Goal: Task Accomplishment & Management: Complete application form

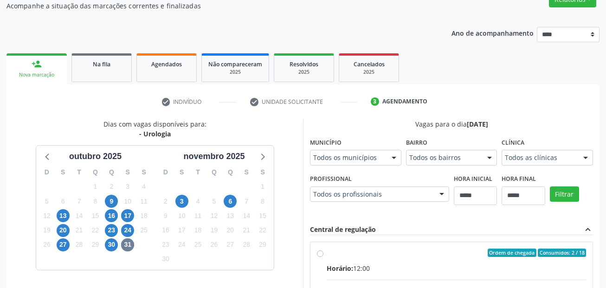
scroll to position [64, 0]
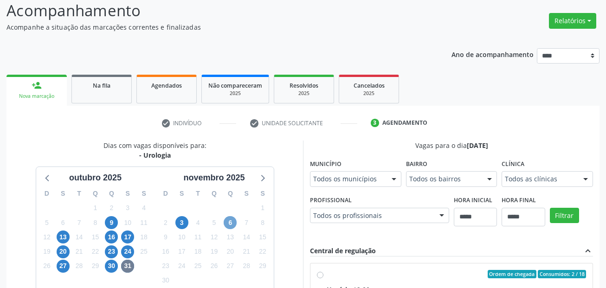
click at [230, 222] on span "6" at bounding box center [230, 222] width 13 height 13
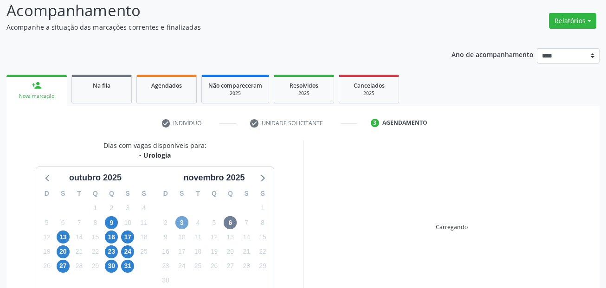
click at [184, 222] on span "3" at bounding box center [181, 222] width 13 height 13
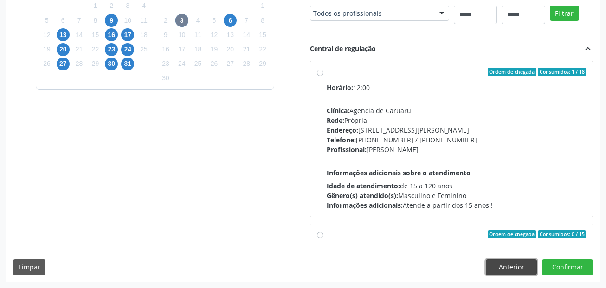
click at [506, 261] on button "Anterior" at bounding box center [511, 268] width 51 height 16
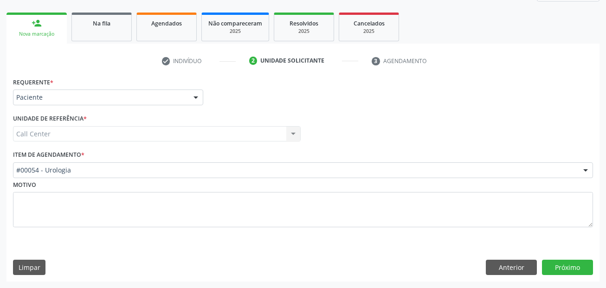
scroll to position [126, 0]
click at [512, 266] on button "Anterior" at bounding box center [511, 268] width 51 height 16
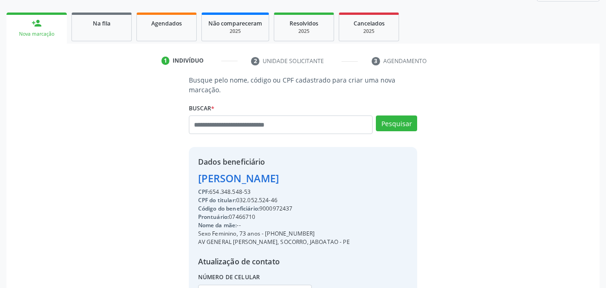
click at [513, 267] on div "Busque pelo nome, código ou CPF cadastrado para criar uma nova marcação. Buscar…" at bounding box center [303, 200] width 580 height 250
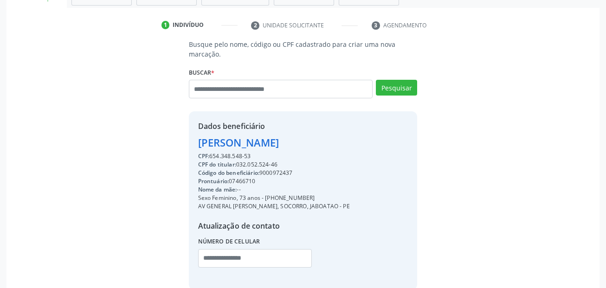
scroll to position [212, 0]
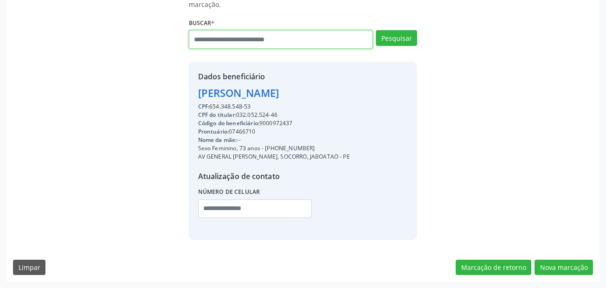
click at [246, 34] on input "text" at bounding box center [281, 39] width 184 height 19
type input "**********"
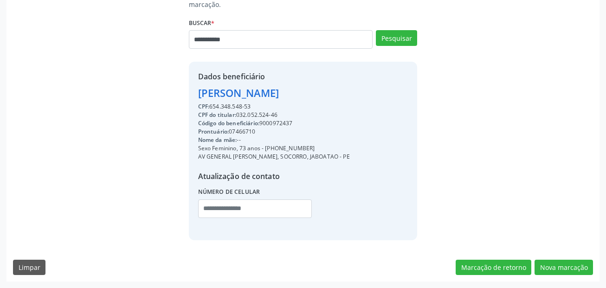
click at [406, 46] on div "Pesquisar" at bounding box center [395, 42] width 45 height 25
click at [406, 44] on button "Pesquisar" at bounding box center [396, 38] width 41 height 16
type input "**********"
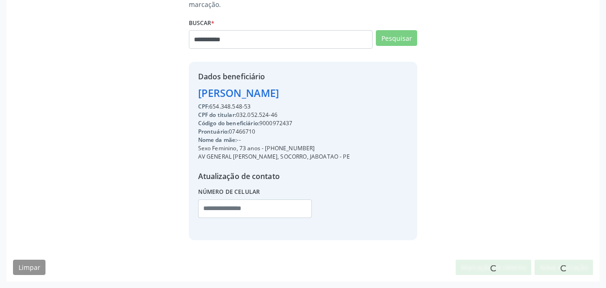
scroll to position [209, 0]
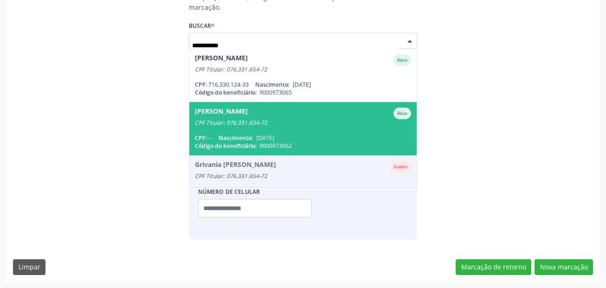
drag, startPoint x: 351, startPoint y: 129, endPoint x: 345, endPoint y: 119, distance: 11.4
click at [346, 121] on span "Camila Gabrielly Araujo de Oliveira Lins Ativo CPF Titular: 076.331.654-72 CPF:…" at bounding box center [303, 128] width 228 height 53
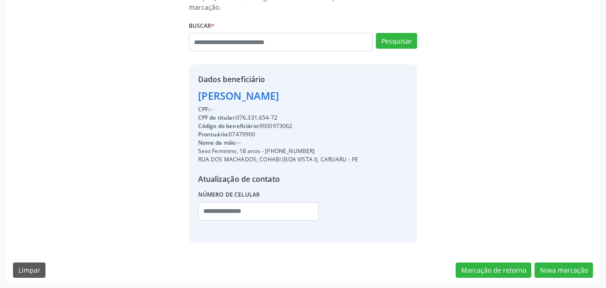
drag, startPoint x: 276, startPoint y: 115, endPoint x: 241, endPoint y: 115, distance: 35.3
click at [239, 115] on div "CPF do titular: 076.331.654-72" at bounding box center [278, 118] width 161 height 8
copy div "076.331.654-72"
click at [246, 47] on input "text" at bounding box center [281, 42] width 184 height 19
paste input "**********"
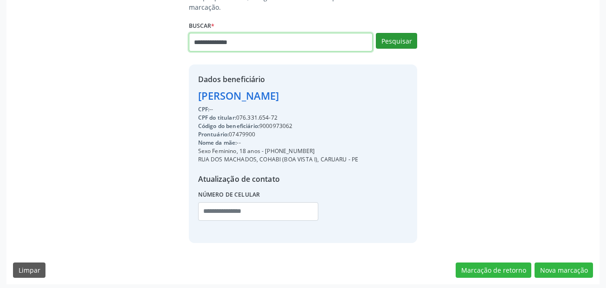
type input "**********"
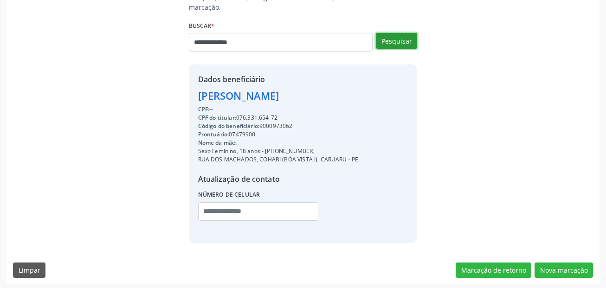
click at [390, 46] on button "Pesquisar" at bounding box center [396, 41] width 41 height 16
type input "**********"
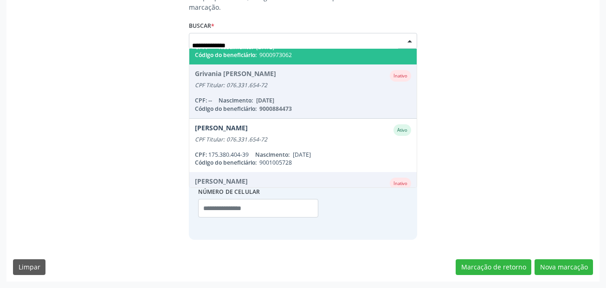
scroll to position [93, 0]
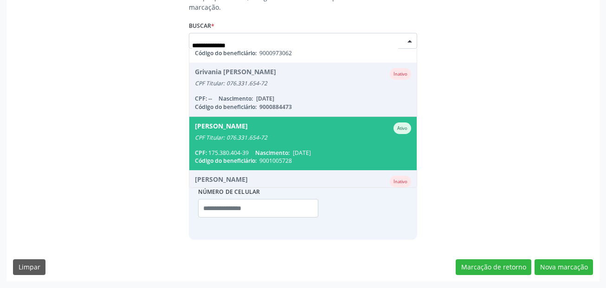
click at [314, 138] on div "CPF Titular: 076.331.654-72" at bounding box center [303, 137] width 217 height 7
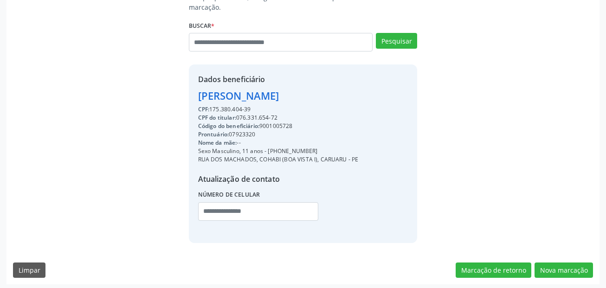
drag, startPoint x: 291, startPoint y: 149, endPoint x: 267, endPoint y: 150, distance: 23.3
click at [267, 150] on div "Sexo Masculino, 11 anos - (81) 99244-8197" at bounding box center [278, 151] width 161 height 8
copy div "(81) 99244-8197"
click at [209, 214] on input "text" at bounding box center [258, 211] width 120 height 19
paste input "**********"
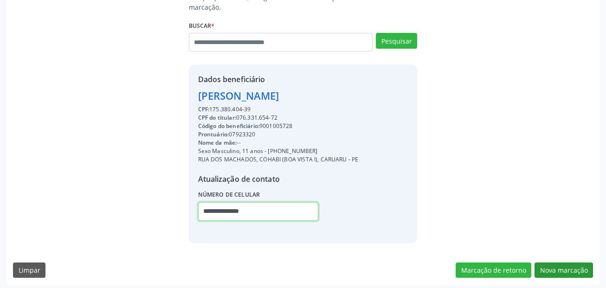
type input "**********"
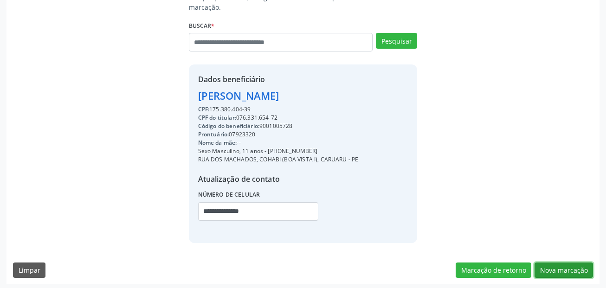
click at [560, 273] on button "Nova marcação" at bounding box center [564, 271] width 58 height 16
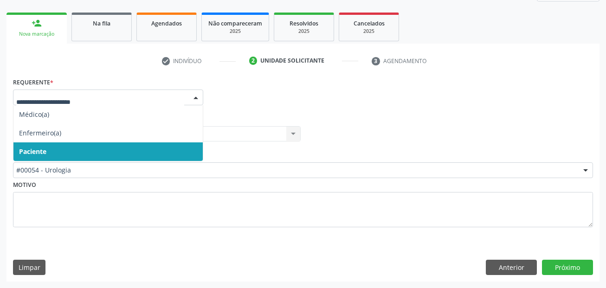
click at [147, 147] on span "Paciente" at bounding box center [107, 152] width 189 height 19
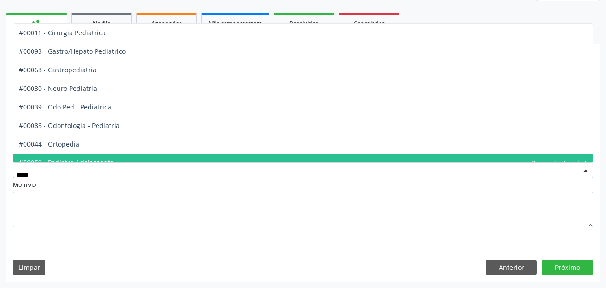
type input "******"
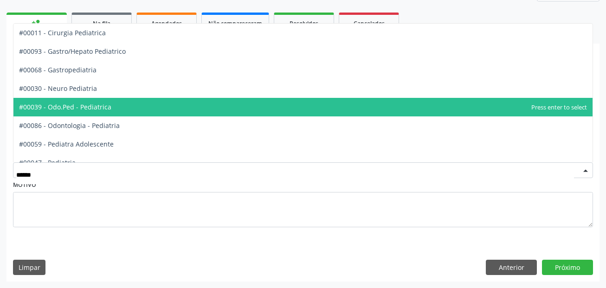
scroll to position [28, 0]
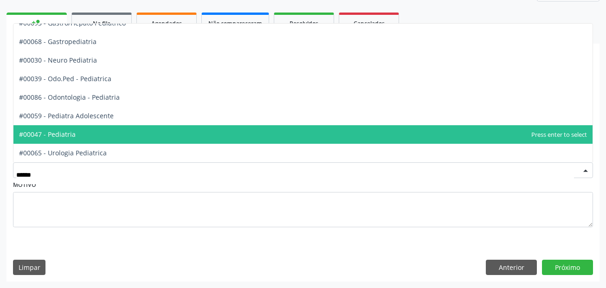
click at [174, 131] on span "#00047 - Pediatria" at bounding box center [302, 134] width 579 height 19
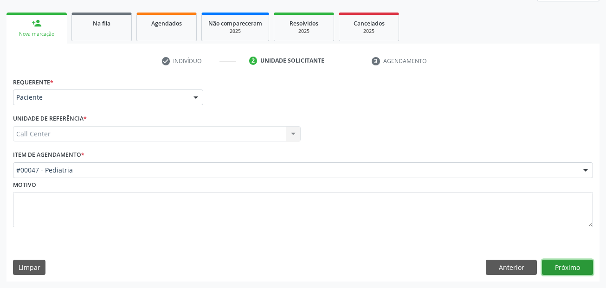
click at [573, 272] on button "Próximo" at bounding box center [567, 268] width 51 height 16
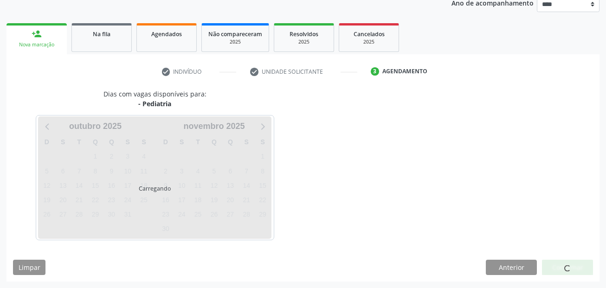
scroll to position [116, 0]
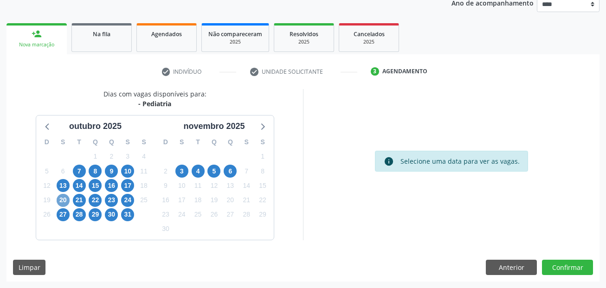
click at [62, 196] on span "20" at bounding box center [63, 200] width 13 height 13
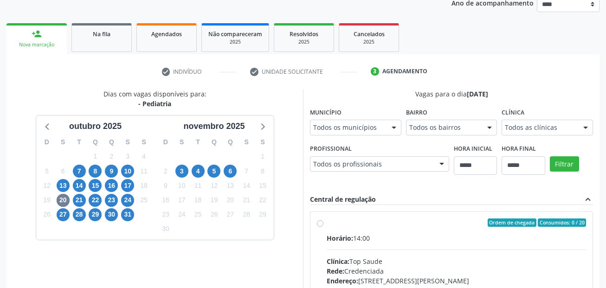
scroll to position [120, 0]
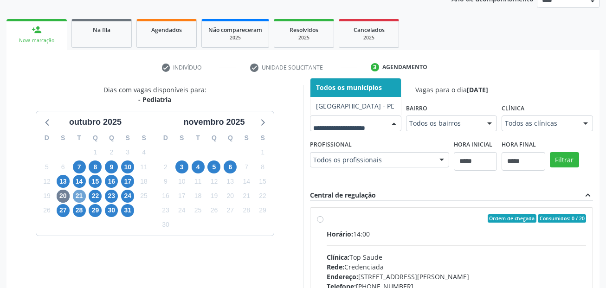
click at [83, 200] on span "21" at bounding box center [79, 196] width 13 height 13
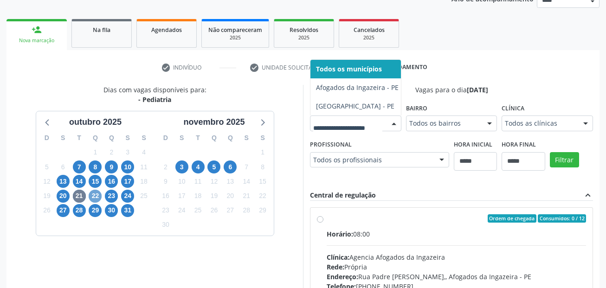
click at [97, 195] on span "22" at bounding box center [95, 196] width 13 height 13
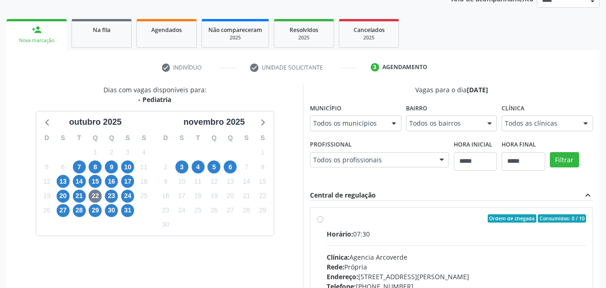
click at [112, 271] on div "Dias com vagas disponíveis para: - Pediatria outubro 2025 D S T Q Q S S 28 29 3…" at bounding box center [154, 236] width 297 height 302
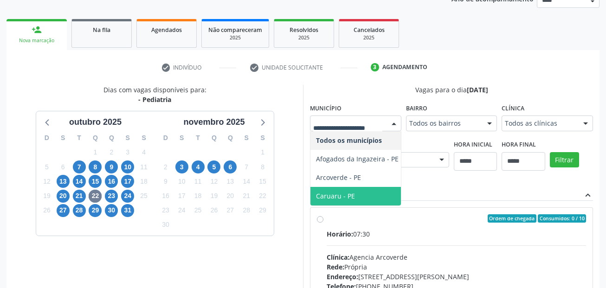
click at [365, 200] on span "Caruaru - PE" at bounding box center [358, 196] width 94 height 19
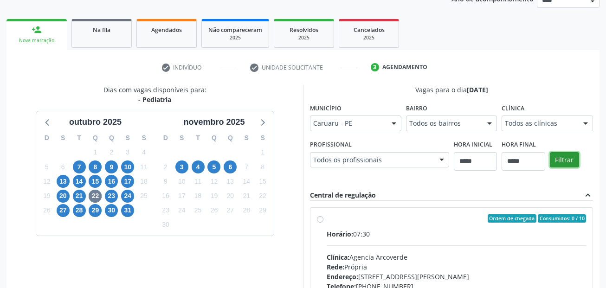
click at [565, 162] on button "Filtrar" at bounding box center [564, 160] width 29 height 16
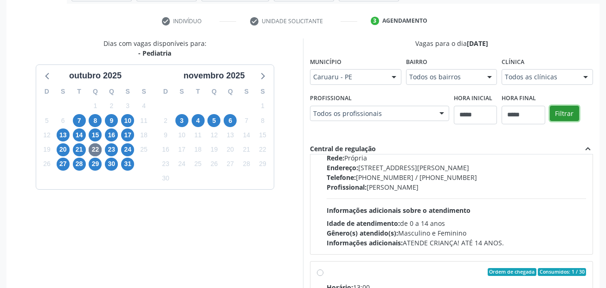
scroll to position [46, 0]
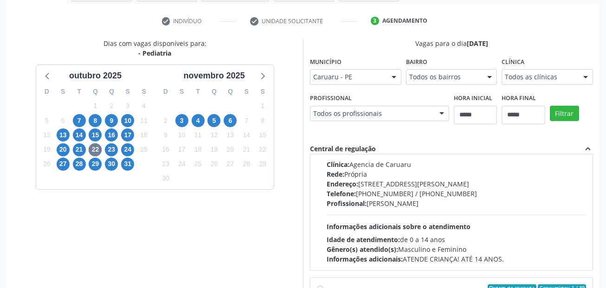
click at [400, 195] on div "Telefone: (81) 3719-9589 / 3719-9591" at bounding box center [457, 194] width 260 height 10
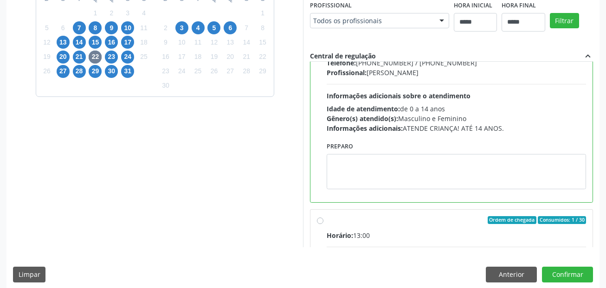
scroll to position [93, 0]
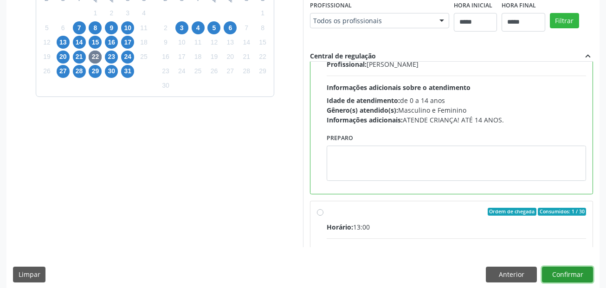
click at [558, 271] on button "Confirmar" at bounding box center [567, 275] width 51 height 16
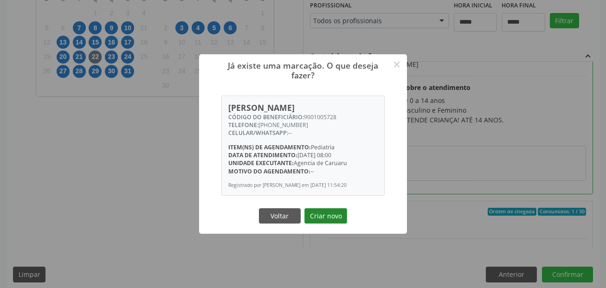
click at [332, 209] on button "Criar novo" at bounding box center [326, 216] width 43 height 16
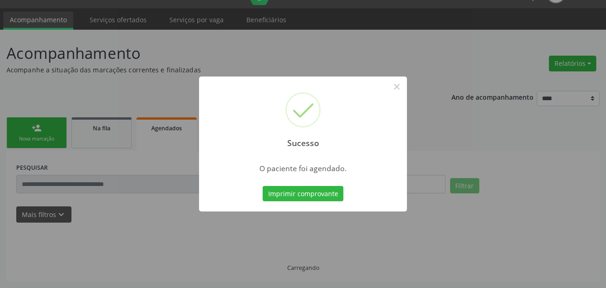
scroll to position [21, 0]
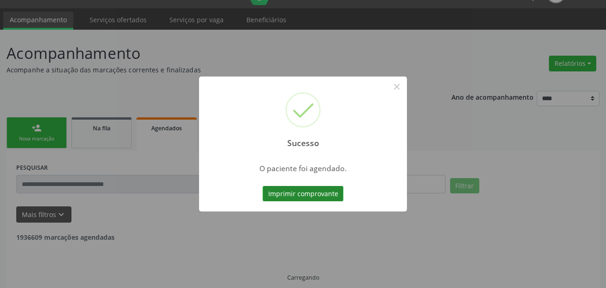
click at [329, 193] on button "Imprimir comprovante" at bounding box center [303, 194] width 81 height 16
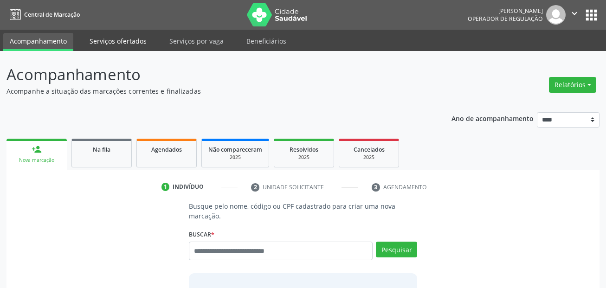
click at [116, 34] on link "Serviços ofertados" at bounding box center [118, 41] width 70 height 16
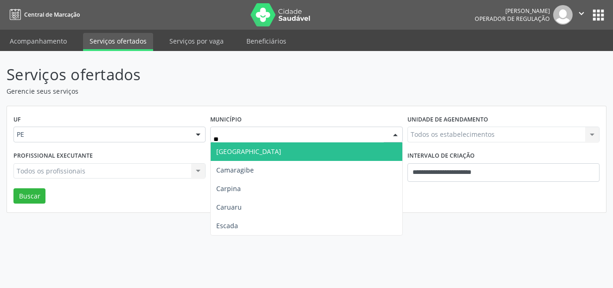
type input "***"
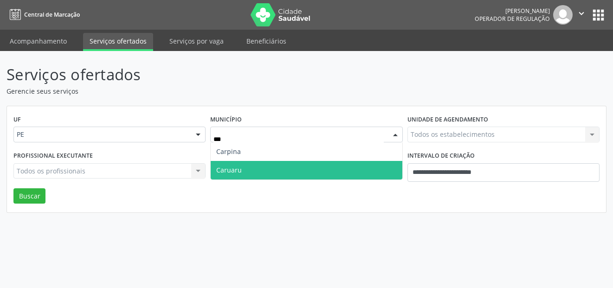
click at [233, 164] on span "Caruaru" at bounding box center [306, 170] width 191 height 19
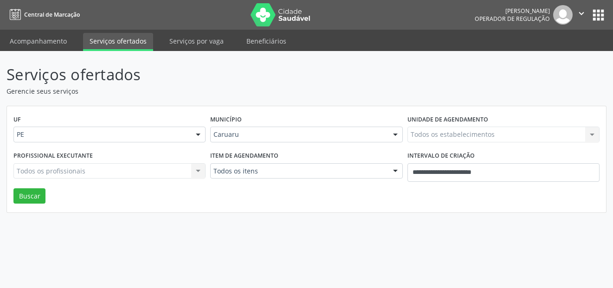
click at [247, 158] on label "Item de agendamento" at bounding box center [244, 156] width 68 height 14
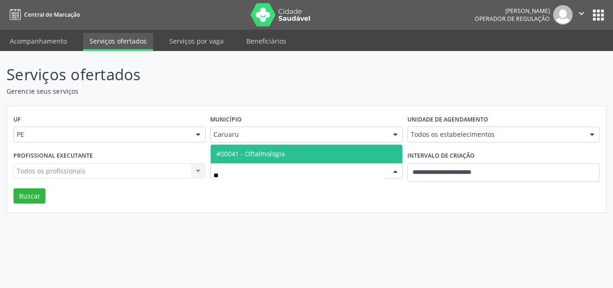
type input "***"
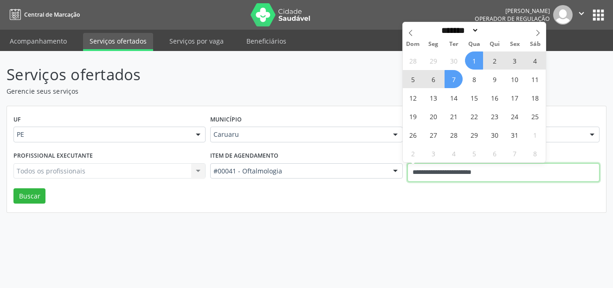
drag, startPoint x: 455, startPoint y: 173, endPoint x: 395, endPoint y: 162, distance: 61.7
click at [395, 162] on div "Profissional executante Todos os profissionais Todos os profissionais Nenhum re…" at bounding box center [306, 168] width 591 height 39
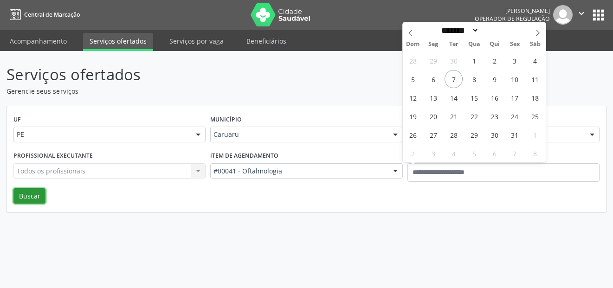
click at [32, 190] on button "Buscar" at bounding box center [29, 196] width 32 height 16
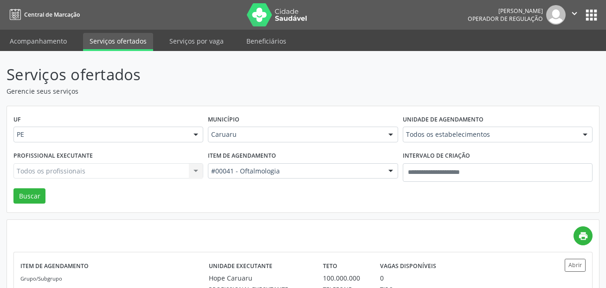
click at [29, 32] on ul "Acompanhamento Serviços ofertados Serviços por vaga Beneficiários" at bounding box center [303, 40] width 606 height 21
click at [30, 37] on link "Acompanhamento" at bounding box center [38, 41] width 70 height 16
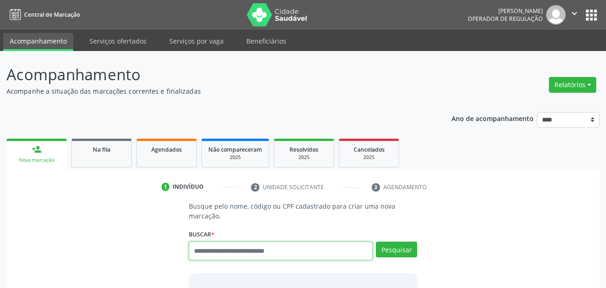
click at [239, 248] on input "text" at bounding box center [281, 251] width 184 height 19
type input "**********"
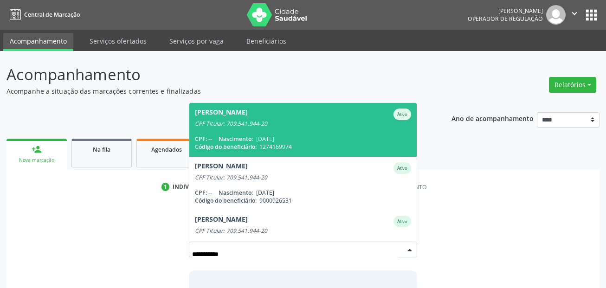
click at [272, 128] on span "Abner Lima Soares Pessoa Ativo CPF Titular: 709.541.944-20 CPF: -- Nascimento: …" at bounding box center [303, 129] width 228 height 53
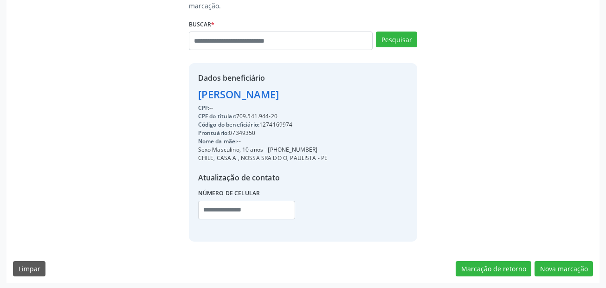
scroll to position [212, 0]
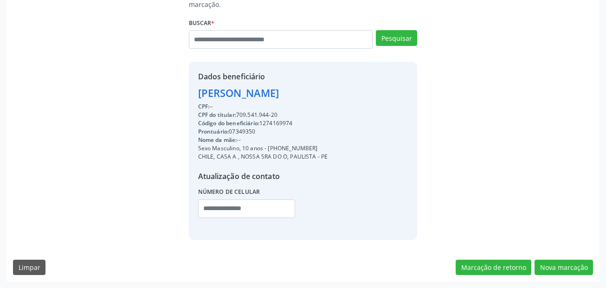
drag, startPoint x: 313, startPoint y: 149, endPoint x: 268, endPoint y: 149, distance: 44.6
click at [268, 149] on div "Sexo Masculino, 10 anos - (81) 98939-2673" at bounding box center [263, 148] width 130 height 8
copy div "(81) 98939-2673"
click at [213, 210] on input "text" at bounding box center [246, 209] width 97 height 19
paste input "**********"
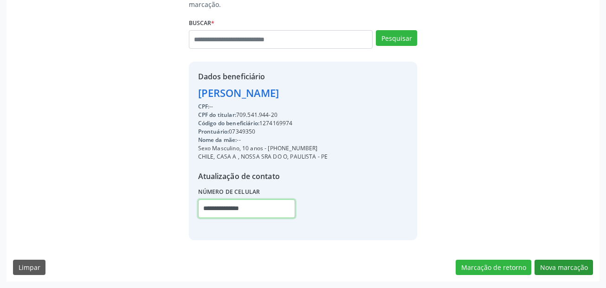
type input "**********"
click at [577, 263] on button "Nova marcação" at bounding box center [564, 268] width 58 height 16
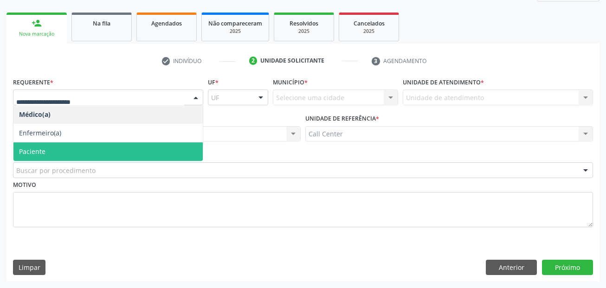
click at [67, 150] on span "Paciente" at bounding box center [107, 152] width 189 height 19
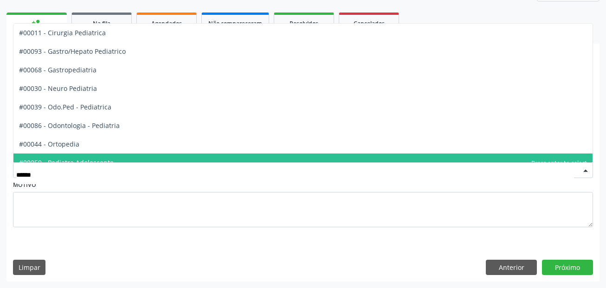
type input "*******"
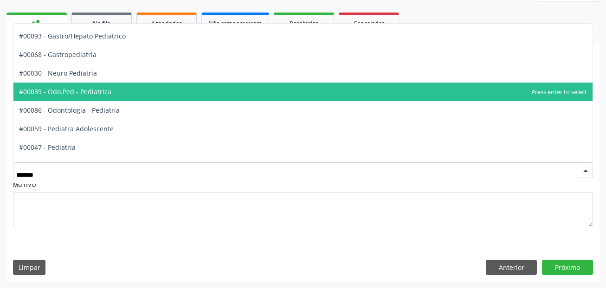
scroll to position [28, 0]
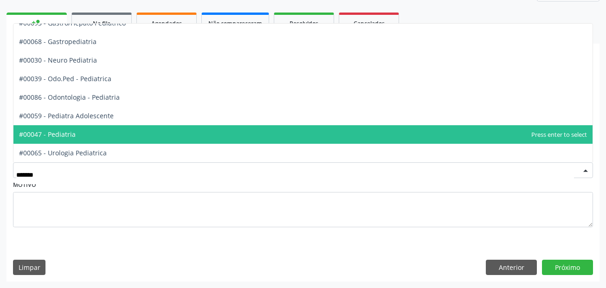
click at [62, 135] on span "#00047 - Pediatria" at bounding box center [47, 134] width 57 height 9
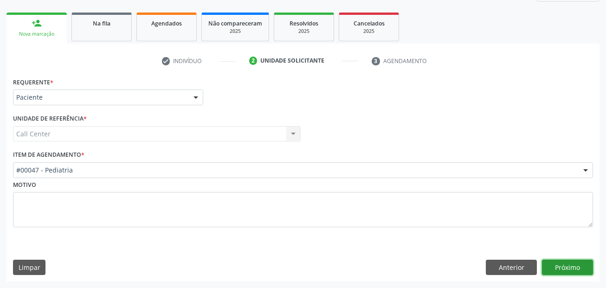
click at [580, 264] on button "Próximo" at bounding box center [567, 268] width 51 height 16
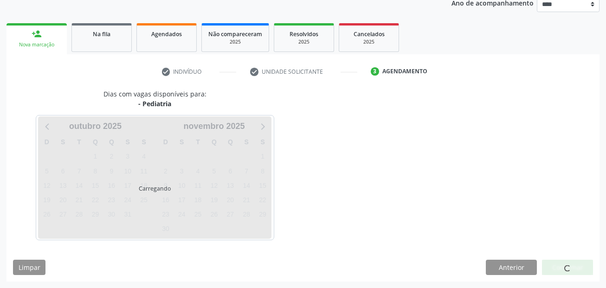
scroll to position [116, 0]
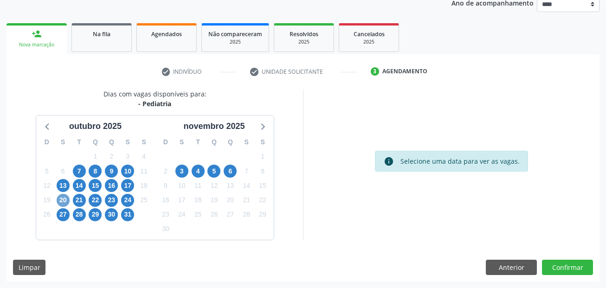
click at [67, 198] on span "20" at bounding box center [63, 200] width 13 height 13
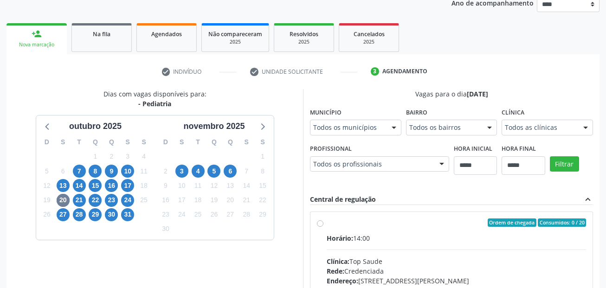
scroll to position [120, 0]
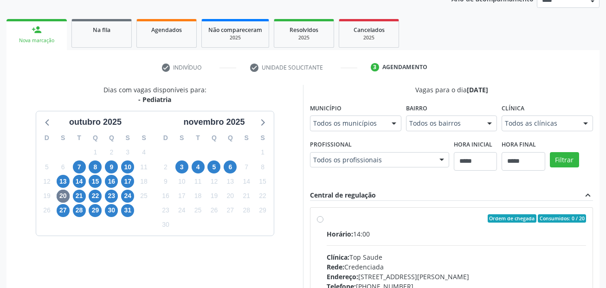
click at [310, 131] on div "Todos os municípios" at bounding box center [355, 124] width 91 height 16
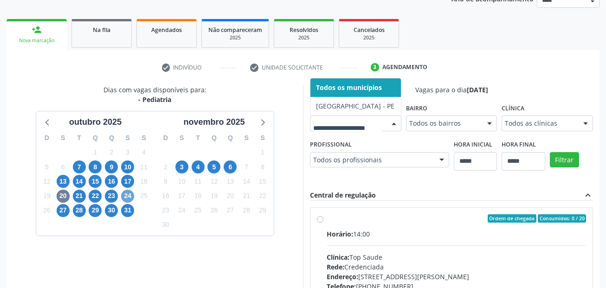
click at [125, 195] on span "24" at bounding box center [127, 196] width 13 height 13
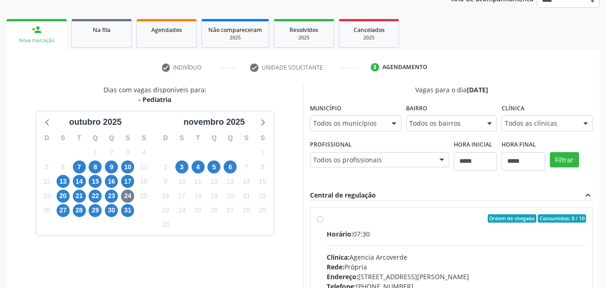
click at [100, 272] on div "Dias com vagas disponíveis para: - Pediatria outubro 2025 D S T Q Q S S 28 29 3…" at bounding box center [154, 236] width 297 height 302
drag, startPoint x: 168, startPoint y: 229, endPoint x: 61, endPoint y: 216, distance: 107.6
click at [62, 217] on div "27" at bounding box center [63, 210] width 13 height 14
click at [61, 214] on span "27" at bounding box center [63, 210] width 13 height 13
click at [83, 208] on span "28" at bounding box center [79, 210] width 13 height 13
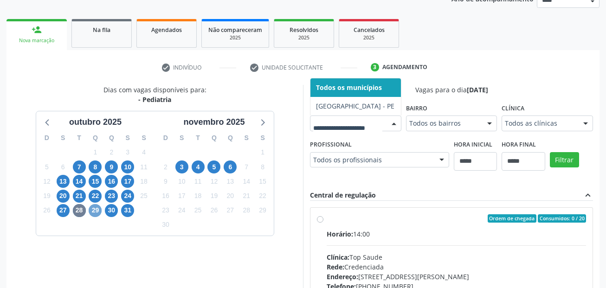
click at [91, 208] on span "29" at bounding box center [95, 210] width 13 height 13
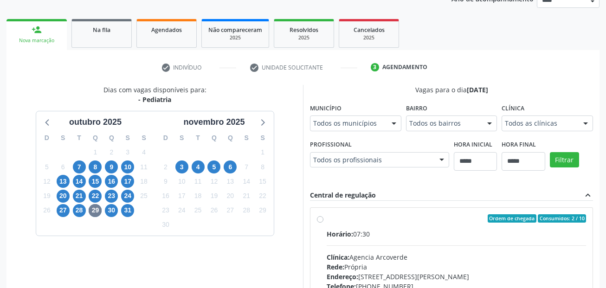
click at [89, 275] on div "Dias com vagas disponíveis para: - Pediatria outubro 2025 D S T Q Q S S 28 29 3…" at bounding box center [154, 236] width 297 height 302
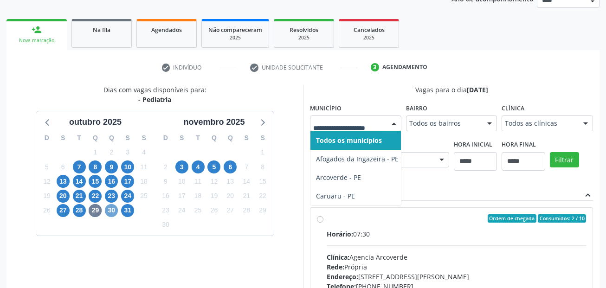
click at [114, 210] on span "30" at bounding box center [111, 210] width 13 height 13
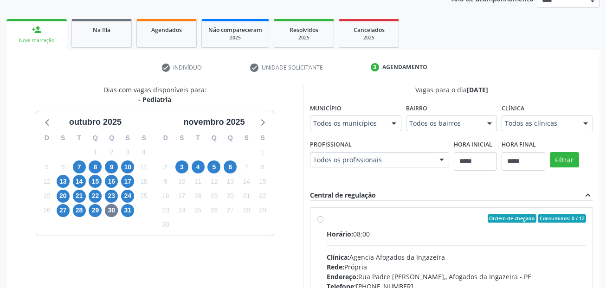
click at [380, 110] on div "Município Todos os municípios Todos os municípios Afogados da Ingazeira - PE Ca…" at bounding box center [355, 116] width 91 height 30
click at [373, 118] on div at bounding box center [355, 124] width 91 height 16
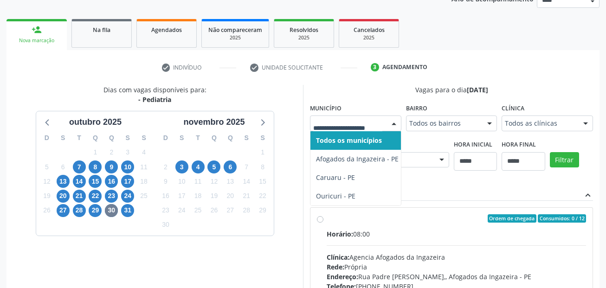
click at [135, 208] on div "31" at bounding box center [128, 210] width 16 height 14
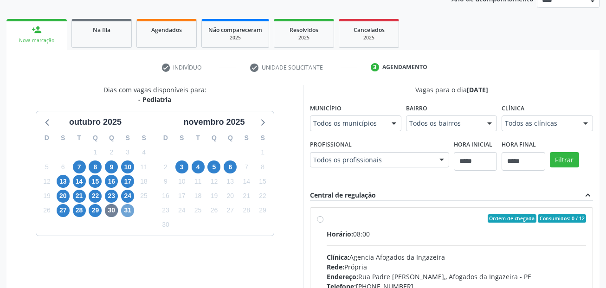
click at [132, 210] on span "31" at bounding box center [127, 210] width 13 height 13
click at [333, 115] on label "Município" at bounding box center [326, 108] width 32 height 14
click at [185, 167] on span "3" at bounding box center [181, 167] width 13 height 13
click at [387, 132] on div at bounding box center [394, 124] width 14 height 16
click at [196, 164] on span "4" at bounding box center [198, 167] width 13 height 13
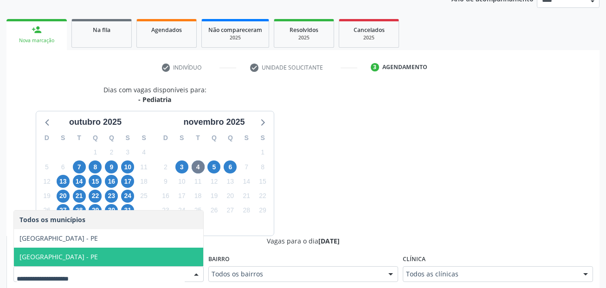
click at [180, 252] on span "Recife - PE" at bounding box center [108, 257] width 189 height 19
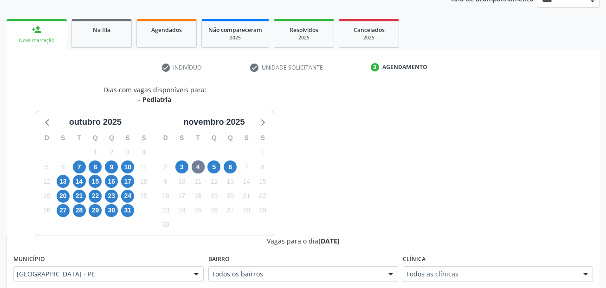
scroll to position [166, 0]
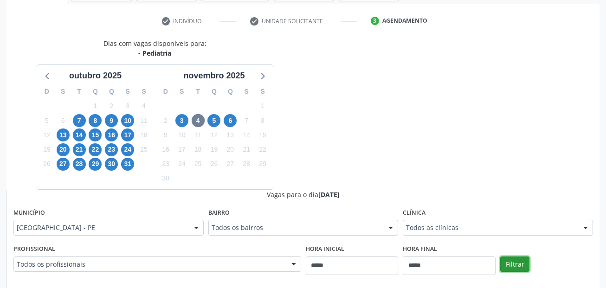
click at [514, 264] on button "Filtrar" at bounding box center [514, 265] width 29 height 16
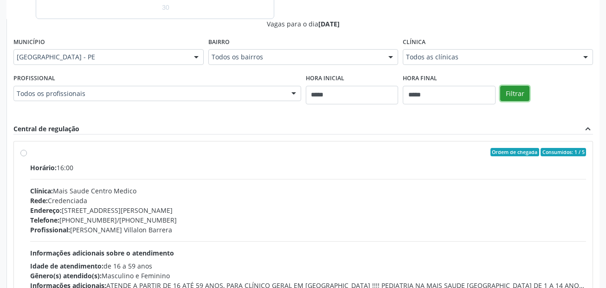
scroll to position [401, 0]
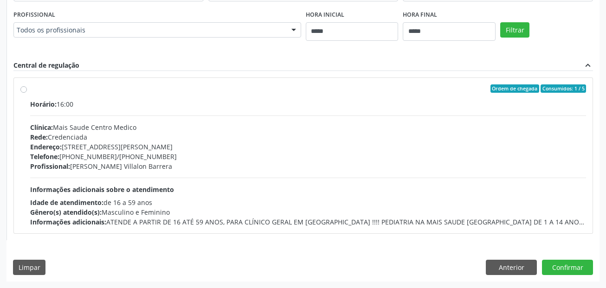
click at [247, 170] on div "Profissional: Odis Nelson Villalon Barrera" at bounding box center [308, 167] width 556 height 10
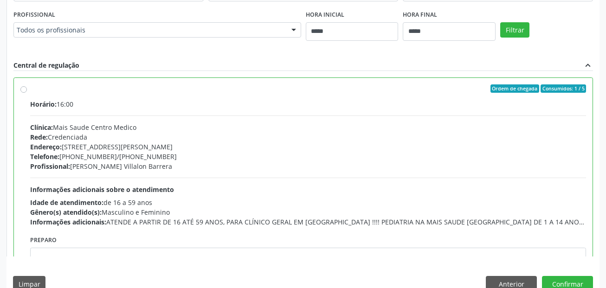
click at [560, 274] on div "Dias com vagas disponíveis para: - Pediatria outubro 2025 D S T Q Q S S 28 29 3…" at bounding box center [302, 51] width 593 height 494
click at [561, 281] on button "Confirmar" at bounding box center [567, 284] width 51 height 16
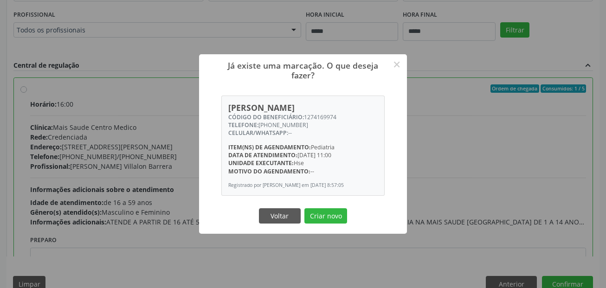
scroll to position [417, 0]
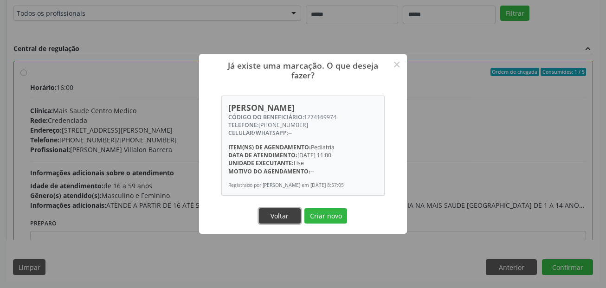
click at [283, 212] on button "Voltar" at bounding box center [280, 216] width 42 height 16
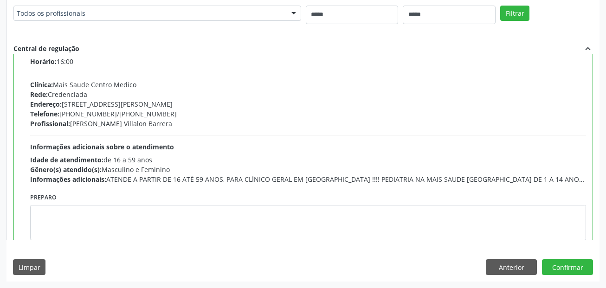
scroll to position [46, 0]
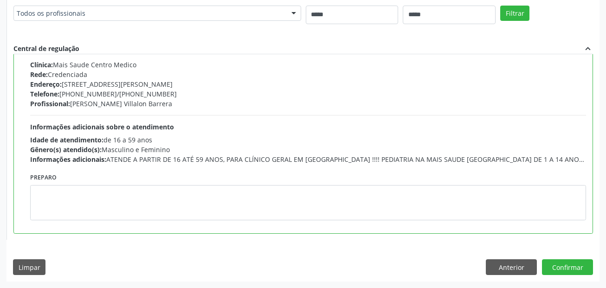
click at [125, 182] on div "Preparo" at bounding box center [308, 196] width 556 height 50
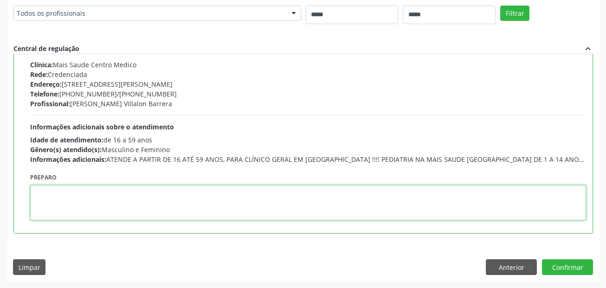
click at [124, 196] on textarea at bounding box center [308, 202] width 556 height 35
paste textarea "**********"
type textarea "**********"
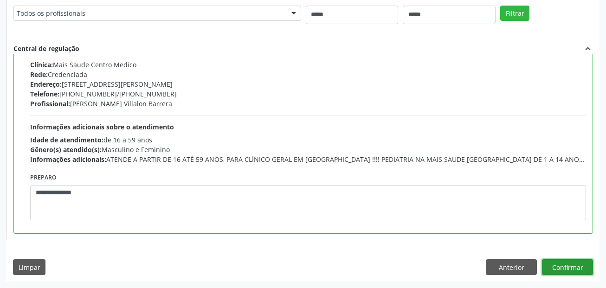
drag, startPoint x: 579, startPoint y: 264, endPoint x: 564, endPoint y: 257, distance: 16.8
click at [578, 264] on button "Confirmar" at bounding box center [567, 268] width 51 height 16
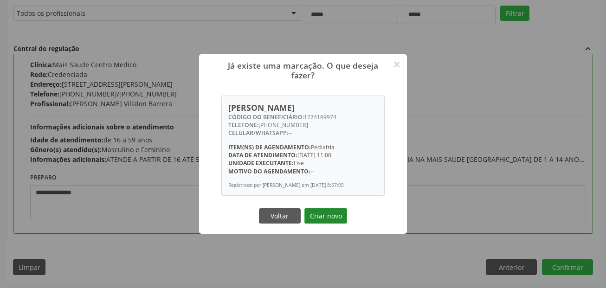
click at [322, 219] on button "Criar novo" at bounding box center [326, 216] width 43 height 16
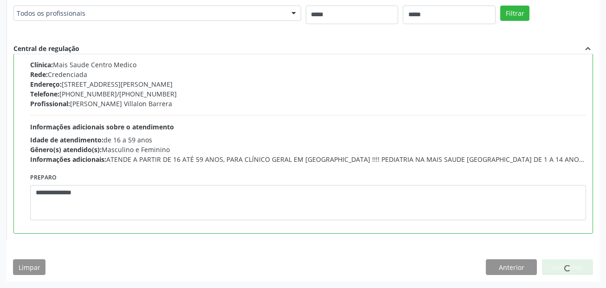
scroll to position [21, 0]
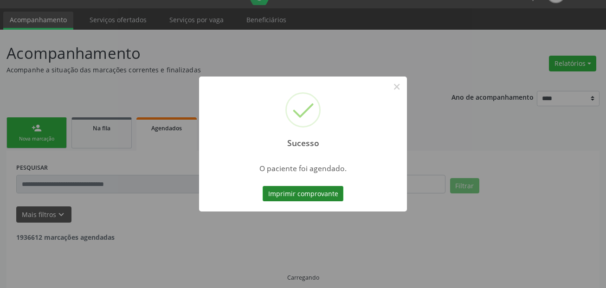
click at [329, 192] on button "Imprimir comprovante" at bounding box center [303, 194] width 81 height 16
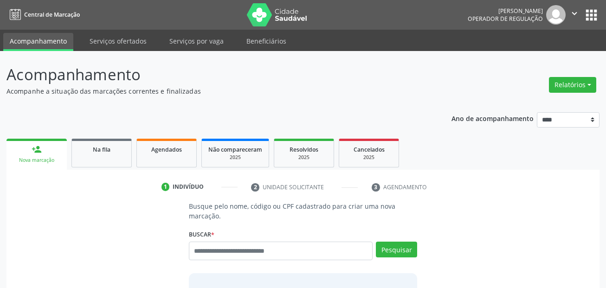
drag, startPoint x: 253, startPoint y: 187, endPoint x: 324, endPoint y: 188, distance: 70.1
click at [324, 188] on li "2 Unidade solicitante" at bounding box center [304, 188] width 121 height 16
click at [303, 253] on input "text" at bounding box center [281, 251] width 184 height 19
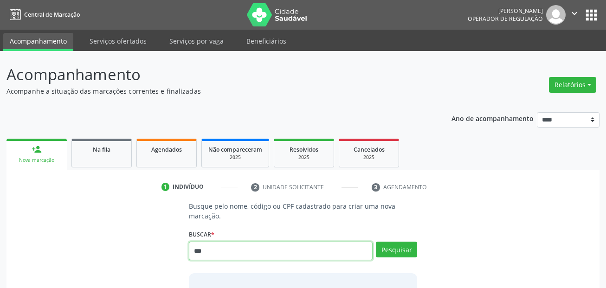
type input "***"
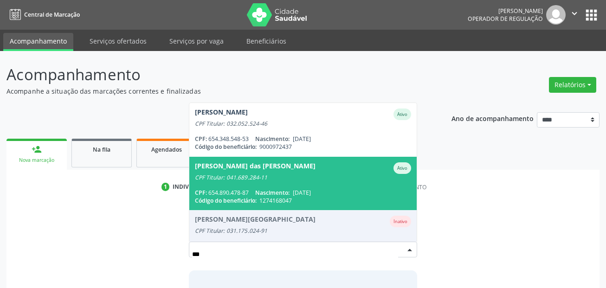
click at [308, 169] on div "[PERSON_NAME] das [PERSON_NAME]" at bounding box center [303, 168] width 217 height 12
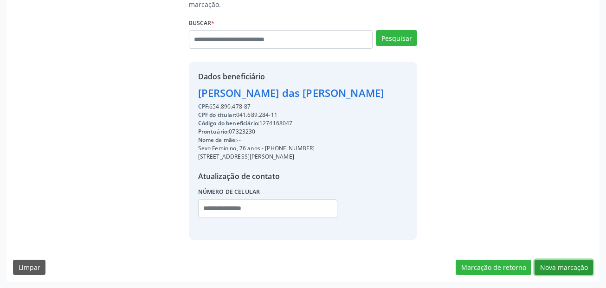
click at [577, 262] on button "Nova marcação" at bounding box center [564, 268] width 58 height 16
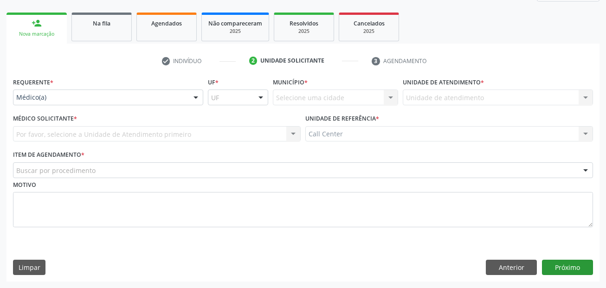
scroll to position [126, 0]
click at [86, 92] on div "Médico(a)" at bounding box center [108, 98] width 190 height 16
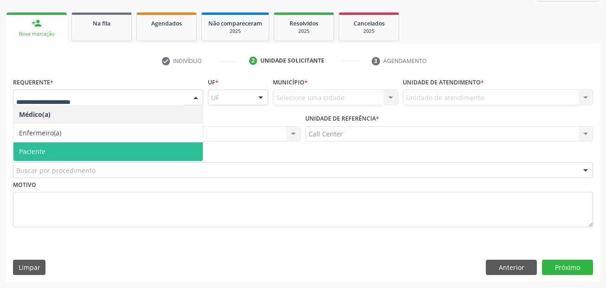
click at [75, 152] on span "Paciente" at bounding box center [107, 152] width 189 height 19
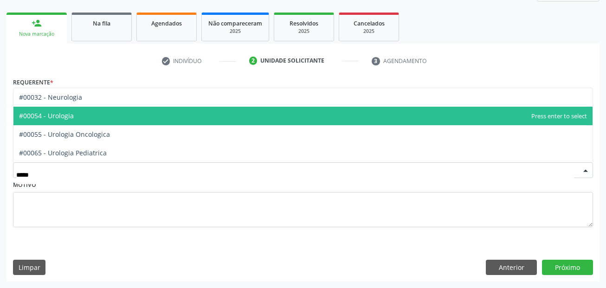
click at [96, 114] on span "#00054 - Urologia" at bounding box center [302, 116] width 579 height 19
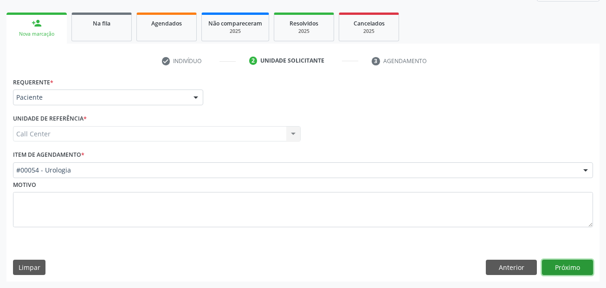
click at [588, 265] on button "Próximo" at bounding box center [567, 268] width 51 height 16
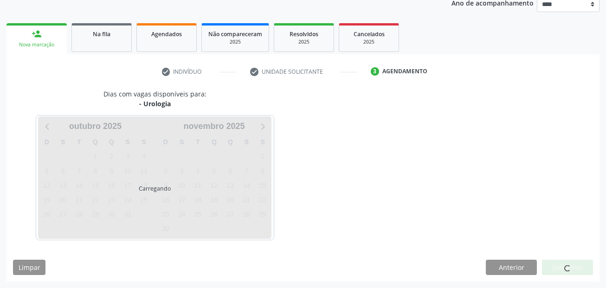
scroll to position [116, 0]
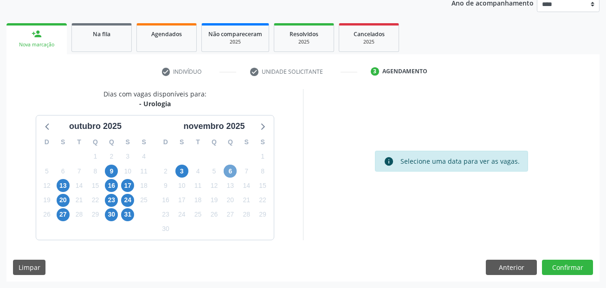
click at [230, 169] on span "6" at bounding box center [230, 171] width 13 height 13
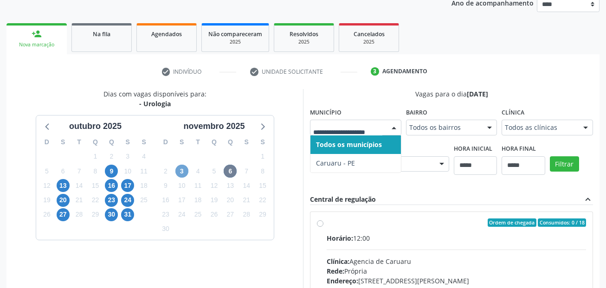
click at [180, 173] on span "3" at bounding box center [181, 171] width 13 height 13
click at [125, 219] on span "31" at bounding box center [127, 214] width 13 height 13
click at [342, 123] on div at bounding box center [355, 128] width 91 height 16
click at [114, 215] on span "30" at bounding box center [111, 214] width 13 height 13
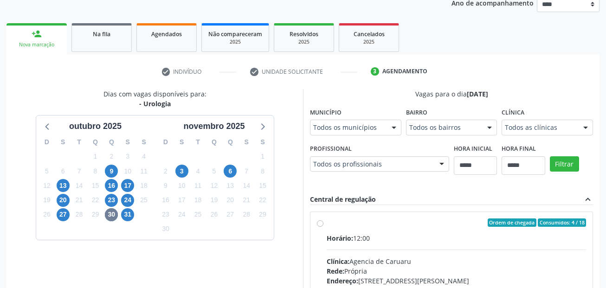
click at [336, 119] on label "Município" at bounding box center [326, 112] width 32 height 14
drag, startPoint x: 334, startPoint y: 125, endPoint x: 309, endPoint y: 130, distance: 25.5
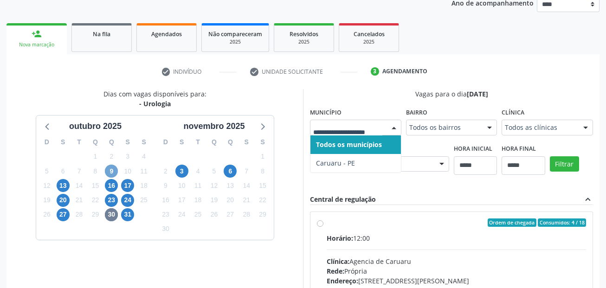
drag, startPoint x: 109, startPoint y: 171, endPoint x: 114, endPoint y: 168, distance: 5.7
click at [109, 171] on span "9" at bounding box center [111, 171] width 13 height 13
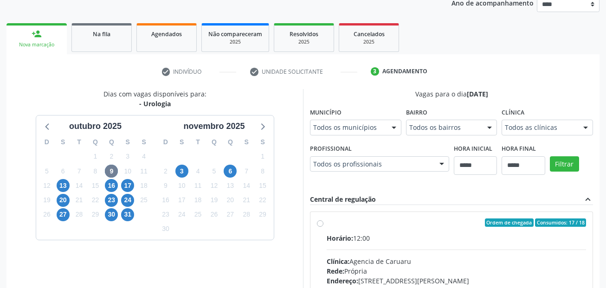
drag, startPoint x: 316, startPoint y: 129, endPoint x: 344, endPoint y: 123, distance: 29.4
click at [65, 185] on span "13" at bounding box center [63, 185] width 13 height 13
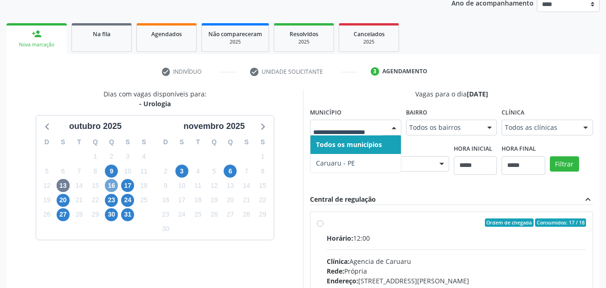
click at [117, 182] on span "16" at bounding box center [111, 185] width 13 height 13
click at [122, 187] on span "17" at bounding box center [127, 185] width 13 height 13
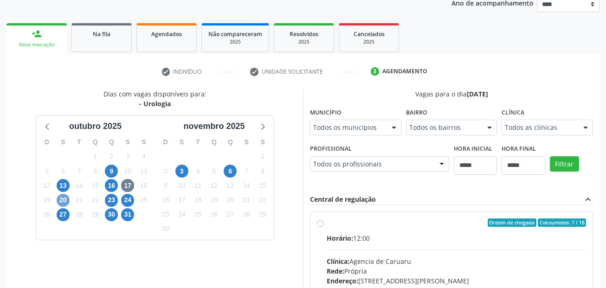
click at [60, 203] on span "20" at bounding box center [63, 200] width 13 height 13
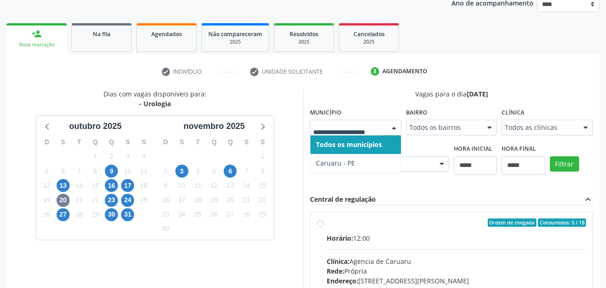
click at [330, 133] on div at bounding box center [355, 128] width 91 height 16
click at [110, 198] on span "23" at bounding box center [111, 200] width 13 height 13
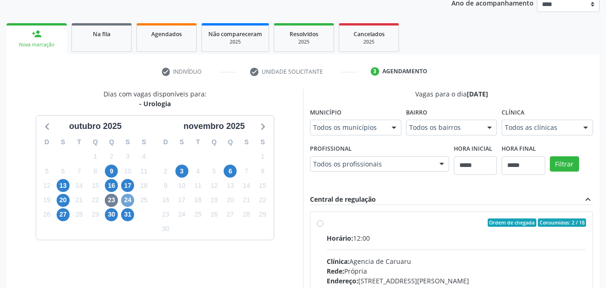
click at [130, 201] on span "24" at bounding box center [127, 200] width 13 height 13
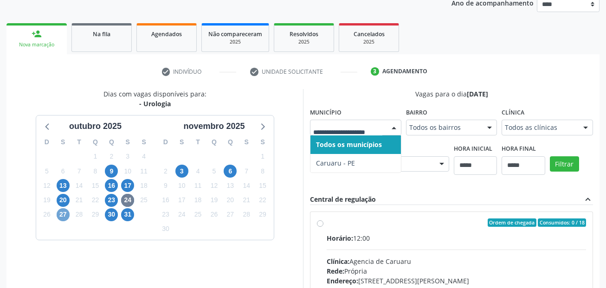
click at [63, 214] on span "27" at bounding box center [63, 214] width 13 height 13
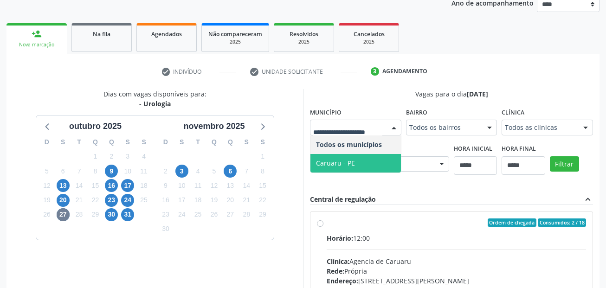
click at [344, 161] on span "Caruaru - PE" at bounding box center [335, 163] width 39 height 9
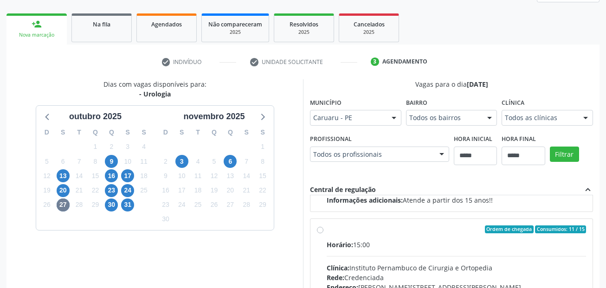
scroll to position [266, 0]
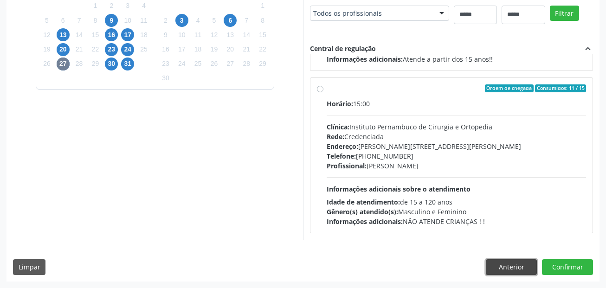
click at [501, 263] on button "Anterior" at bounding box center [511, 268] width 51 height 16
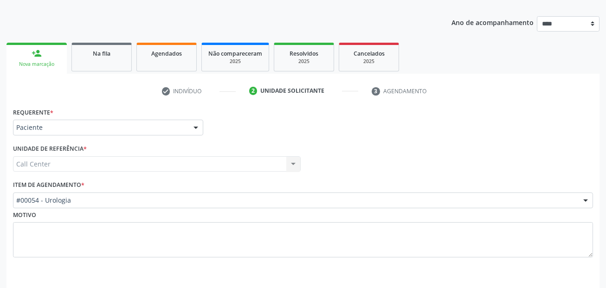
scroll to position [80, 0]
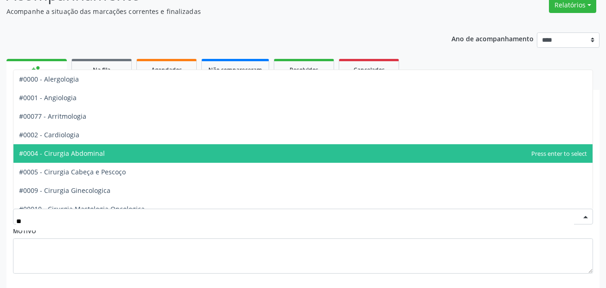
type input "***"
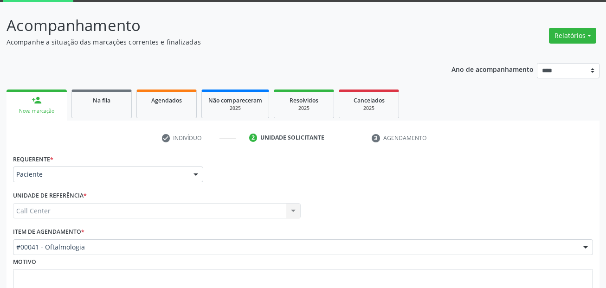
scroll to position [0, 0]
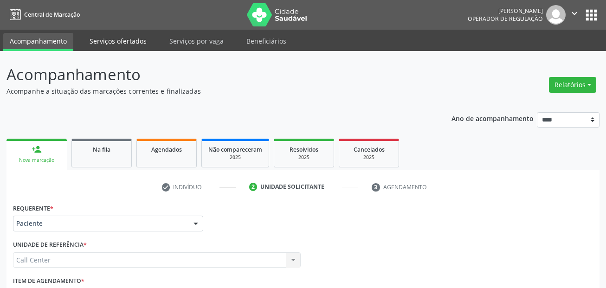
click at [133, 37] on link "Serviços ofertados" at bounding box center [118, 41] width 70 height 16
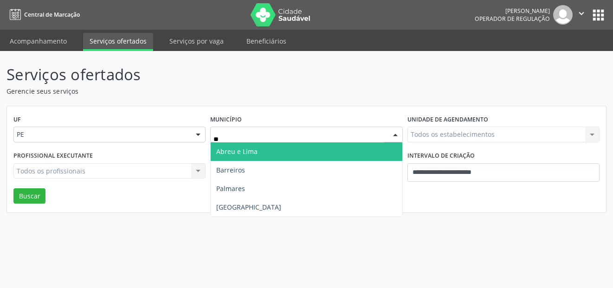
type input "***"
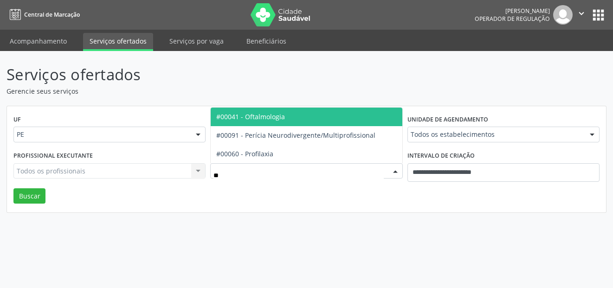
type input "***"
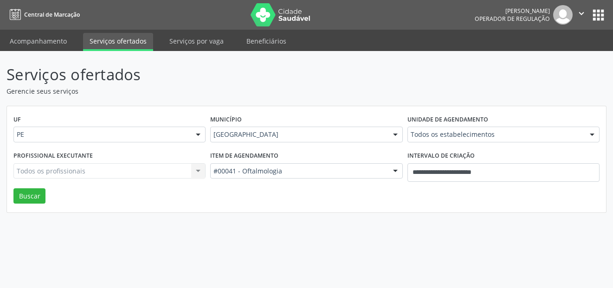
drag, startPoint x: 463, startPoint y: 130, endPoint x: 382, endPoint y: 128, distance: 81.3
click at [462, 126] on div "Unidade de agendamento Todos os estabelecimentos Todos os estabelecimentos Aler…" at bounding box center [503, 131] width 197 height 36
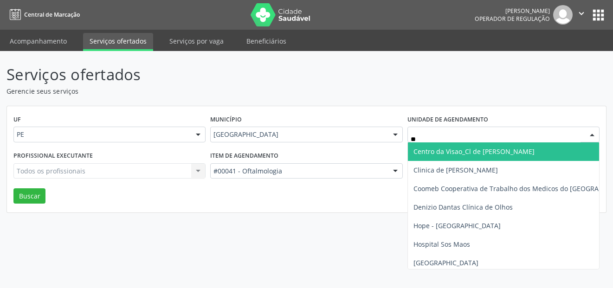
type input "***"
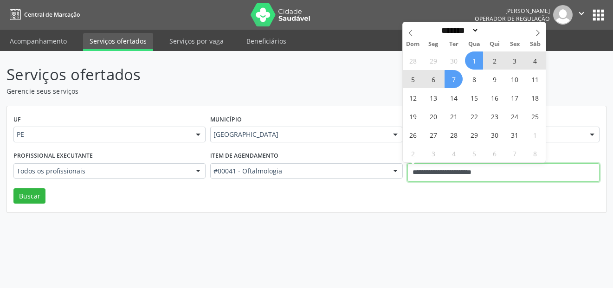
drag, startPoint x: 487, startPoint y: 172, endPoint x: 401, endPoint y: 170, distance: 85.9
click at [401, 170] on div "Profissional executante Todos os profissionais Todos os profissionais Ana Catar…" at bounding box center [306, 168] width 591 height 39
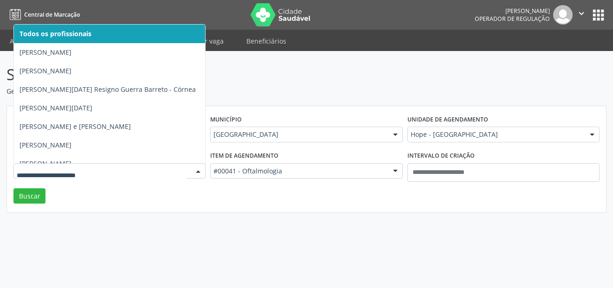
click at [171, 167] on div at bounding box center [109, 171] width 192 height 16
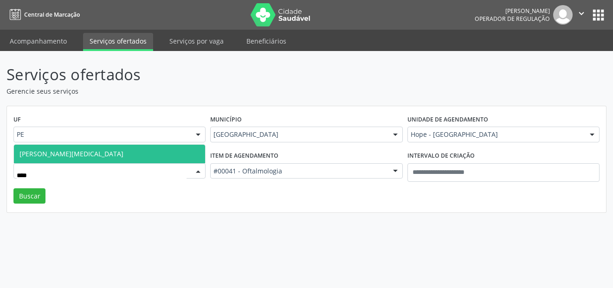
type input "*****"
drag, startPoint x: 63, startPoint y: 174, endPoint x: 7, endPoint y: 165, distance: 56.9
click at [7, 165] on div "UF PE PE Nenhum resultado encontrado para: " " Não há nenhuma opção para ser ex…" at bounding box center [306, 159] width 599 height 107
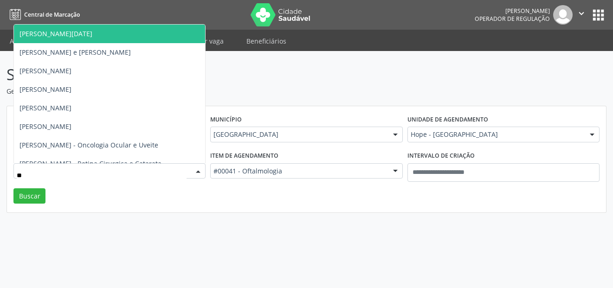
type input "***"
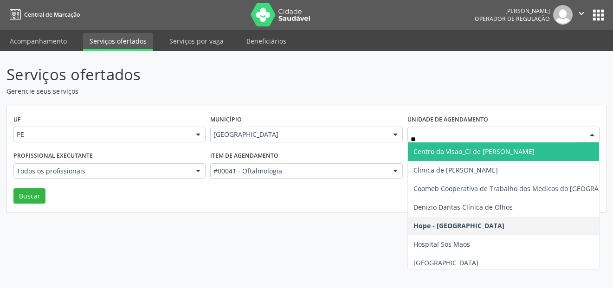
type input "***"
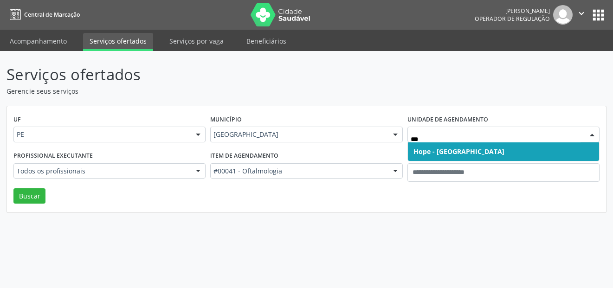
click at [437, 153] on span "Hope - Hospital de Olhos de Pernambuco" at bounding box center [459, 151] width 91 height 9
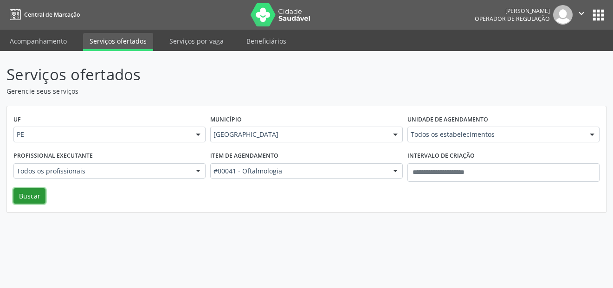
click at [35, 194] on button "Buscar" at bounding box center [29, 196] width 32 height 16
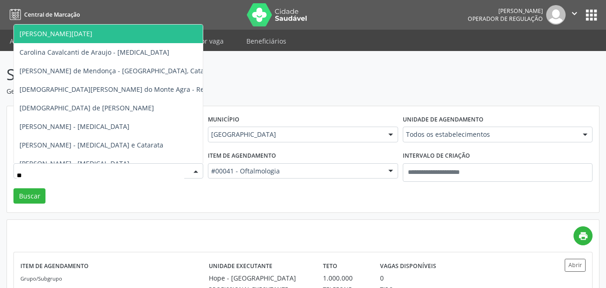
type input "*"
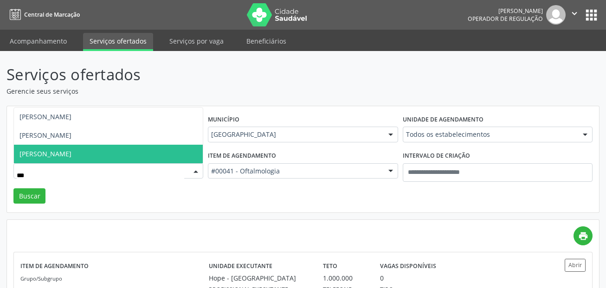
type input "****"
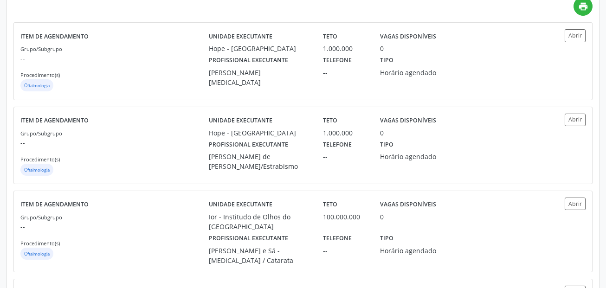
scroll to position [232, 0]
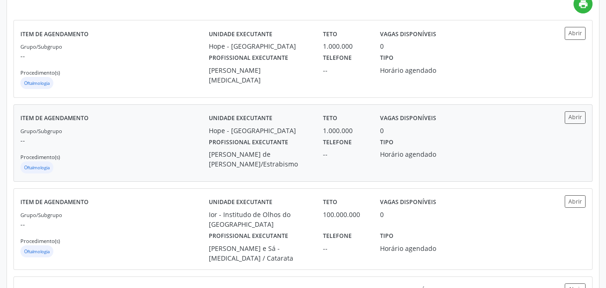
click at [514, 131] on div "Unidade executante Hope - Hospital de Olhos de Pernambuco Teto 1.000.000 Vagas …" at bounding box center [373, 123] width 343 height 24
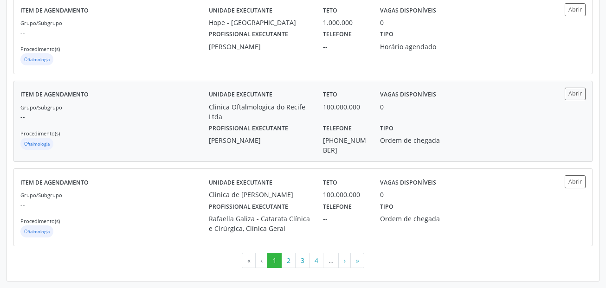
scroll to position [1313, 0]
click at [290, 257] on button "2" at bounding box center [288, 261] width 14 height 16
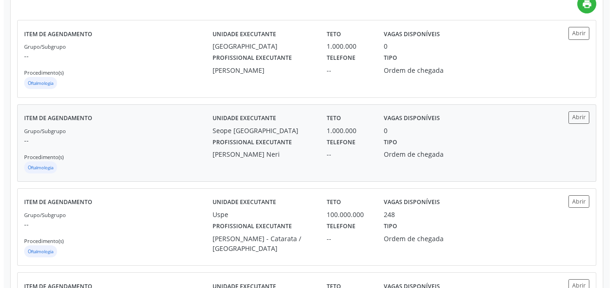
scroll to position [0, 0]
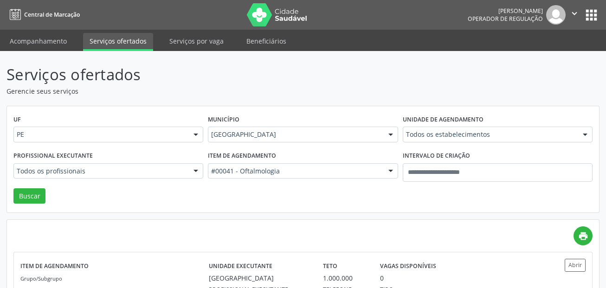
click at [435, 129] on div "Todos os estabelecimentos" at bounding box center [498, 135] width 190 height 16
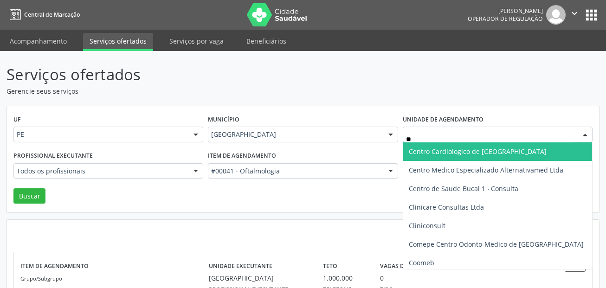
type input "***"
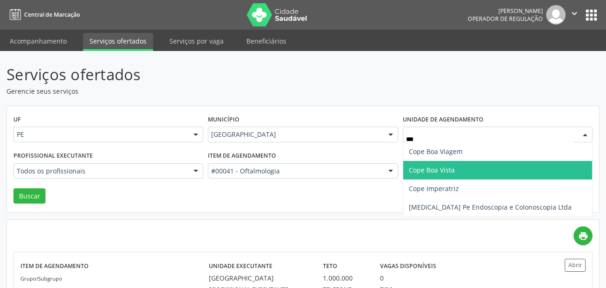
click at [510, 166] on span "Cope Boa Vista" at bounding box center [497, 170] width 189 height 19
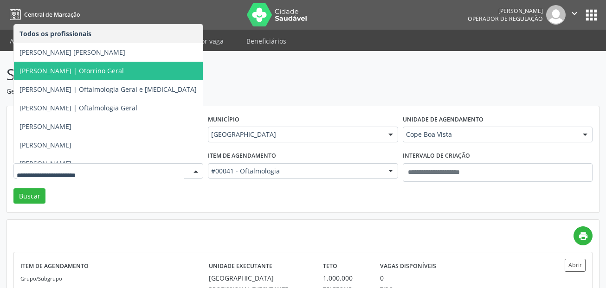
click at [77, 166] on div at bounding box center [108, 171] width 190 height 16
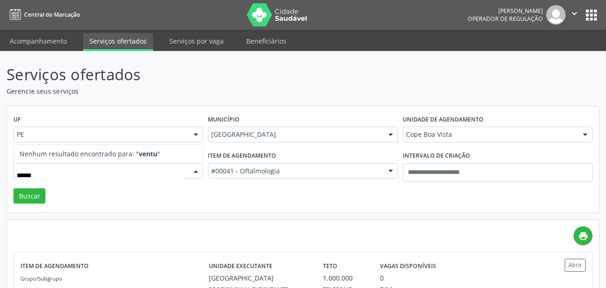
type input "*******"
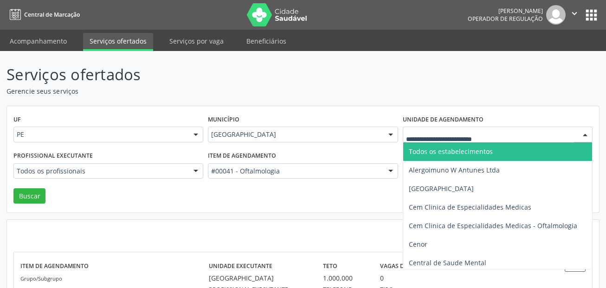
click at [452, 152] on span "Todos os estabelecimentos" at bounding box center [451, 151] width 84 height 9
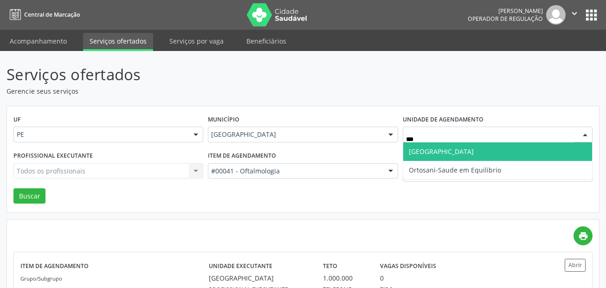
type input "****"
click at [453, 155] on span "Hospital de Olhos Santa Luzia" at bounding box center [441, 151] width 65 height 9
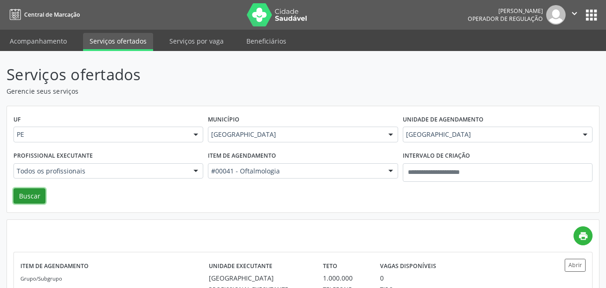
click at [31, 199] on button "Buscar" at bounding box center [29, 196] width 32 height 16
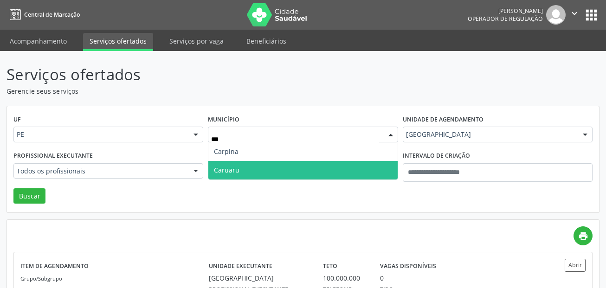
click at [248, 169] on span "Caruaru" at bounding box center [302, 170] width 189 height 19
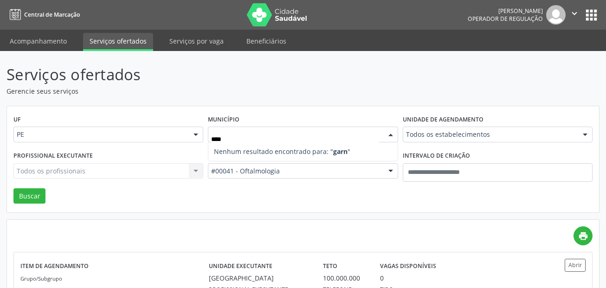
type input "***"
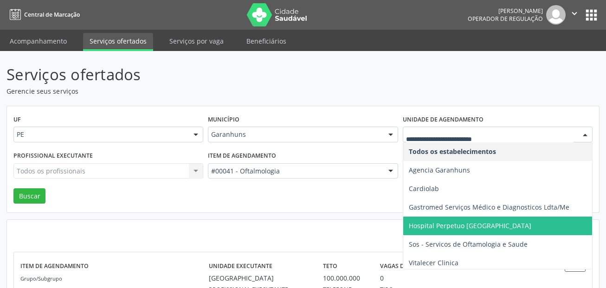
click at [475, 224] on span "Hospital Perpetuo Socorro" at bounding box center [470, 225] width 123 height 9
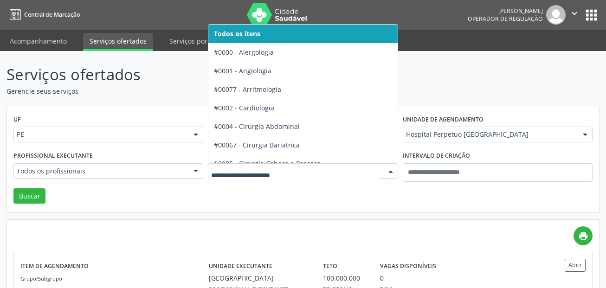
click at [262, 35] on span "Todos os itens" at bounding box center [336, 34] width 257 height 19
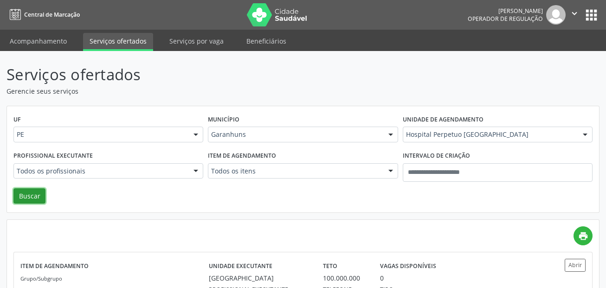
click at [32, 198] on button "Buscar" at bounding box center [29, 196] width 32 height 16
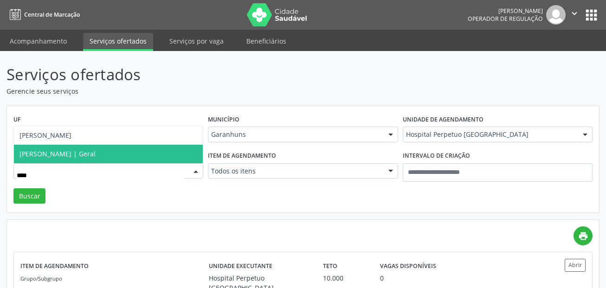
type input "****"
click at [117, 151] on span "Jose Salgueiro | Geral" at bounding box center [108, 154] width 189 height 19
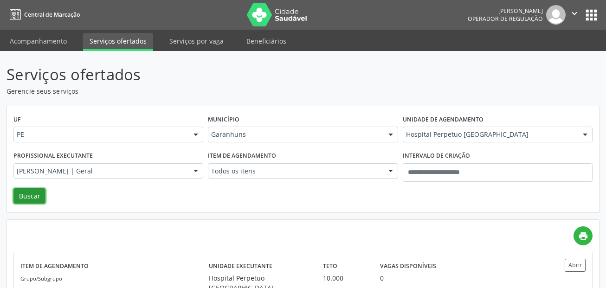
click at [29, 197] on button "Buscar" at bounding box center [29, 196] width 32 height 16
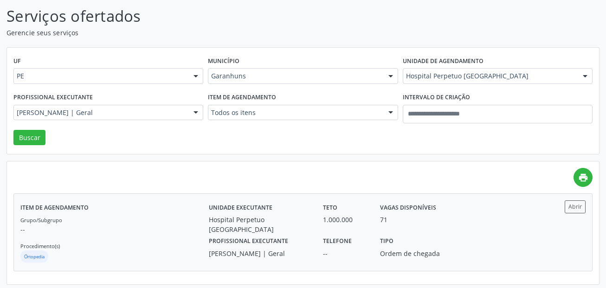
scroll to position [62, 0]
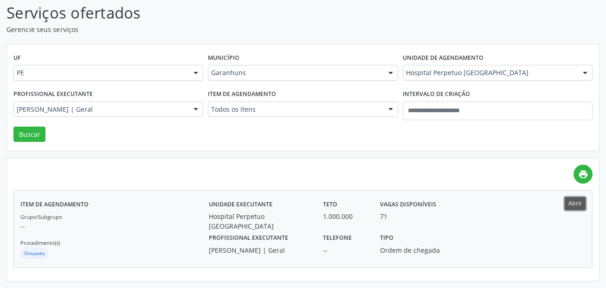
click at [577, 200] on button "Abrir" at bounding box center [575, 203] width 21 height 13
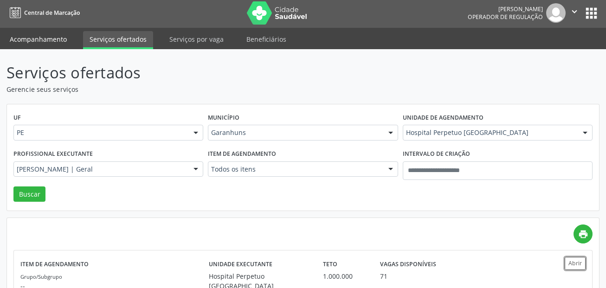
scroll to position [0, 0]
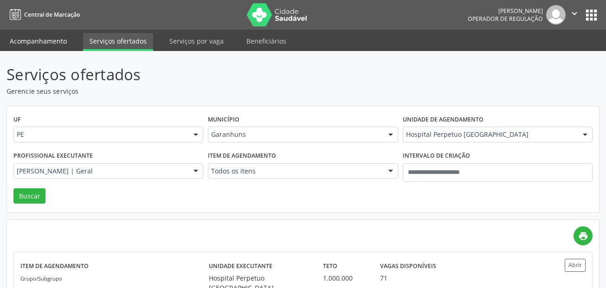
click at [58, 41] on link "Acompanhamento" at bounding box center [38, 41] width 70 height 16
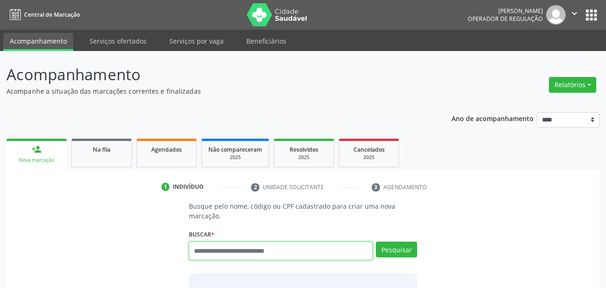
click at [293, 249] on input "text" at bounding box center [281, 251] width 184 height 19
paste input "**********"
type input "**********"
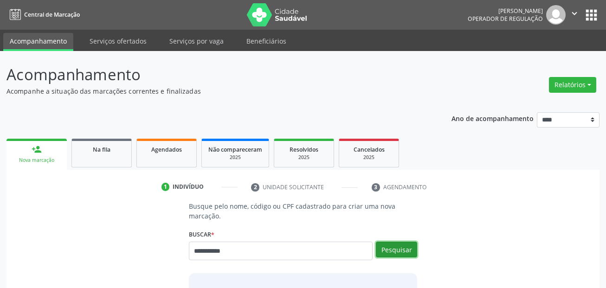
click at [392, 247] on button "Pesquisar" at bounding box center [396, 250] width 41 height 16
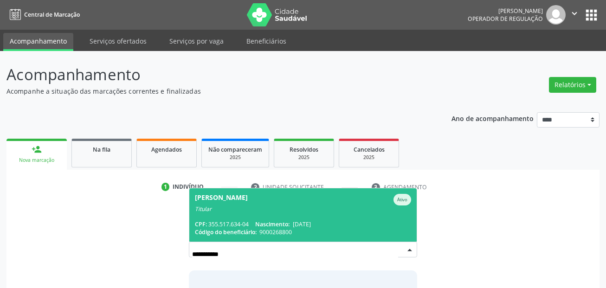
click at [295, 208] on div "Titular" at bounding box center [303, 209] width 217 height 7
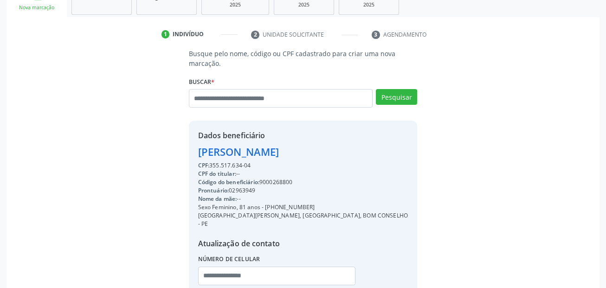
scroll to position [212, 0]
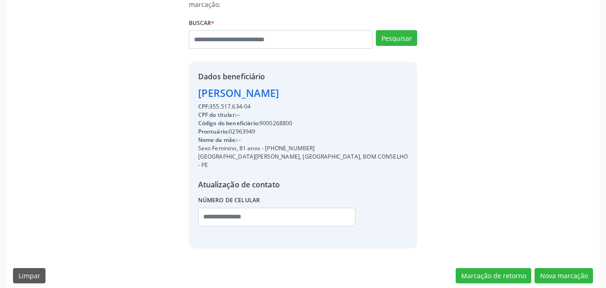
drag, startPoint x: 312, startPoint y: 147, endPoint x: 266, endPoint y: 148, distance: 46.0
click at [266, 148] on div "Sexo Feminino, 81 anos - (81) 99937-6989" at bounding box center [303, 148] width 210 height 8
copy div "(81) 99937-6989"
click at [245, 212] on input "text" at bounding box center [277, 217] width 158 height 19
paste input "**********"
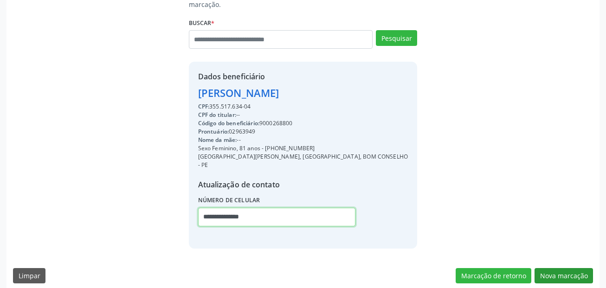
type input "**********"
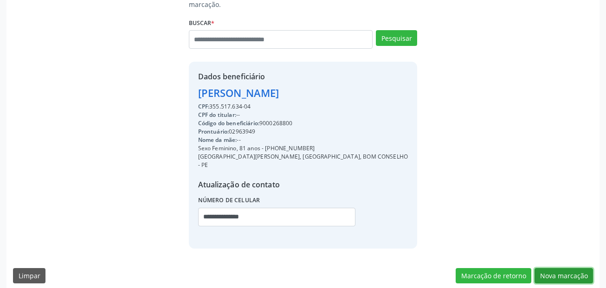
click at [566, 269] on button "Nova marcação" at bounding box center [564, 276] width 58 height 16
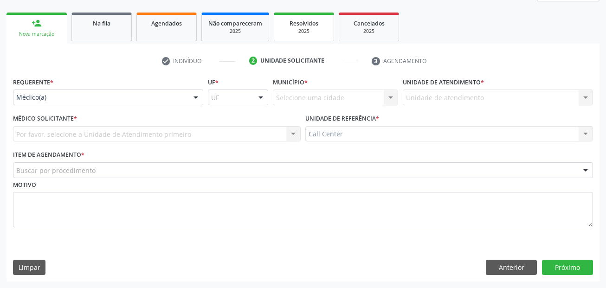
scroll to position [126, 0]
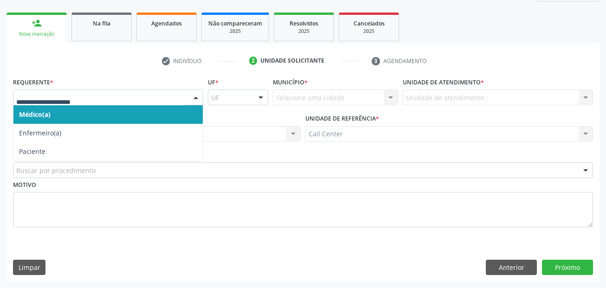
click at [79, 103] on div at bounding box center [108, 98] width 190 height 16
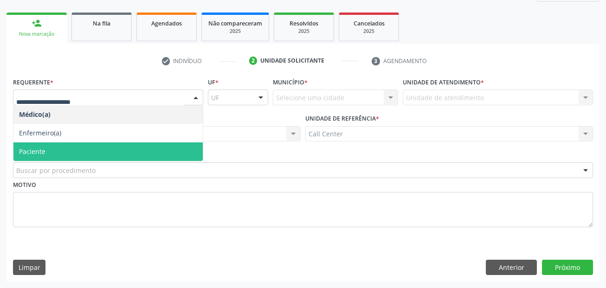
click at [68, 153] on span "Paciente" at bounding box center [107, 152] width 189 height 19
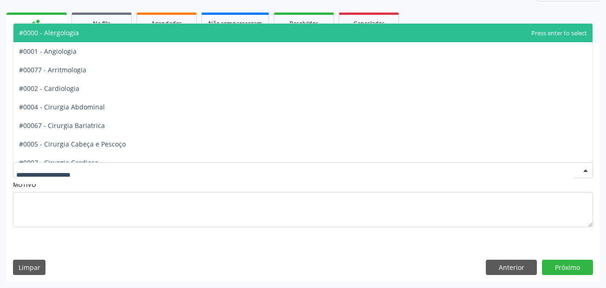
click at [130, 177] on div at bounding box center [303, 170] width 580 height 16
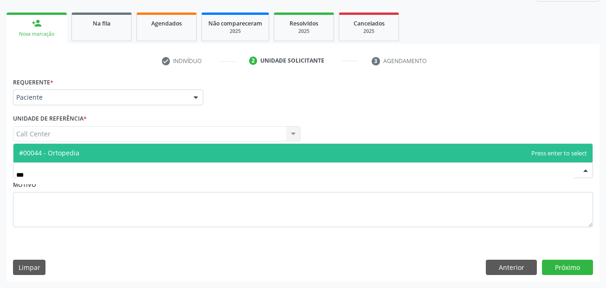
type input "****"
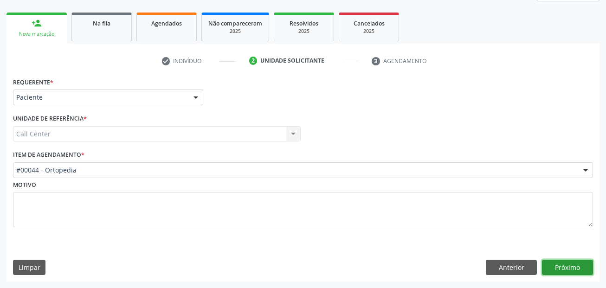
click at [572, 262] on button "Próximo" at bounding box center [567, 268] width 51 height 16
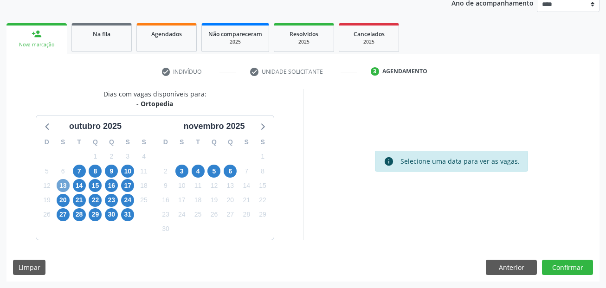
click at [63, 183] on span "13" at bounding box center [63, 185] width 13 height 13
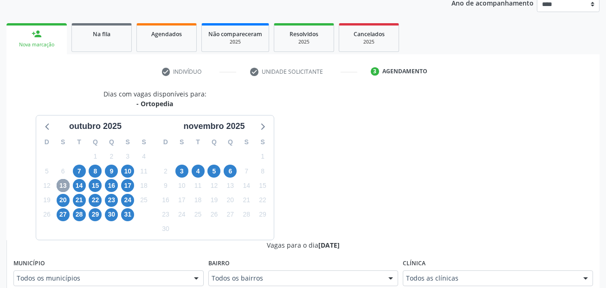
scroll to position [162, 0]
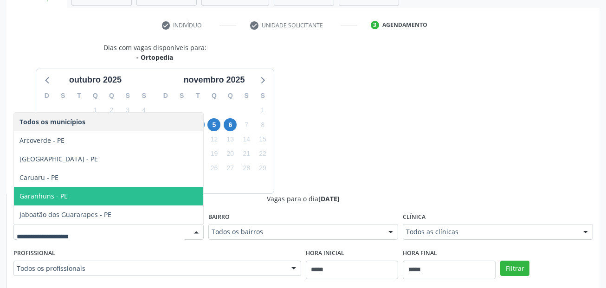
click at [86, 194] on span "Garanhuns - PE" at bounding box center [108, 196] width 189 height 19
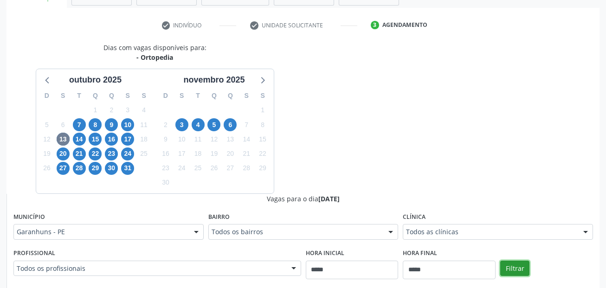
click at [508, 270] on button "Filtrar" at bounding box center [514, 269] width 29 height 16
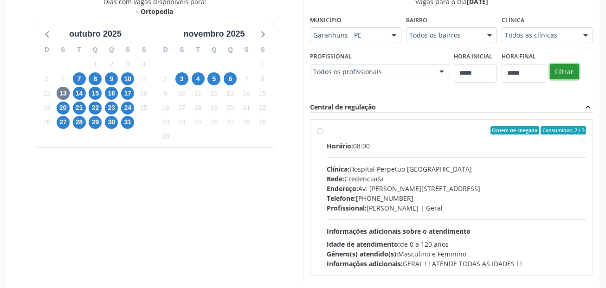
scroll to position [208, 0]
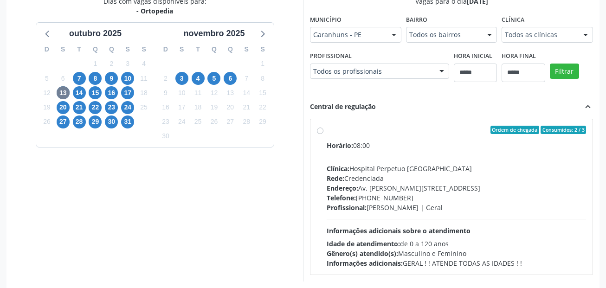
click at [412, 169] on div "Clínica: Hospital Perpetuo Socorro" at bounding box center [457, 169] width 260 height 10
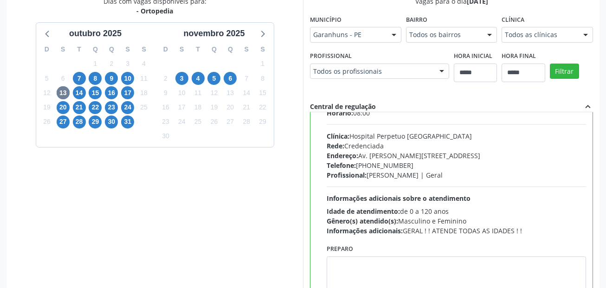
scroll to position [46, 0]
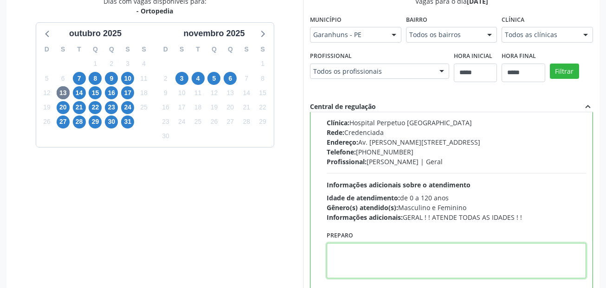
click at [386, 249] on textarea at bounding box center [457, 260] width 260 height 35
paste textarea "**********"
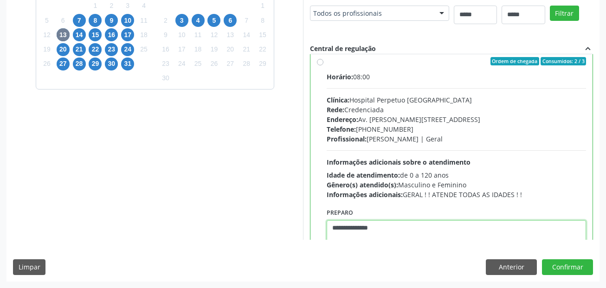
scroll to position [0, 0]
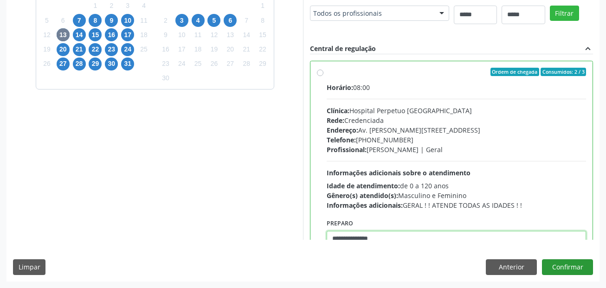
type textarea "**********"
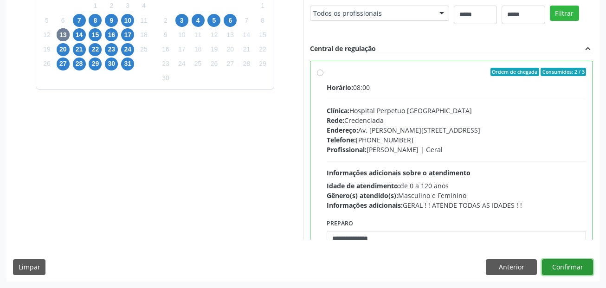
click at [579, 268] on button "Confirmar" at bounding box center [567, 268] width 51 height 16
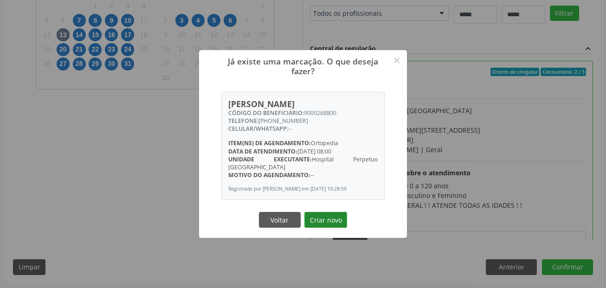
click at [332, 220] on button "Criar novo" at bounding box center [326, 220] width 43 height 16
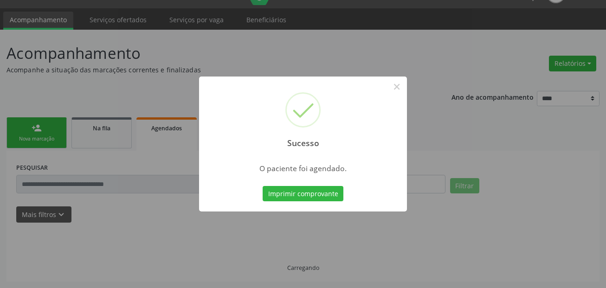
scroll to position [21, 0]
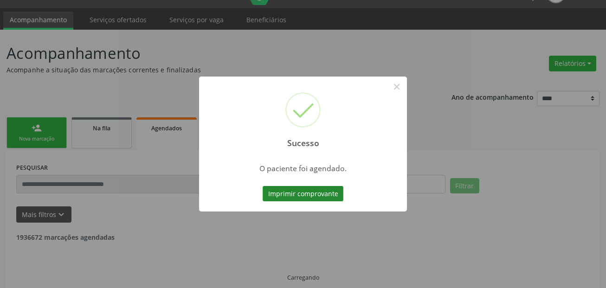
click at [312, 188] on button "Imprimir comprovante" at bounding box center [303, 194] width 81 height 16
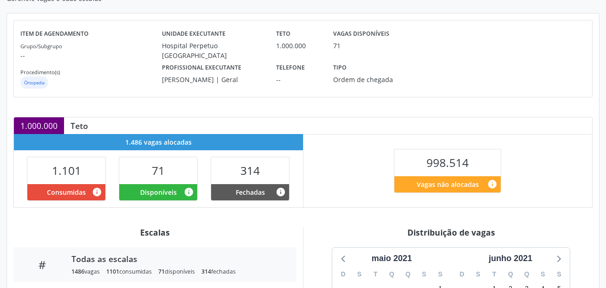
scroll to position [252, 0]
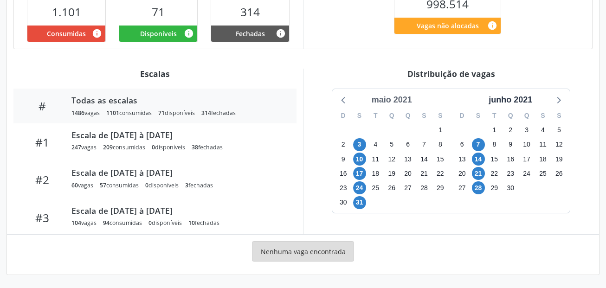
click at [406, 102] on div "maio 2021" at bounding box center [392, 100] width 48 height 13
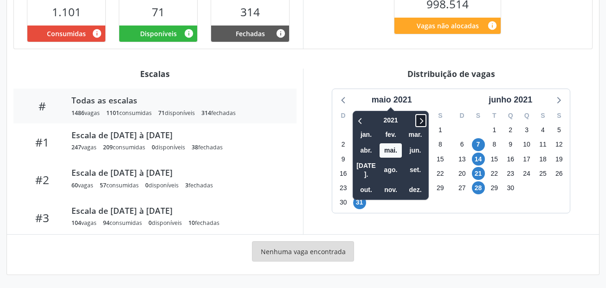
click at [421, 122] on icon at bounding box center [420, 120] width 9 height 11
click at [362, 183] on span "out." at bounding box center [366, 190] width 22 height 14
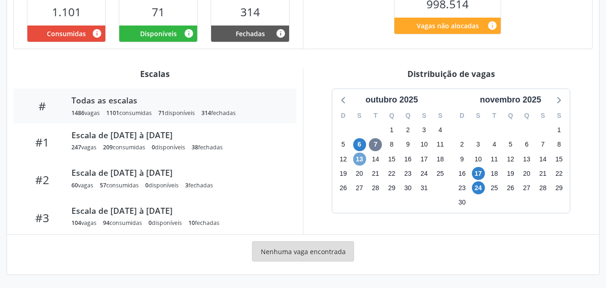
click at [360, 159] on span "13" at bounding box center [359, 159] width 13 height 13
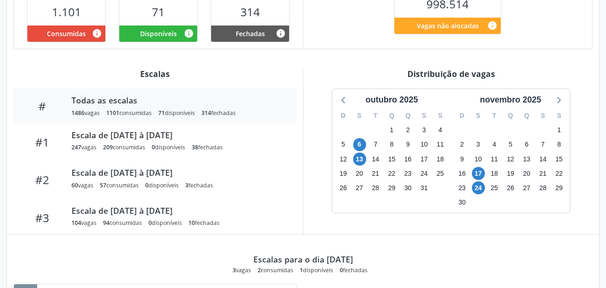
drag, startPoint x: 293, startPoint y: 79, endPoint x: 240, endPoint y: 10, distance: 87.8
click at [294, 78] on div "Escalas # Todas as escalas 1486 vagas 1101 consumidas 71 disponíveis 314 fechad…" at bounding box center [155, 152] width 296 height 166
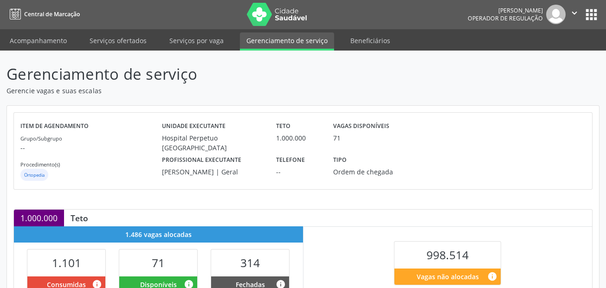
scroll to position [0, 0]
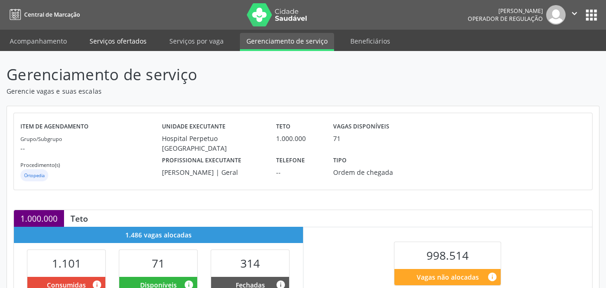
click at [130, 45] on link "Serviços ofertados" at bounding box center [118, 41] width 70 height 16
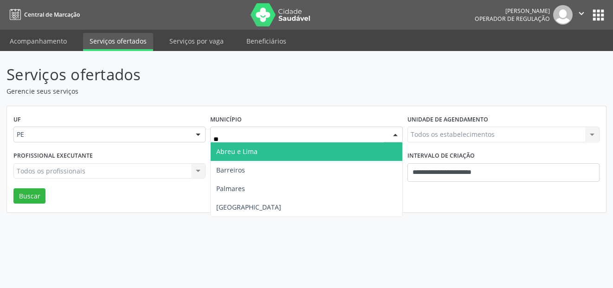
click at [249, 144] on span "Abreu e Lima" at bounding box center [306, 152] width 191 height 19
click at [245, 151] on span "Garanhuns" at bounding box center [233, 151] width 35 height 9
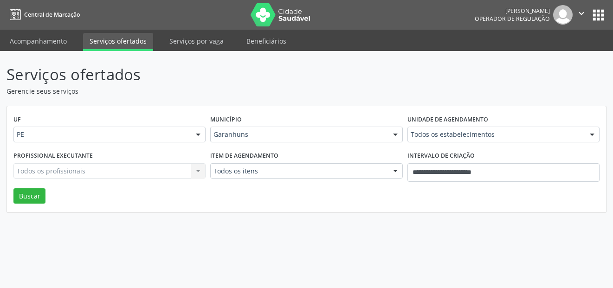
drag, startPoint x: 327, startPoint y: 47, endPoint x: 313, endPoint y: 0, distance: 48.8
click at [327, 48] on ul "Acompanhamento Serviços ofertados Serviços por vaga Beneficiários" at bounding box center [306, 40] width 613 height 21
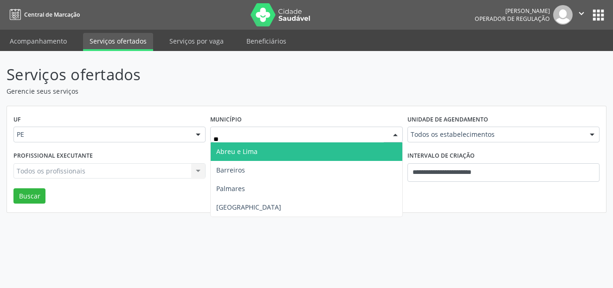
type input "***"
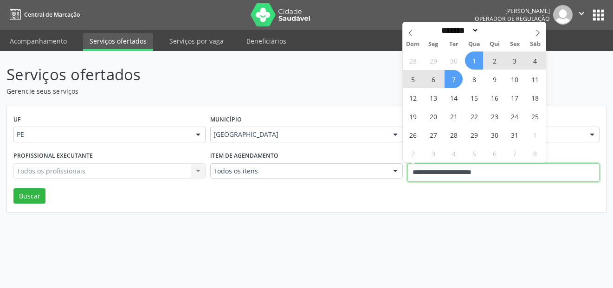
drag, startPoint x: 521, startPoint y: 173, endPoint x: 325, endPoint y: 169, distance: 196.4
click at [339, 166] on div "Profissional executante Todos os profissionais Todos os profissionais Nenhum re…" at bounding box center [306, 168] width 591 height 39
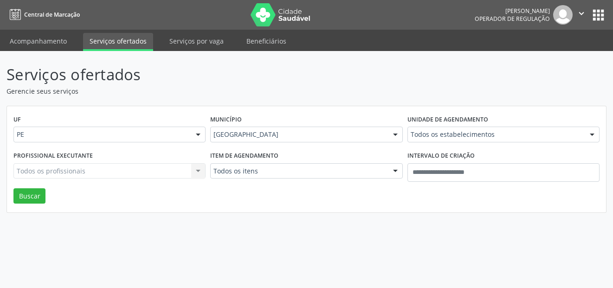
click at [394, 229] on div "Serviços ofertados Gerencie seus serviços UF PE PE Nenhum resultado encontrado …" at bounding box center [306, 169] width 613 height 237
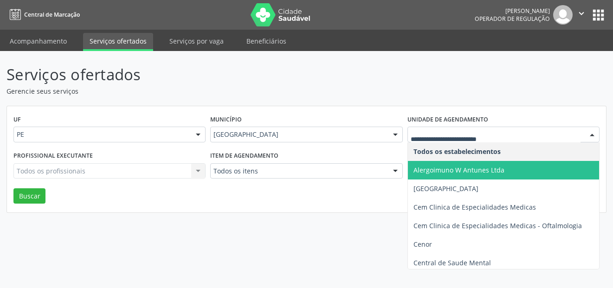
type input "*"
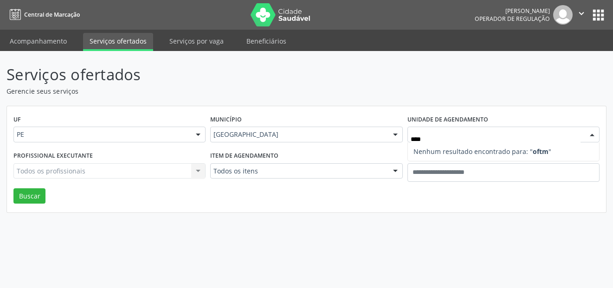
type input "***"
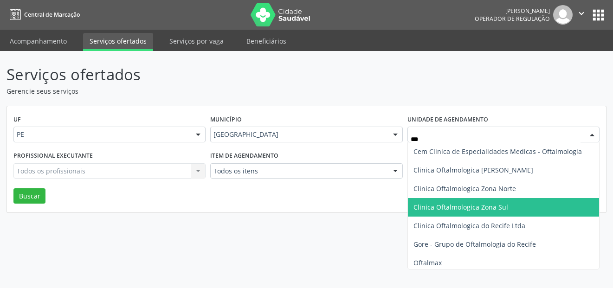
click at [441, 208] on span "Clinica Oftalmologica Zona Sul" at bounding box center [461, 207] width 95 height 9
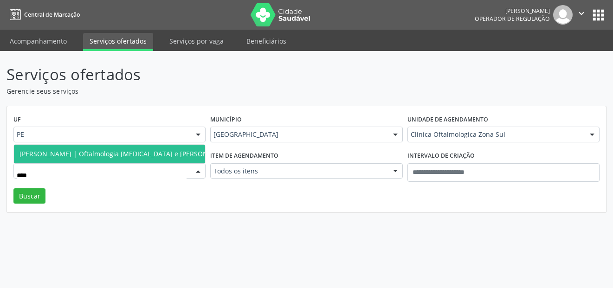
type input "*****"
click at [64, 149] on span "Ana Catarina Delgado de Souza | Oftalmologia Cornea e Catarata" at bounding box center [125, 153] width 213 height 9
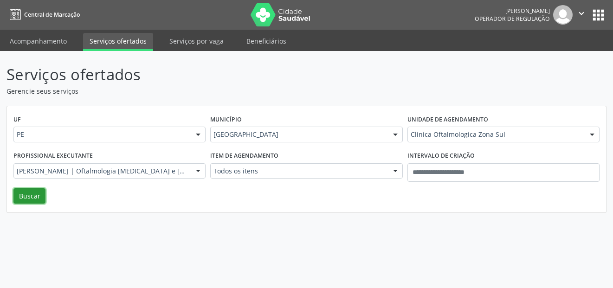
click at [24, 195] on button "Buscar" at bounding box center [29, 196] width 32 height 16
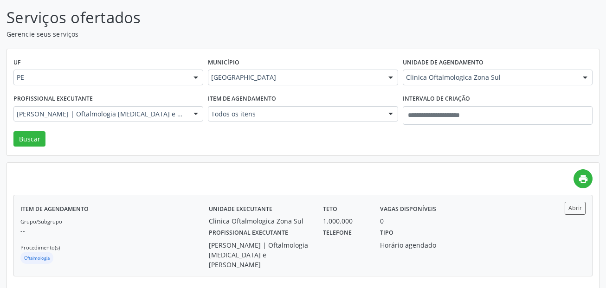
scroll to position [62, 0]
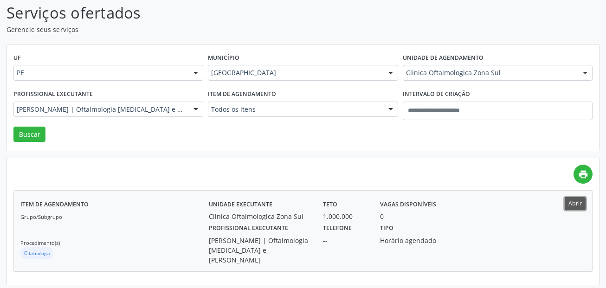
click at [579, 202] on button "Abrir" at bounding box center [575, 203] width 21 height 13
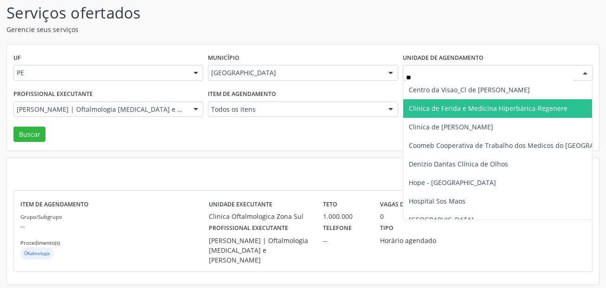
type input "***"
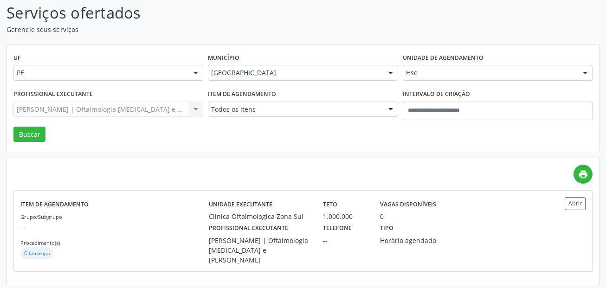
click at [286, 115] on div "Todos os itens" at bounding box center [303, 110] width 190 height 16
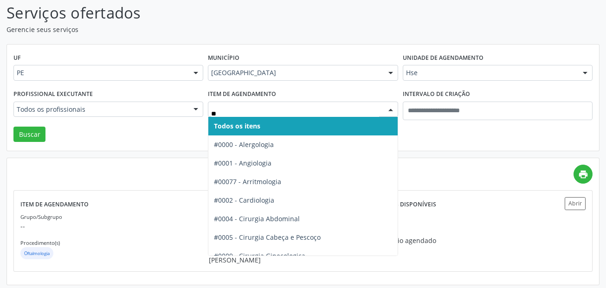
type input "***"
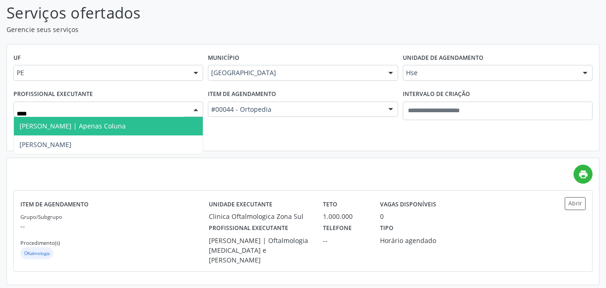
type input "*****"
click at [126, 124] on span "Claudio Antonio da Costa Neto | Apenas Coluna" at bounding box center [72, 126] width 106 height 9
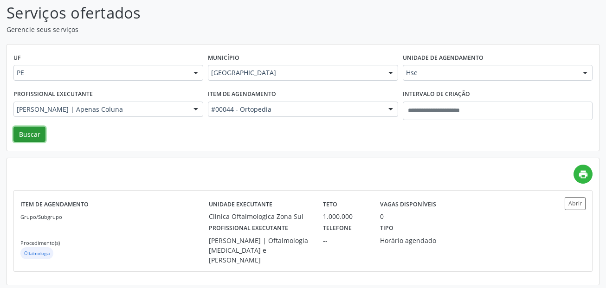
drag, startPoint x: 22, startPoint y: 131, endPoint x: 29, endPoint y: 133, distance: 7.8
click at [22, 131] on button "Buscar" at bounding box center [29, 135] width 32 height 16
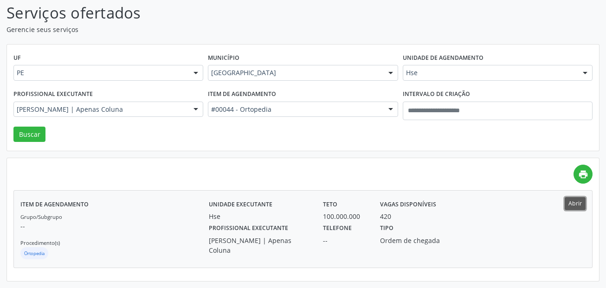
click at [577, 205] on button "Abrir" at bounding box center [575, 203] width 21 height 13
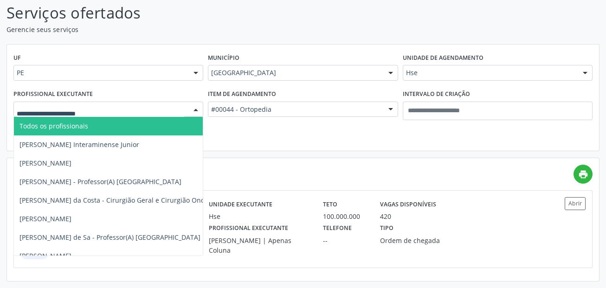
click at [69, 122] on span "Todos os profissionais" at bounding box center [53, 126] width 69 height 9
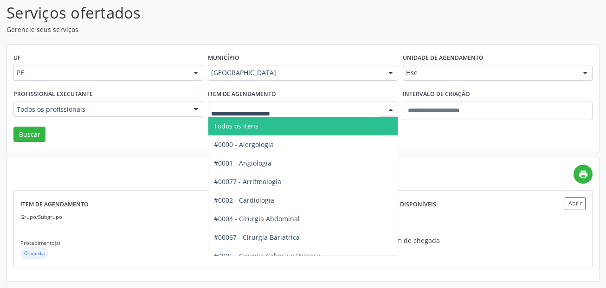
click at [282, 117] on div at bounding box center [303, 110] width 190 height 16
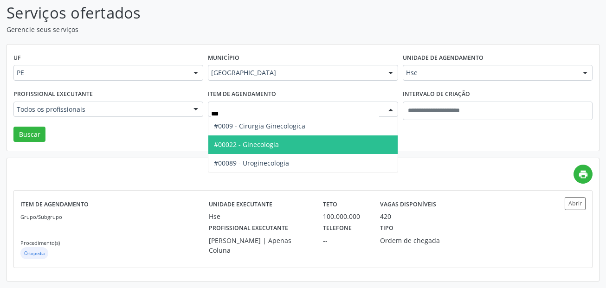
type input "****"
drag, startPoint x: 254, startPoint y: 136, endPoint x: 117, endPoint y: 114, distance: 138.3
click at [254, 136] on span "#00022 - Ginecologia" at bounding box center [302, 145] width 189 height 19
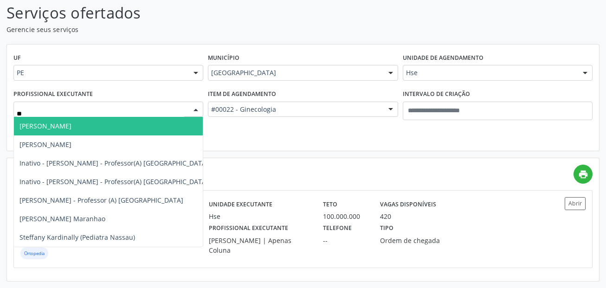
type input "***"
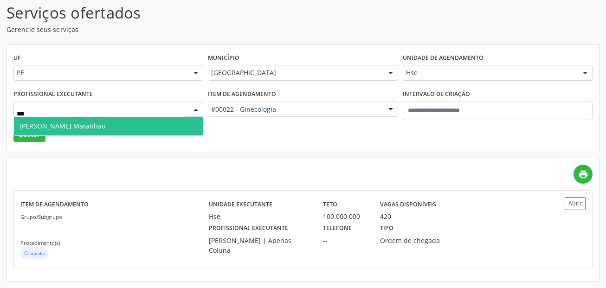
click at [92, 123] on span "Nadja Katia Meirelles Maranhao" at bounding box center [62, 126] width 86 height 9
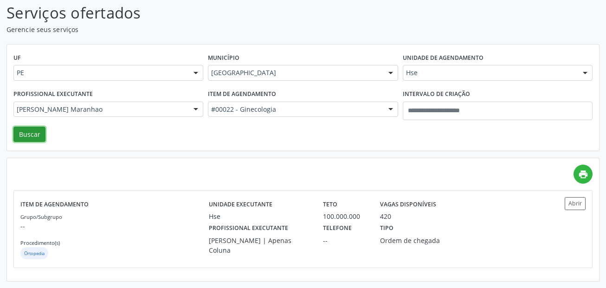
click at [23, 133] on button "Buscar" at bounding box center [29, 135] width 32 height 16
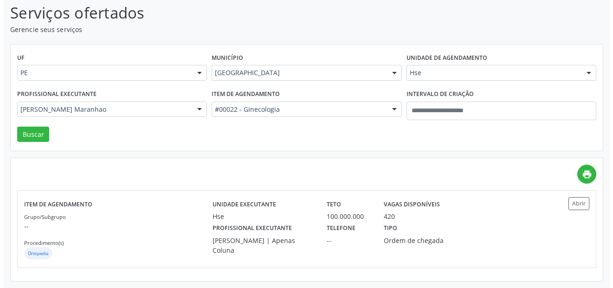
scroll to position [0, 0]
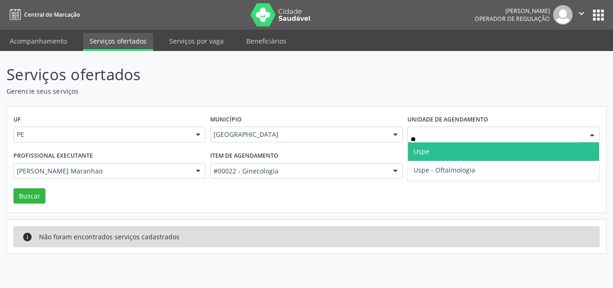
type input "***"
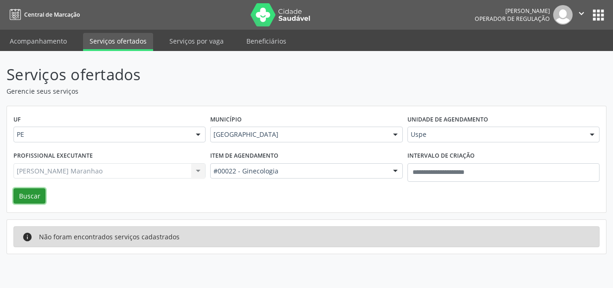
click at [41, 193] on button "Buscar" at bounding box center [29, 196] width 32 height 16
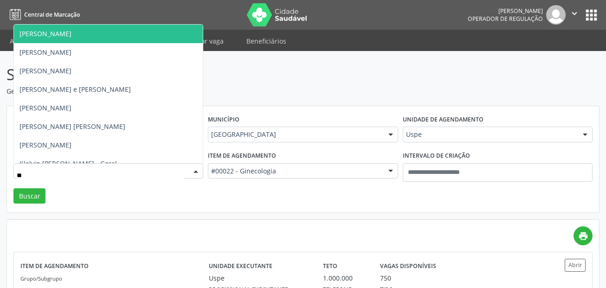
type input "*"
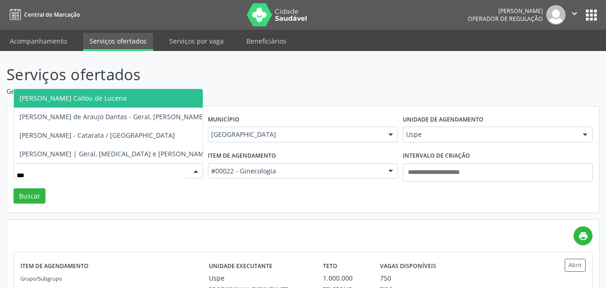
type input "***"
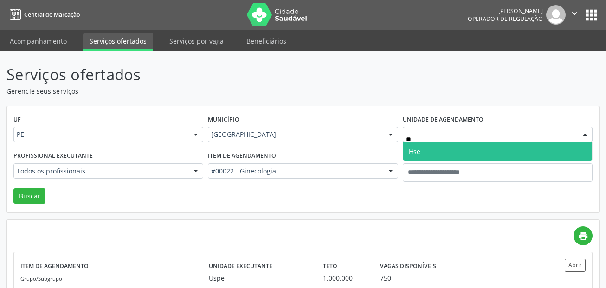
type input "***"
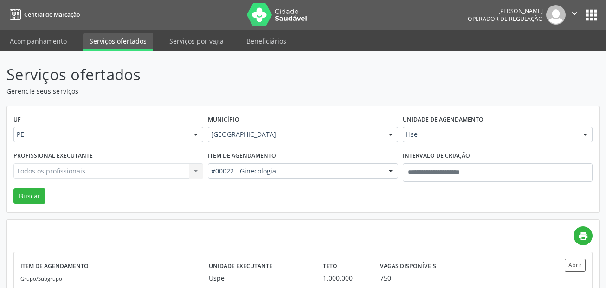
click at [98, 167] on div "Todos os profissionais Todos os profissionais Aderaldo Tadeu de Morais Adler Fe…" at bounding box center [108, 171] width 190 height 16
click at [96, 170] on div "Todos os profissionais Todos os profissionais Aderaldo Tadeu de Morais Adler Fe…" at bounding box center [108, 171] width 190 height 16
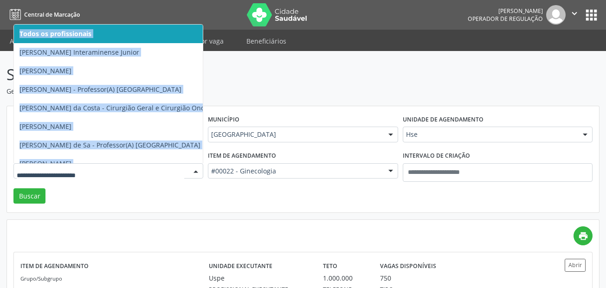
drag, startPoint x: 96, startPoint y: 170, endPoint x: 101, endPoint y: 159, distance: 12.1
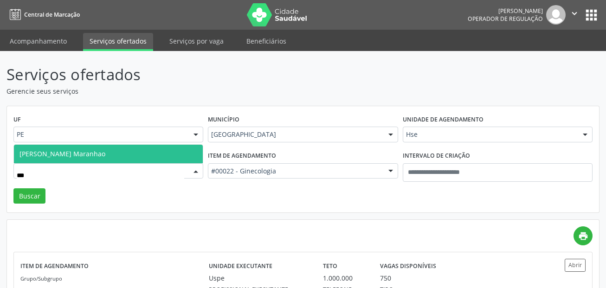
type input "***"
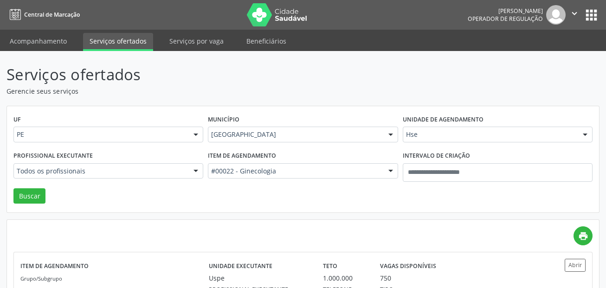
click at [68, 143] on div "UF PE PE Nenhum resultado encontrado para: " " Não há nenhuma opção para ser ex…" at bounding box center [303, 159] width 592 height 107
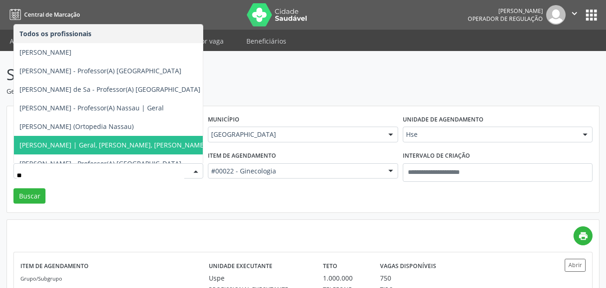
type input "***"
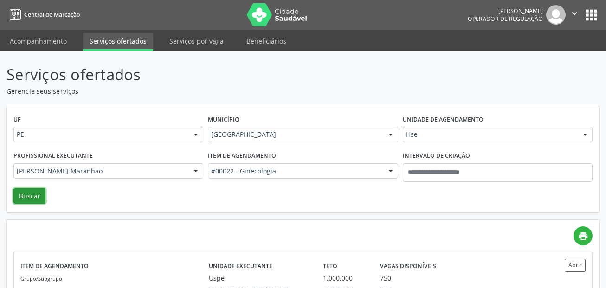
click at [35, 196] on button "Buscar" at bounding box center [29, 196] width 32 height 16
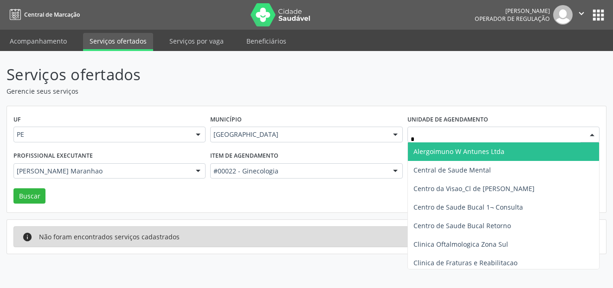
type input "**"
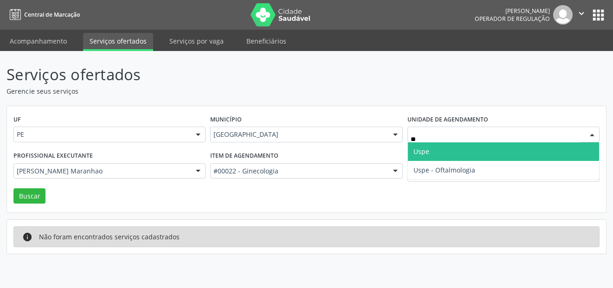
click at [430, 151] on span "Uspe" at bounding box center [503, 152] width 191 height 19
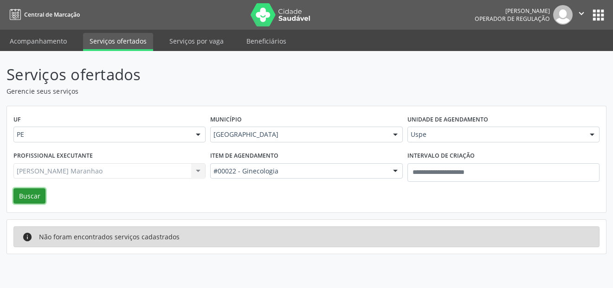
click at [28, 191] on button "Buscar" at bounding box center [29, 196] width 32 height 16
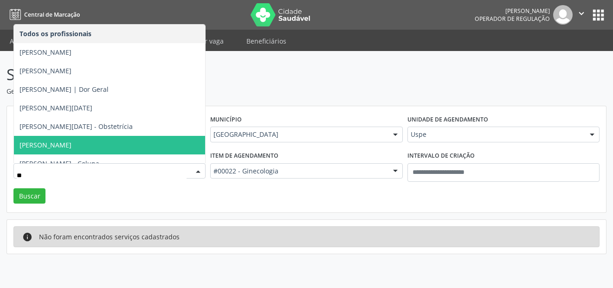
type input "***"
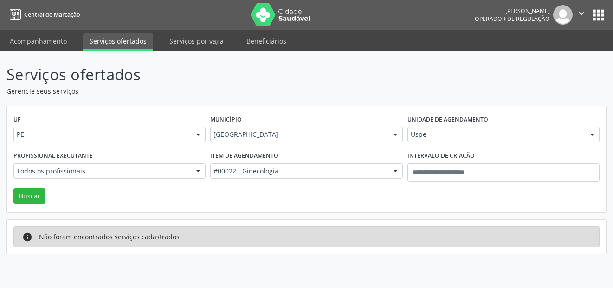
click at [228, 204] on div "UF PE PE Nenhum resultado encontrado para: " " Não há nenhuma opção para ser ex…" at bounding box center [306, 159] width 599 height 107
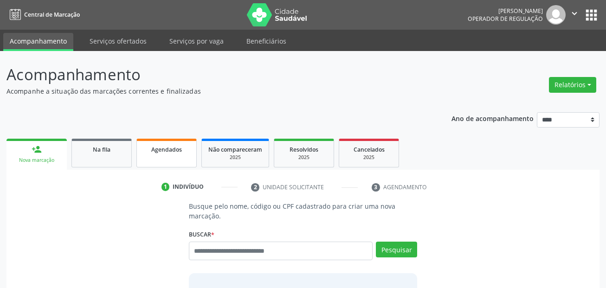
click at [165, 156] on link "Agendados" at bounding box center [166, 153] width 60 height 29
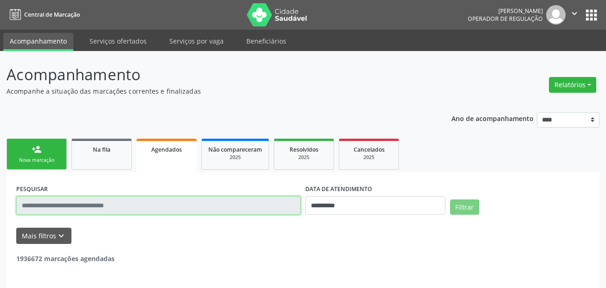
click at [142, 211] on input "text" at bounding box center [158, 205] width 285 height 19
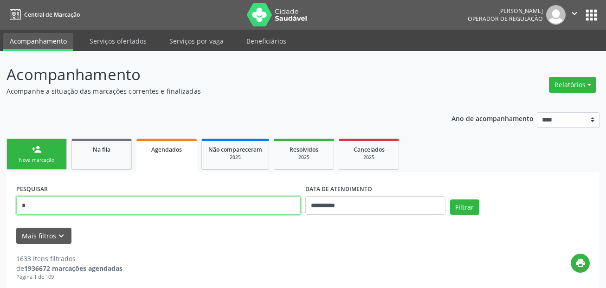
drag, startPoint x: -13, startPoint y: 210, endPoint x: -21, endPoint y: 210, distance: 8.4
click at [0, 210] on html "**********" at bounding box center [303, 144] width 606 height 288
paste input "**********"
type input "**********"
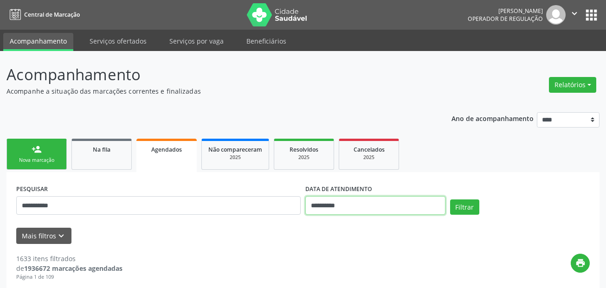
click at [368, 207] on input "**********" at bounding box center [375, 205] width 140 height 19
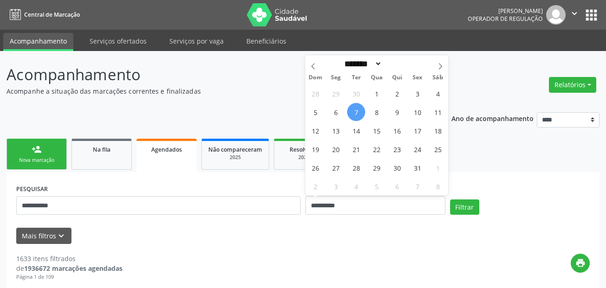
click at [352, 112] on span "7" at bounding box center [356, 112] width 18 height 18
type input "**********"
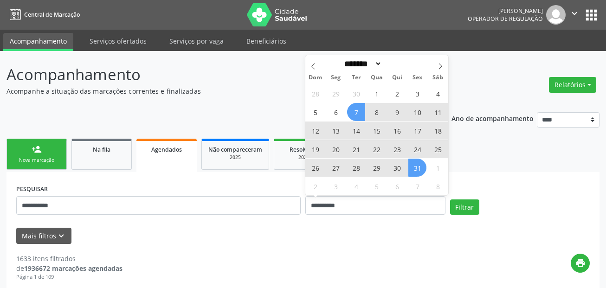
click at [414, 169] on span "31" at bounding box center [418, 168] width 18 height 18
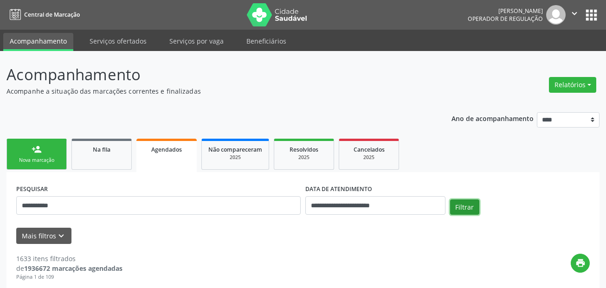
click at [458, 203] on button "Filtrar" at bounding box center [464, 208] width 29 height 16
click at [43, 151] on link "person_add Nova marcação" at bounding box center [36, 154] width 60 height 31
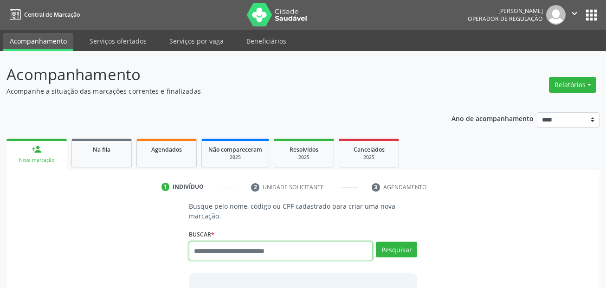
click at [236, 253] on input "text" at bounding box center [281, 251] width 184 height 19
paste input "**********"
type input "**********"
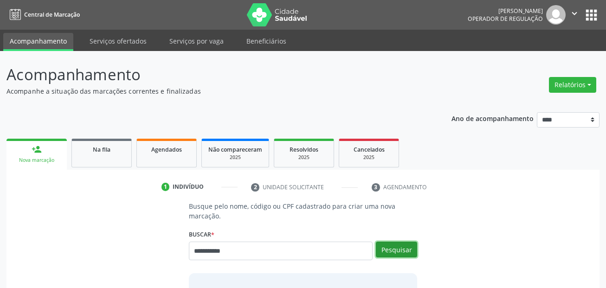
click at [408, 248] on button "Pesquisar" at bounding box center [396, 250] width 41 height 16
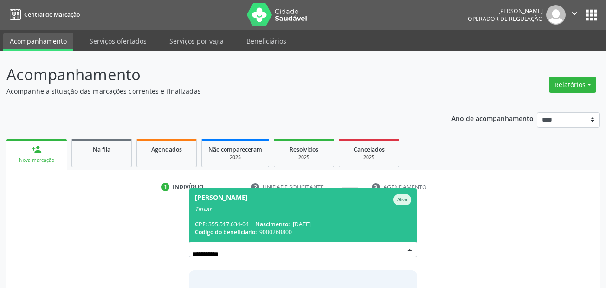
click at [294, 214] on span "[PERSON_NAME] Ativo Titular CPF: 355.517.634-04 Nascimento: [DATE] Código do be…" at bounding box center [303, 214] width 228 height 53
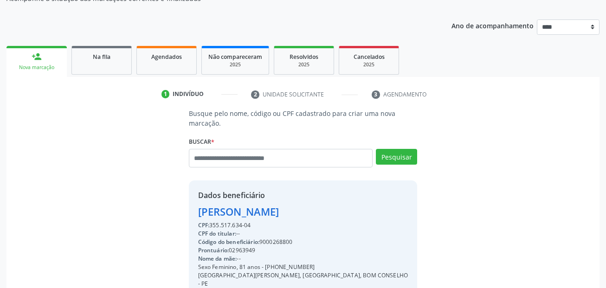
scroll to position [212, 0]
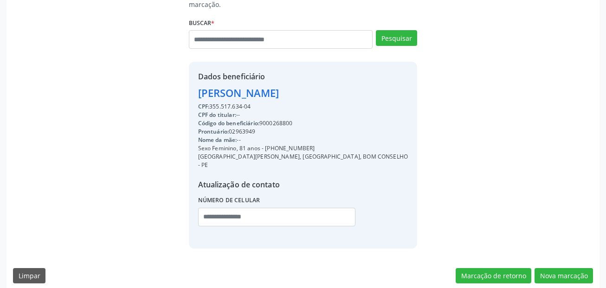
drag, startPoint x: 313, startPoint y: 145, endPoint x: 266, endPoint y: 148, distance: 47.9
click at [266, 148] on div "Sexo Feminino, 81 anos - [PHONE_NUMBER]" at bounding box center [303, 148] width 210 height 8
copy div "[PHONE_NUMBER]"
drag, startPoint x: 244, startPoint y: 206, endPoint x: 434, endPoint y: 221, distance: 190.9
click at [244, 208] on input "text" at bounding box center [277, 217] width 158 height 19
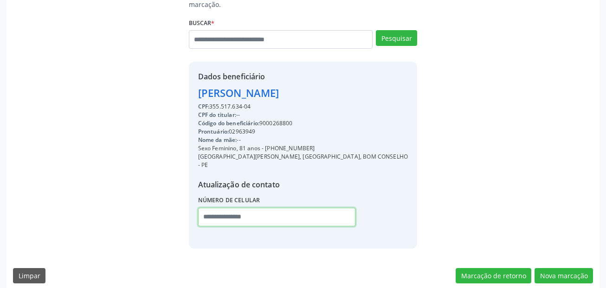
paste input "**********"
type input "**********"
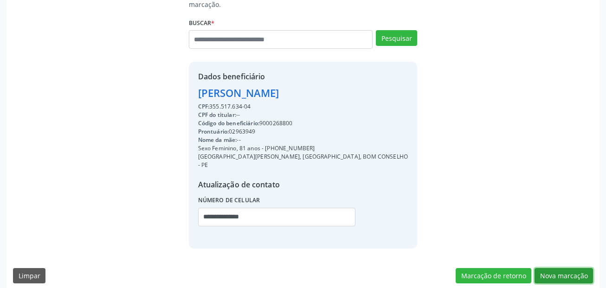
click at [583, 273] on button "Nova marcação" at bounding box center [564, 276] width 58 height 16
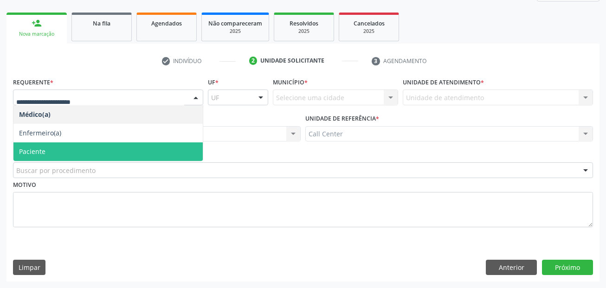
click at [48, 148] on span "Paciente" at bounding box center [107, 152] width 189 height 19
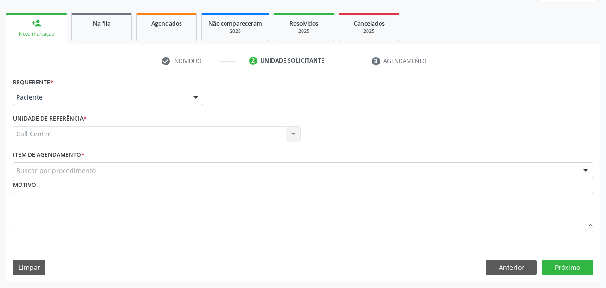
click at [67, 175] on div "Buscar por procedimento" at bounding box center [303, 170] width 580 height 16
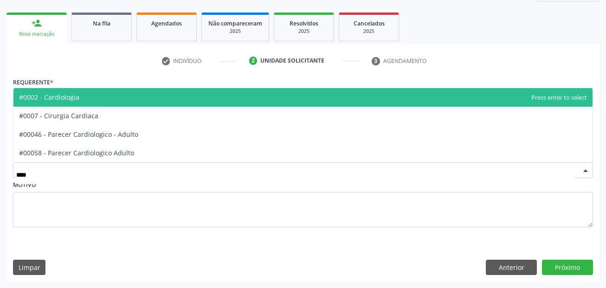
click at [86, 103] on span "#0002 - Cardiologia" at bounding box center [302, 97] width 579 height 19
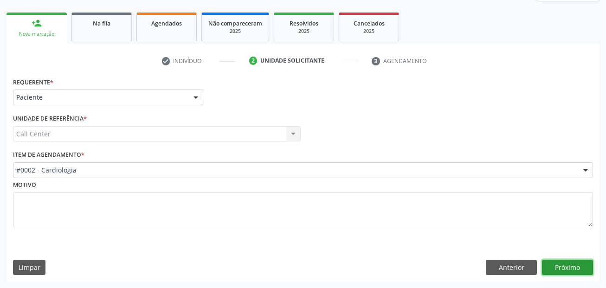
click at [560, 273] on button "Próximo" at bounding box center [567, 268] width 51 height 16
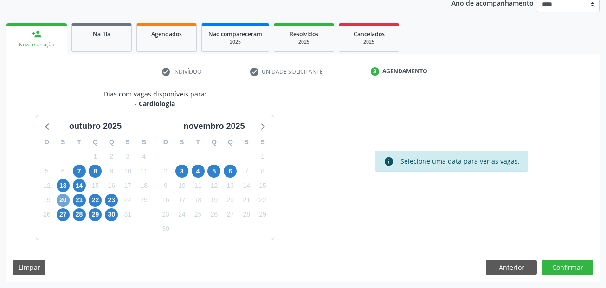
click at [63, 198] on span "20" at bounding box center [63, 200] width 13 height 13
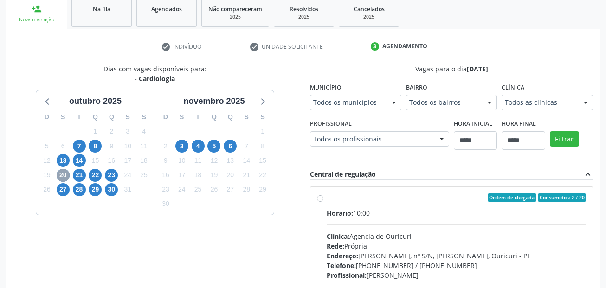
scroll to position [162, 0]
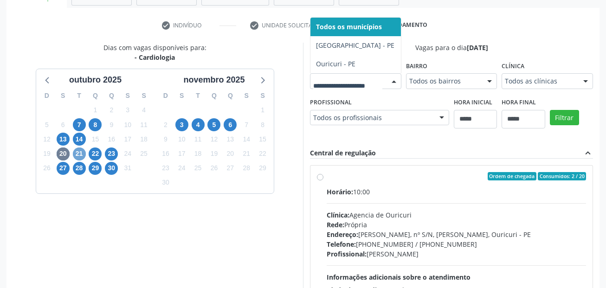
click at [79, 155] on span "21" at bounding box center [79, 154] width 13 height 13
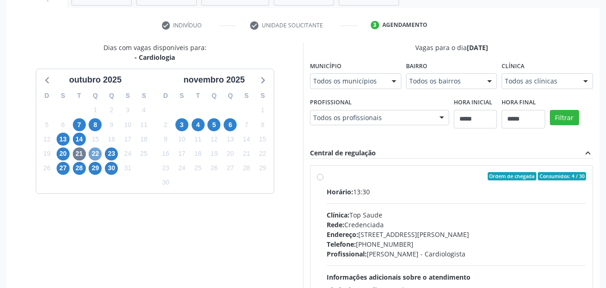
click at [97, 153] on span "22" at bounding box center [95, 154] width 13 height 13
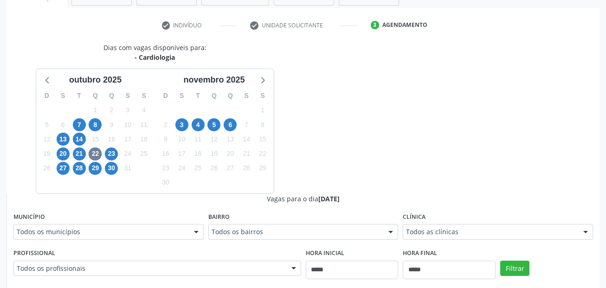
click at [76, 218] on div "Município Todos os municípios Todos os municípios [GEOGRAPHIC_DATA] resultado e…" at bounding box center [108, 225] width 190 height 30
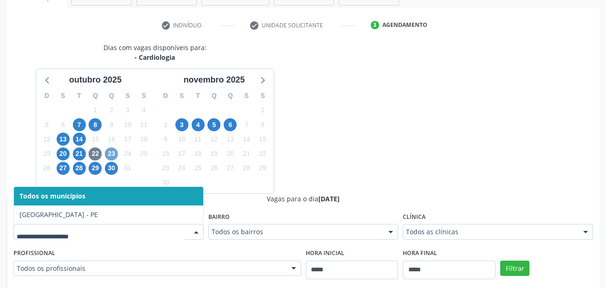
click at [116, 155] on span "23" at bounding box center [111, 154] width 13 height 13
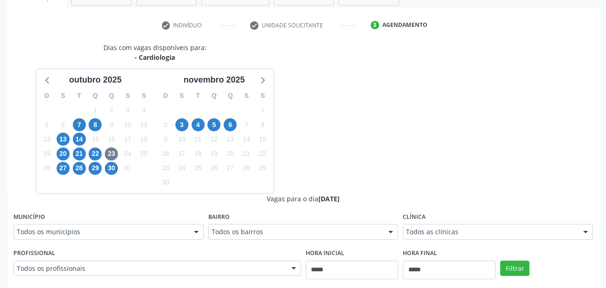
drag, startPoint x: 82, startPoint y: 235, endPoint x: 75, endPoint y: 204, distance: 31.9
click at [70, 166] on div "27" at bounding box center [63, 168] width 16 height 14
click at [66, 168] on span "27" at bounding box center [63, 168] width 13 height 13
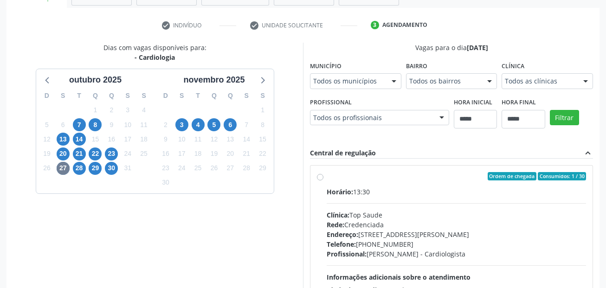
click at [310, 89] on div "Todos os municípios" at bounding box center [355, 81] width 91 height 16
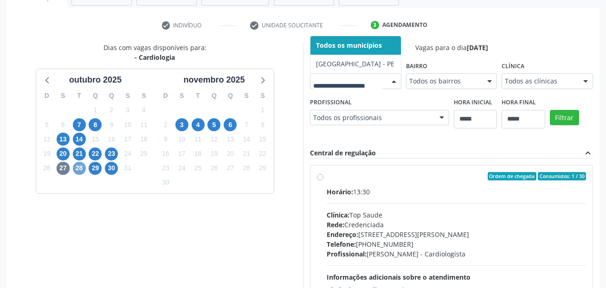
click at [84, 168] on span "28" at bounding box center [79, 168] width 13 height 13
click at [97, 174] on span "29" at bounding box center [95, 168] width 13 height 13
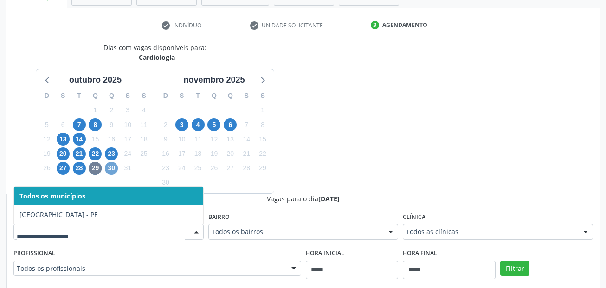
click at [112, 171] on span "30" at bounding box center [111, 168] width 13 height 13
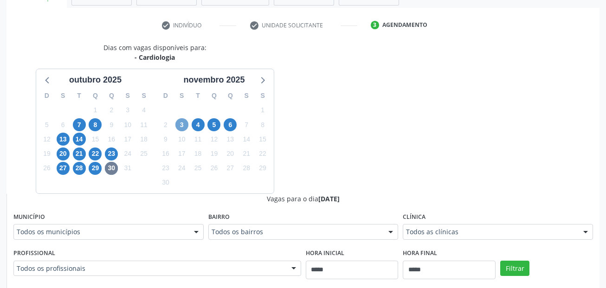
click at [182, 125] on span "3" at bounding box center [181, 124] width 13 height 13
drag, startPoint x: 134, startPoint y: 209, endPoint x: 116, endPoint y: 231, distance: 28.7
click at [108, 243] on form "Município Todos os municípios Todos os municípios [GEOGRAPHIC_DATA] - [GEOGRAPH…" at bounding box center [303, 249] width 580 height 79
click at [201, 125] on span "4" at bounding box center [198, 124] width 13 height 13
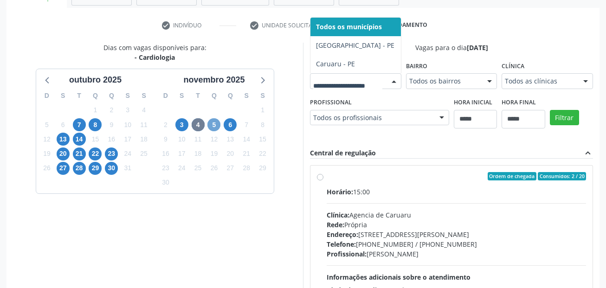
click at [216, 127] on span "5" at bounding box center [214, 124] width 13 height 13
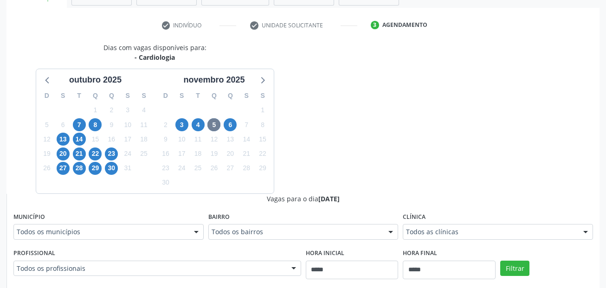
drag, startPoint x: 76, startPoint y: 227, endPoint x: 74, endPoint y: 234, distance: 8.0
click at [75, 227] on div "Todos os municípios" at bounding box center [108, 232] width 190 height 16
click at [233, 123] on span "6" at bounding box center [230, 124] width 13 height 13
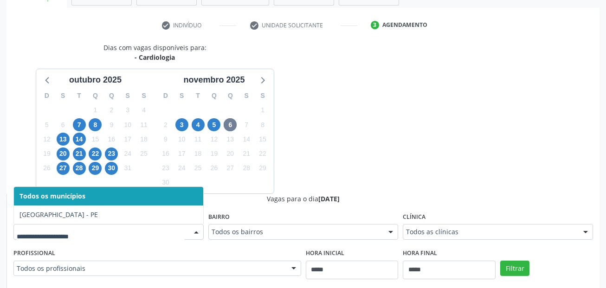
click at [110, 235] on input "text" at bounding box center [101, 236] width 168 height 19
click at [94, 113] on span "1" at bounding box center [95, 110] width 13 height 13
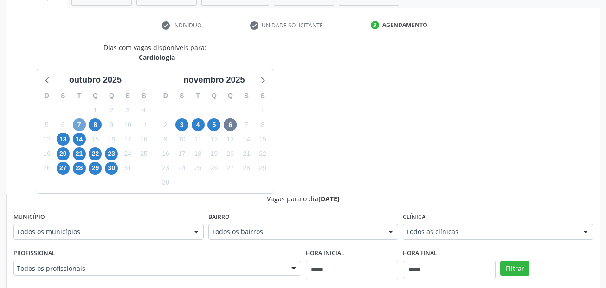
click at [84, 123] on span "7" at bounding box center [79, 124] width 13 height 13
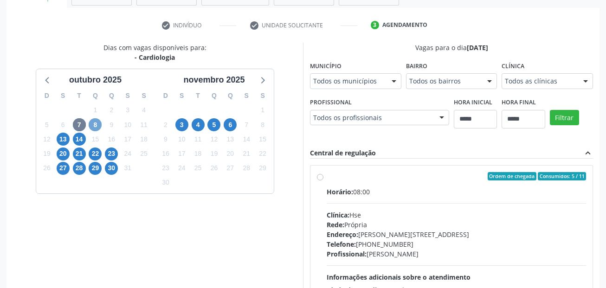
click at [97, 127] on span "8" at bounding box center [95, 124] width 13 height 13
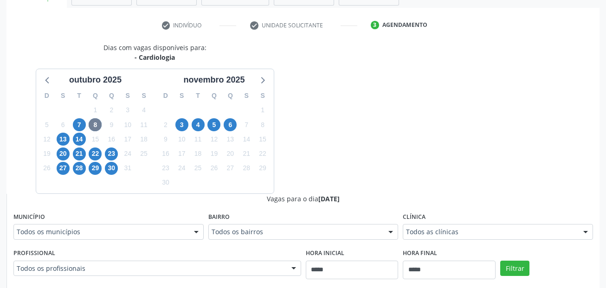
click at [74, 218] on div "Município Todos os municípios Todos os municípios [GEOGRAPHIC_DATA] resultado e…" at bounding box center [108, 225] width 190 height 30
click at [65, 138] on span "13" at bounding box center [63, 139] width 13 height 13
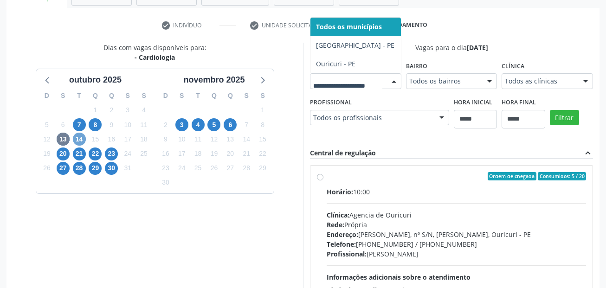
click at [82, 141] on span "14" at bounding box center [79, 139] width 13 height 13
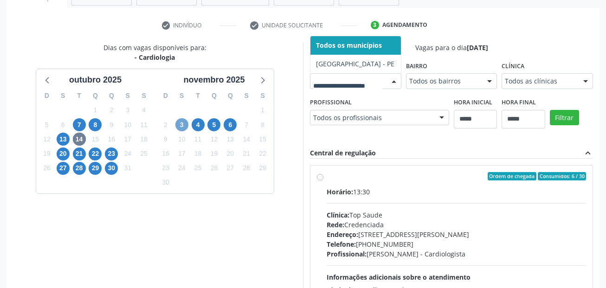
click at [182, 129] on span "3" at bounding box center [181, 124] width 13 height 13
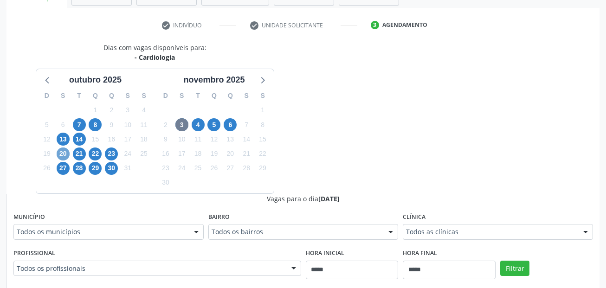
click at [62, 159] on span "20" at bounding box center [63, 154] width 13 height 13
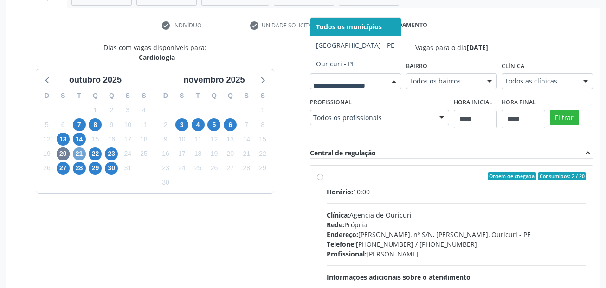
click at [84, 155] on span "21" at bounding box center [79, 154] width 13 height 13
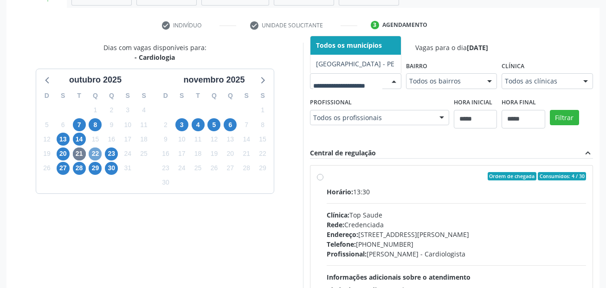
click at [96, 156] on span "22" at bounding box center [95, 154] width 13 height 13
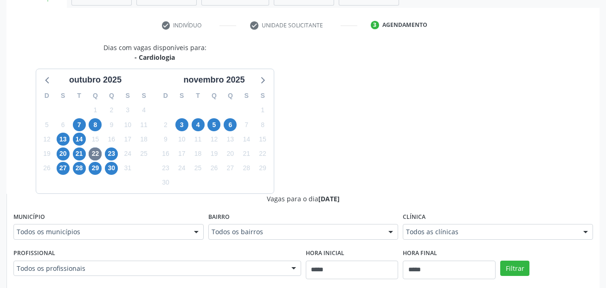
click at [89, 222] on div "Município Todos os municípios Todos os municípios [GEOGRAPHIC_DATA] resultado e…" at bounding box center [108, 225] width 190 height 30
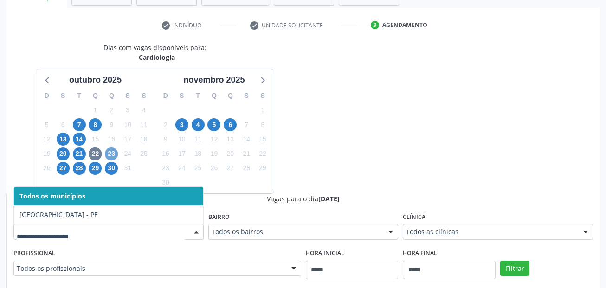
click at [113, 153] on span "23" at bounding box center [111, 154] width 13 height 13
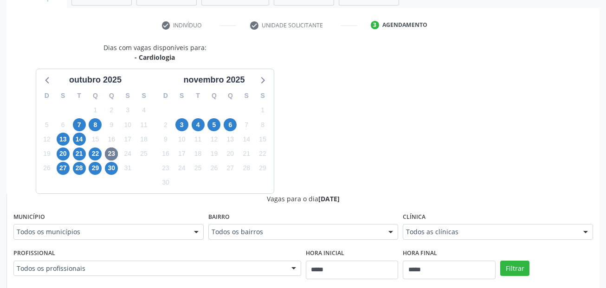
scroll to position [0, 0]
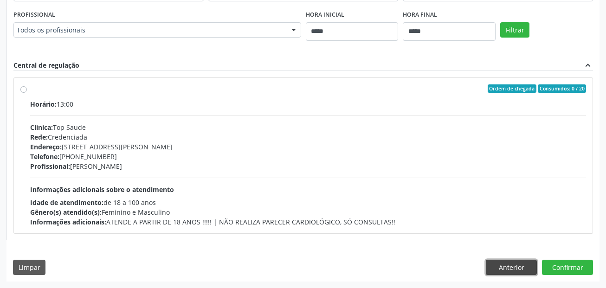
click at [507, 265] on button "Anterior" at bounding box center [511, 268] width 51 height 16
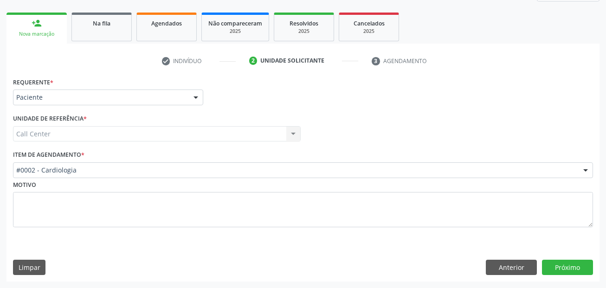
click at [84, 161] on label "Item de agendamento *" at bounding box center [48, 155] width 71 height 14
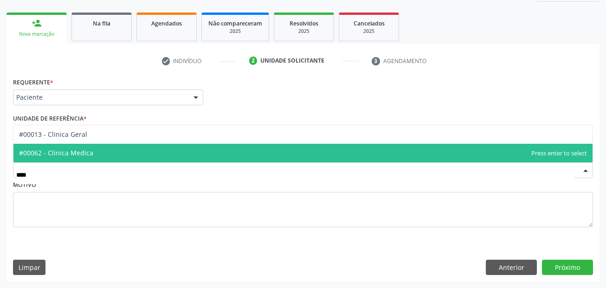
type input "*****"
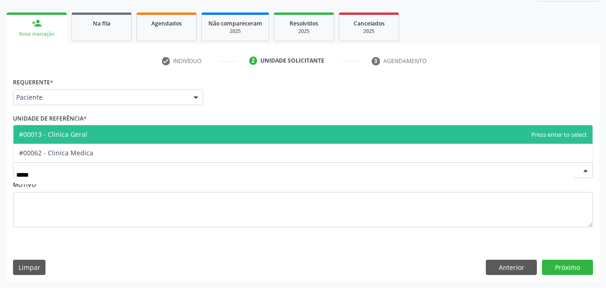
click at [143, 131] on span "#00013 - Clinica Geral" at bounding box center [302, 134] width 579 height 19
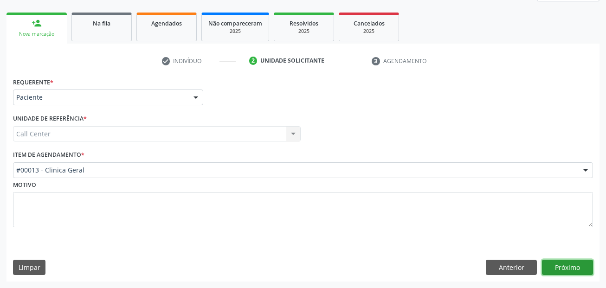
click at [558, 267] on button "Próximo" at bounding box center [567, 268] width 51 height 16
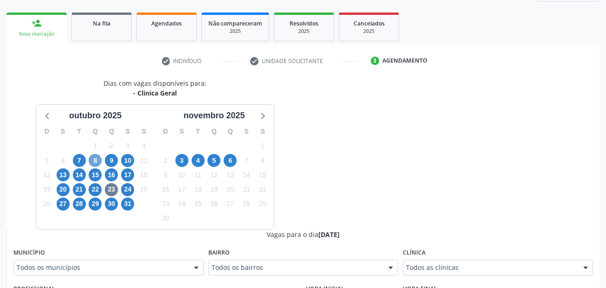
click at [94, 158] on span "8" at bounding box center [95, 160] width 13 height 13
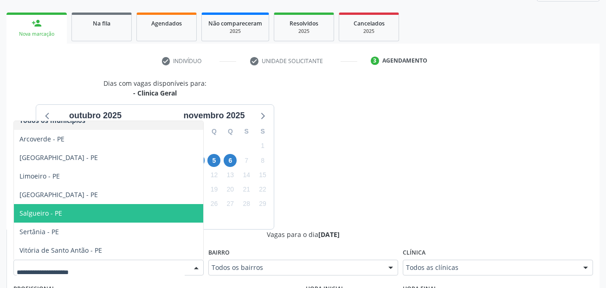
scroll to position [0, 0]
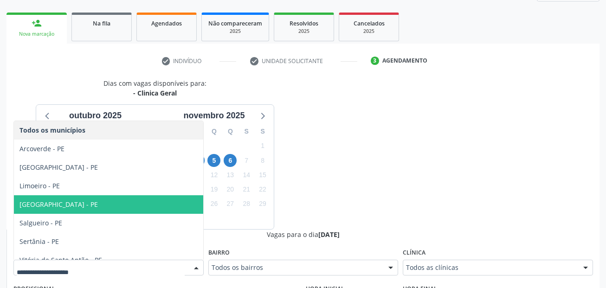
click at [88, 208] on span "[GEOGRAPHIC_DATA] - PE" at bounding box center [108, 204] width 189 height 19
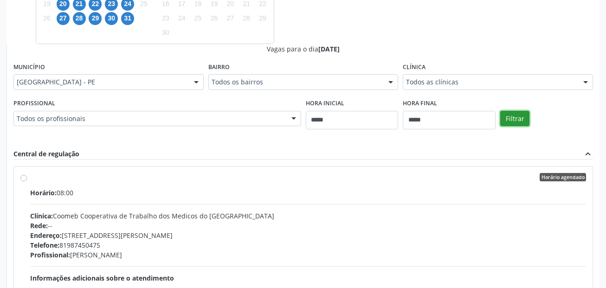
click at [512, 124] on button "Filtrar" at bounding box center [514, 119] width 29 height 16
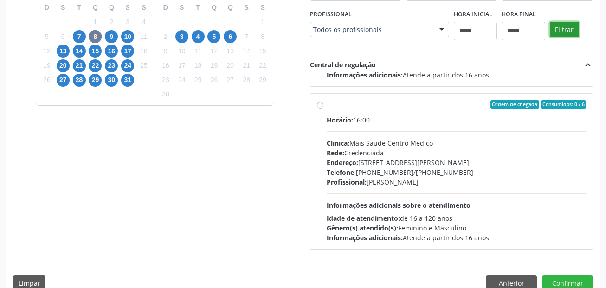
scroll to position [266, 0]
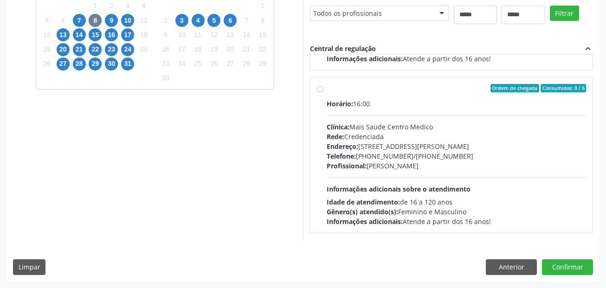
click at [216, 176] on div "Dias com vagas disponíveis para: - Clinica Geral [DATE] D S T Q Q S S 28 29 30 …" at bounding box center [154, 89] width 297 height 302
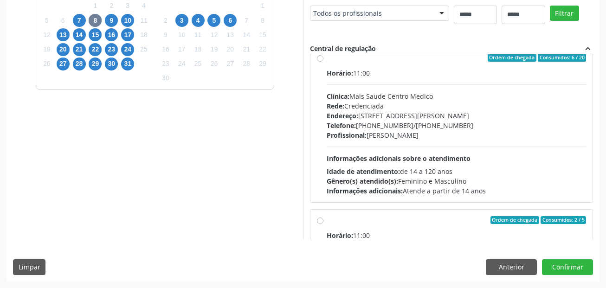
scroll to position [682, 0]
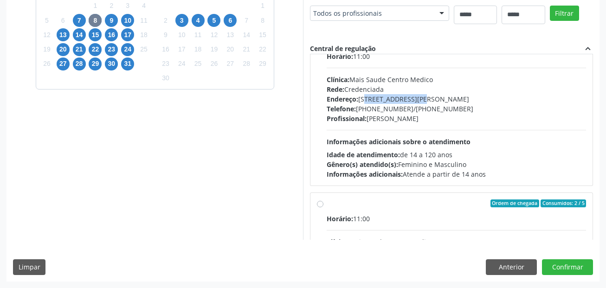
drag, startPoint x: 363, startPoint y: 102, endPoint x: 416, endPoint y: 101, distance: 53.4
click at [416, 101] on div "Endereço: [STREET_ADDRESS][PERSON_NAME]" at bounding box center [457, 99] width 260 height 10
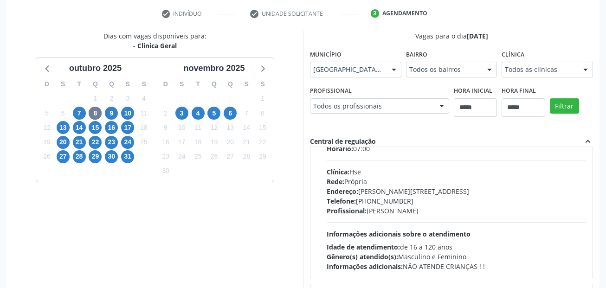
scroll to position [311, 0]
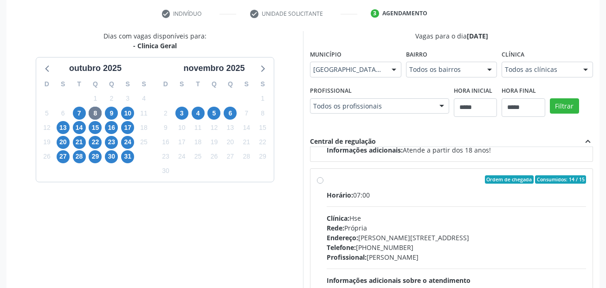
click at [251, 222] on div "Dias com vagas disponíveis para: - Clinica Geral [DATE] D S T Q Q S S 28 29 30 …" at bounding box center [154, 182] width 297 height 302
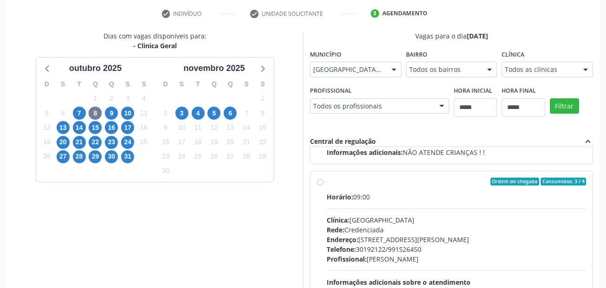
scroll to position [589, 0]
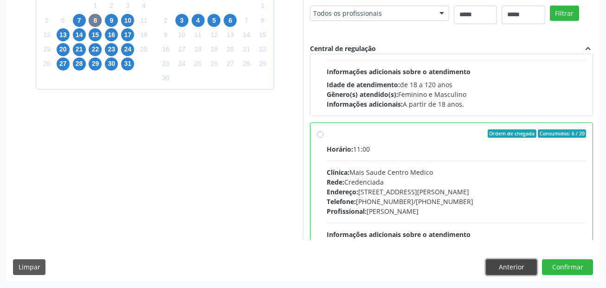
click at [524, 263] on button "Anterior" at bounding box center [511, 268] width 51 height 16
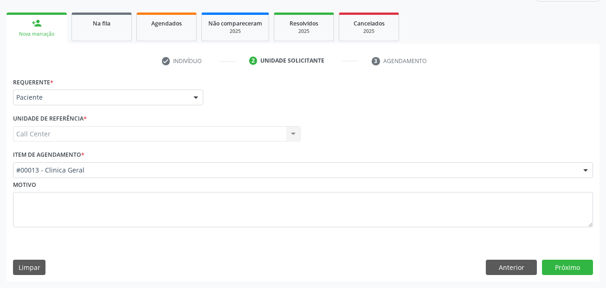
scroll to position [126, 0]
click at [502, 273] on button "Anterior" at bounding box center [511, 268] width 51 height 16
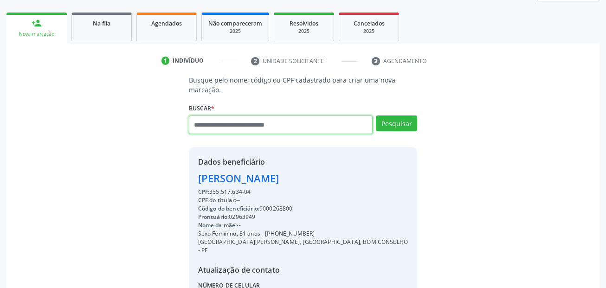
click at [221, 127] on input "text" at bounding box center [281, 125] width 184 height 19
paste input "**********"
type input "**********"
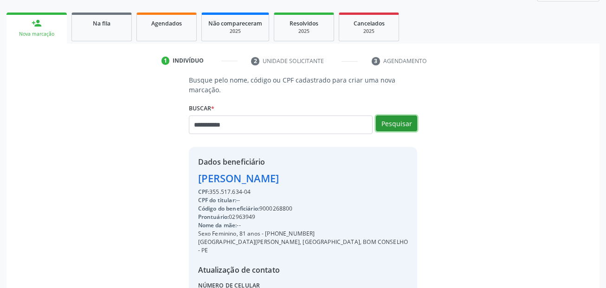
drag, startPoint x: 408, startPoint y: 124, endPoint x: 391, endPoint y: 126, distance: 16.8
click at [407, 124] on button "Pesquisar" at bounding box center [396, 124] width 41 height 16
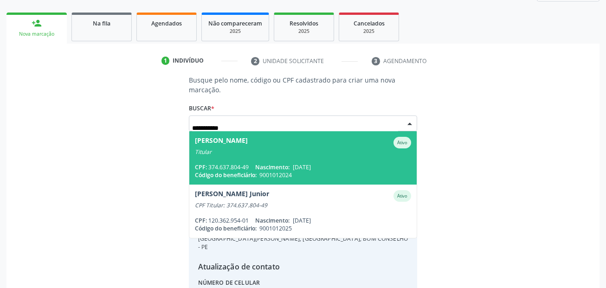
click at [336, 154] on div "Titular" at bounding box center [303, 152] width 217 height 7
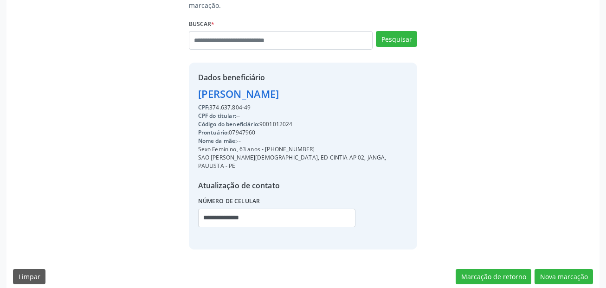
scroll to position [212, 0]
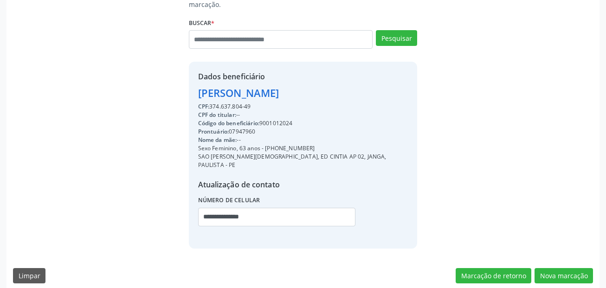
drag, startPoint x: 312, startPoint y: 150, endPoint x: 266, endPoint y: 149, distance: 46.0
click at [266, 149] on div "Sexo Feminino, 63 anos - (81) 99775-6627" at bounding box center [303, 148] width 210 height 8
copy div "(81) 99775-6627"
drag, startPoint x: 259, startPoint y: 208, endPoint x: 344, endPoint y: 208, distance: 85.4
click at [173, 208] on div "Busque pelo nome, código ou CPF cadastrado para criar uma nova marcação. Buscar…" at bounding box center [303, 119] width 580 height 259
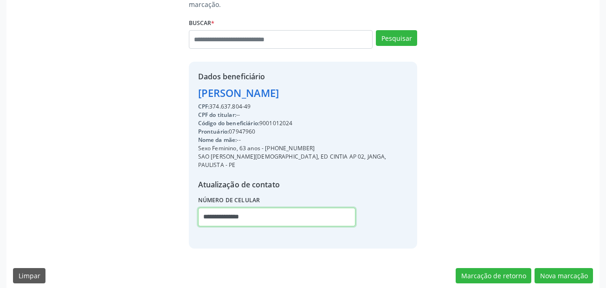
paste input "text"
type input "**********"
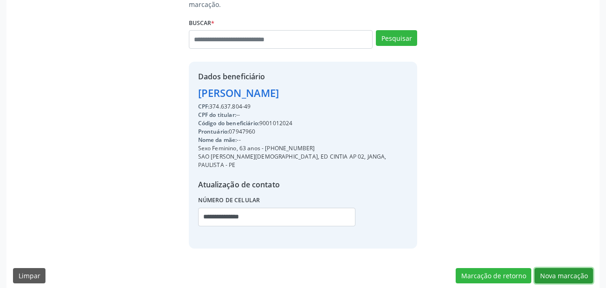
click at [562, 270] on button "Nova marcação" at bounding box center [564, 276] width 58 height 16
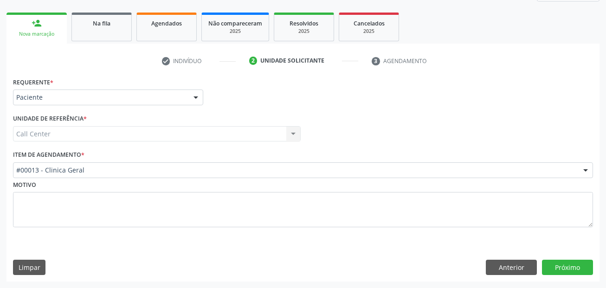
click at [62, 164] on div "#00013 - Clinica Geral" at bounding box center [303, 170] width 580 height 16
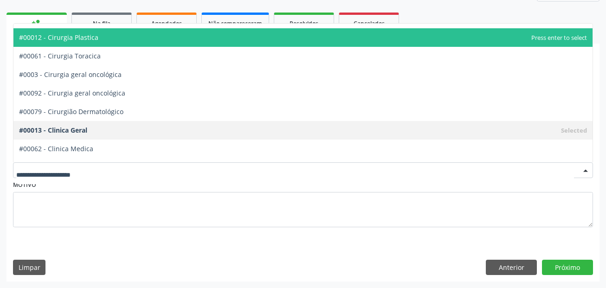
scroll to position [232, 0]
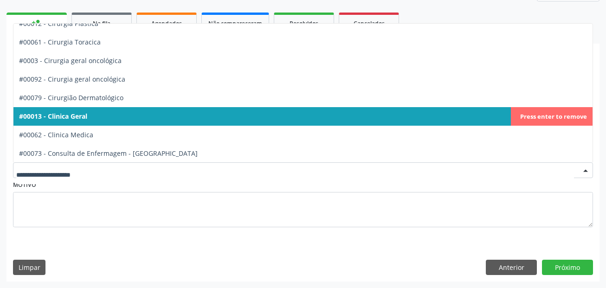
click at [110, 119] on span "#00013 - Clinica Geral" at bounding box center [302, 116] width 579 height 19
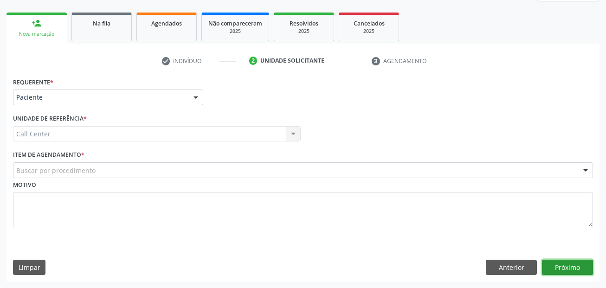
click at [589, 266] on button "Próximo" at bounding box center [567, 268] width 51 height 16
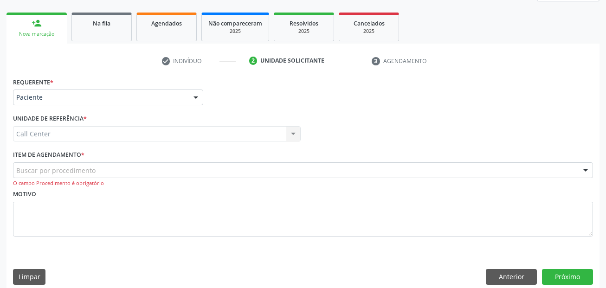
click at [104, 172] on div "Buscar por procedimento" at bounding box center [303, 170] width 580 height 16
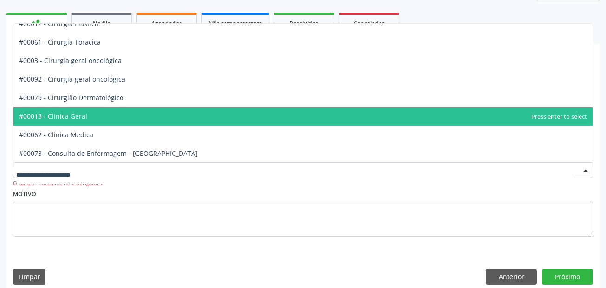
click at [89, 115] on span "#00013 - Clinica Geral" at bounding box center [302, 116] width 579 height 19
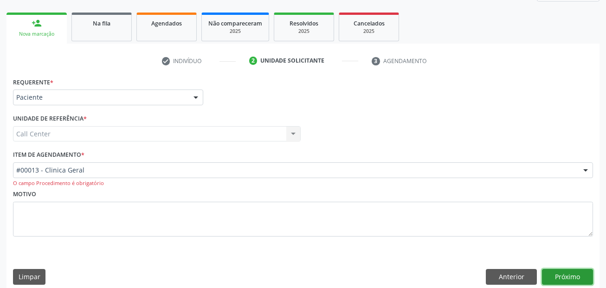
click at [564, 272] on button "Próximo" at bounding box center [567, 277] width 51 height 16
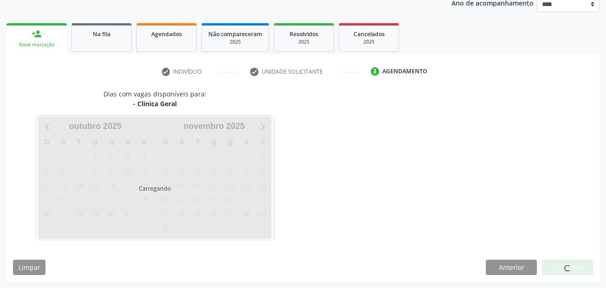
scroll to position [116, 0]
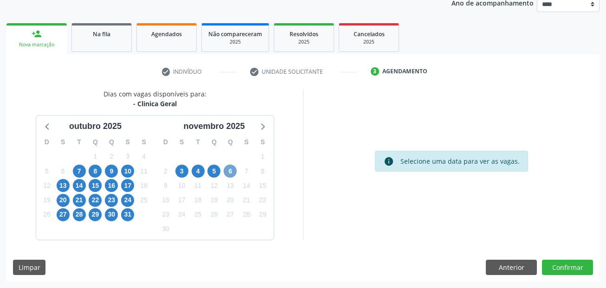
click at [231, 168] on span "6" at bounding box center [230, 171] width 13 height 13
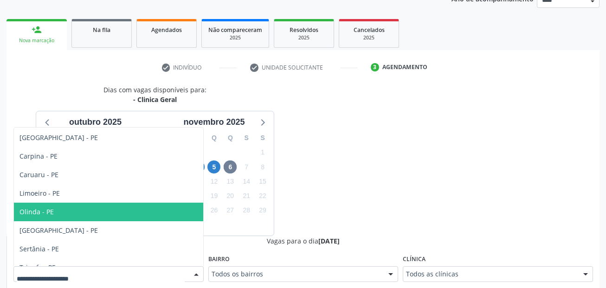
scroll to position [46, 0]
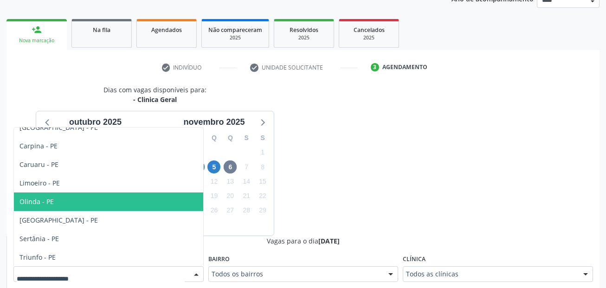
click at [126, 208] on span "Olinda - PE" at bounding box center [108, 202] width 189 height 19
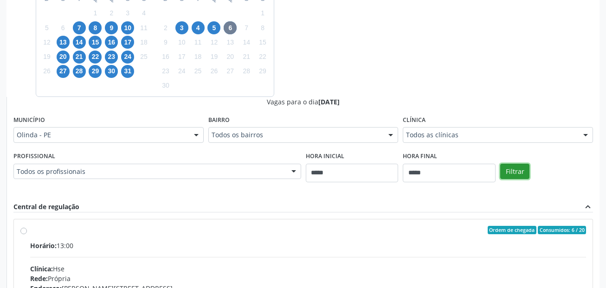
click at [515, 169] on button "Filtrar" at bounding box center [514, 172] width 29 height 16
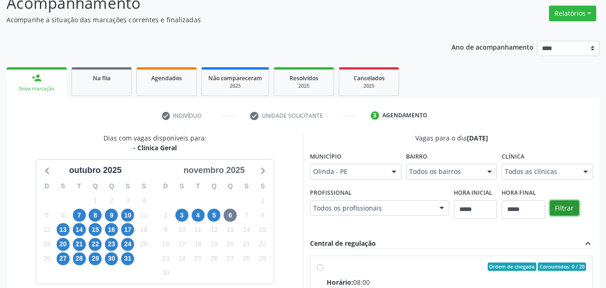
scroll to position [64, 0]
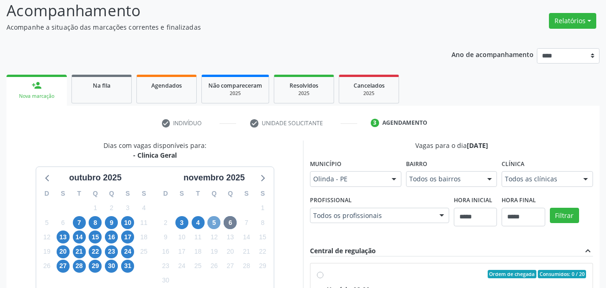
click at [215, 224] on span "5" at bounding box center [214, 222] width 13 height 13
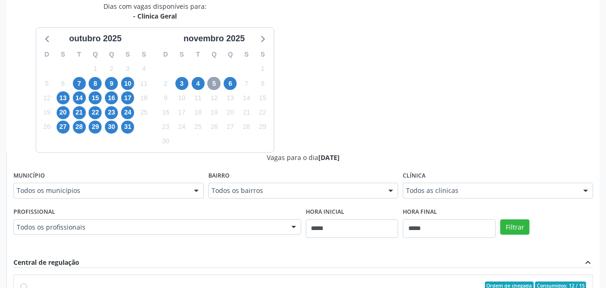
click at [216, 82] on span "5" at bounding box center [214, 83] width 13 height 13
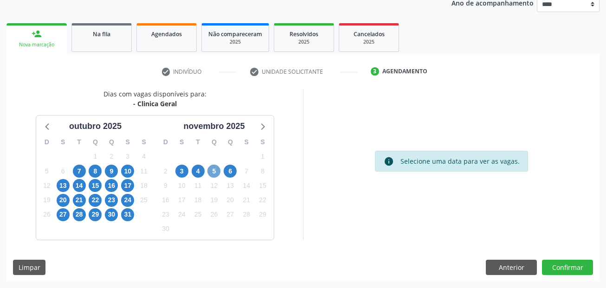
scroll to position [116, 0]
click at [210, 168] on span "5" at bounding box center [214, 171] width 13 height 13
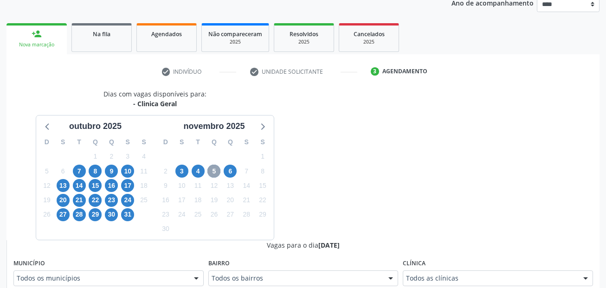
scroll to position [203, 0]
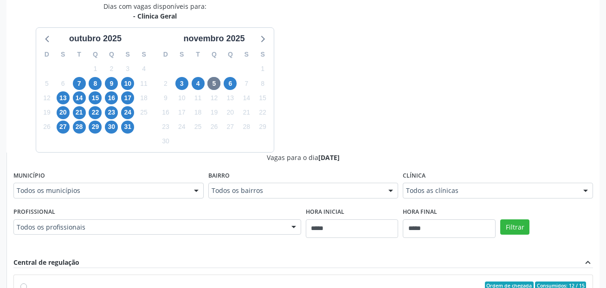
click at [187, 196] on div "Todos os municípios" at bounding box center [108, 191] width 190 height 16
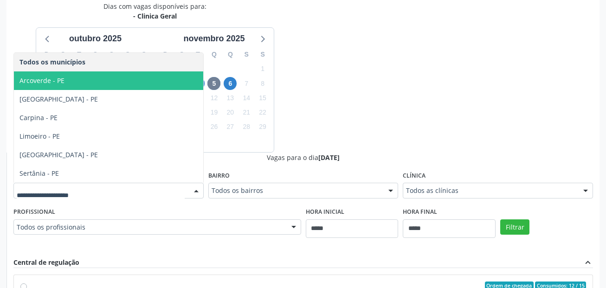
click at [314, 96] on div "Dias com vagas disponíveis para: - Clinica Geral outubro 2025 D S T Q Q S S 28 …" at bounding box center [302, 227] width 593 height 453
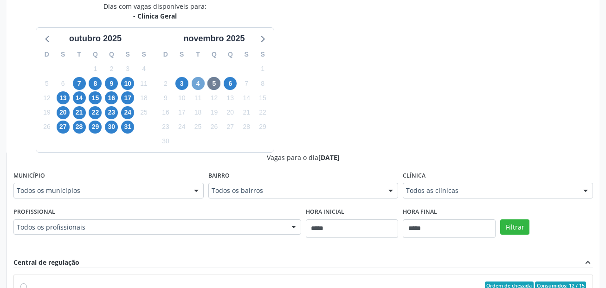
click at [196, 87] on span "4" at bounding box center [198, 83] width 13 height 13
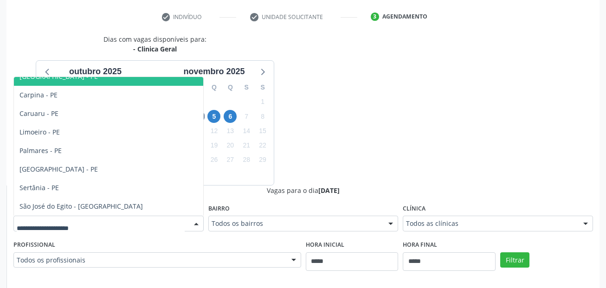
scroll to position [64, 0]
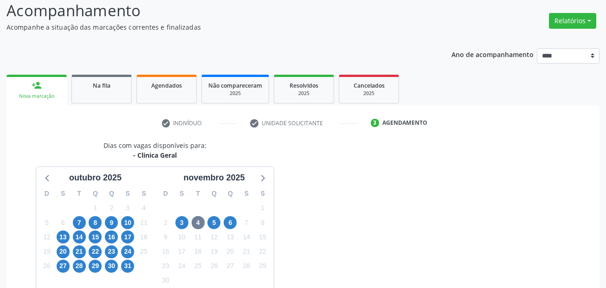
click at [182, 221] on span "3" at bounding box center [181, 222] width 13 height 13
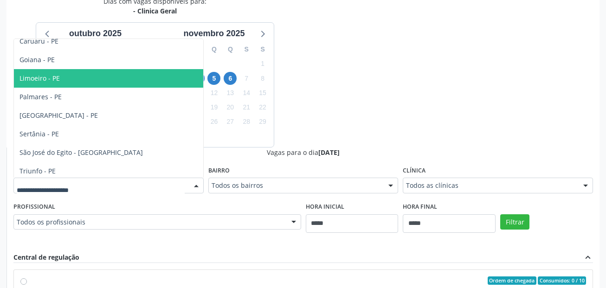
scroll to position [84, 0]
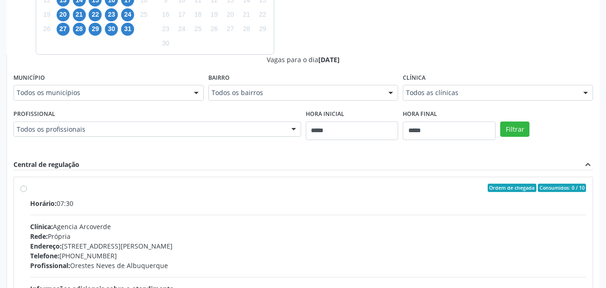
click at [365, 26] on div "Dias com vagas disponíveis para: - Clinica Geral outubro 2025 D S T Q Q S S 28 …" at bounding box center [302, 129] width 593 height 453
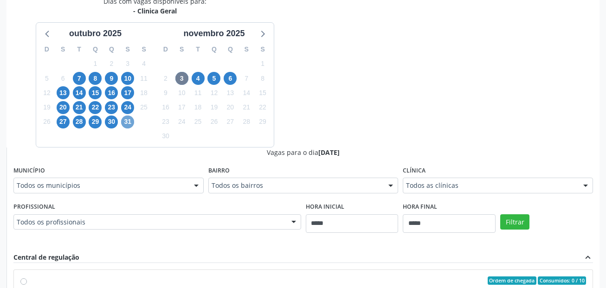
click at [130, 123] on span "31" at bounding box center [127, 122] width 13 height 13
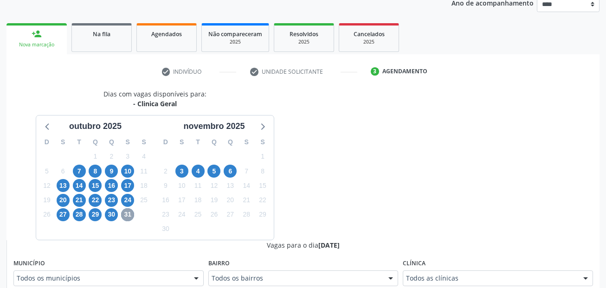
scroll to position [208, 0]
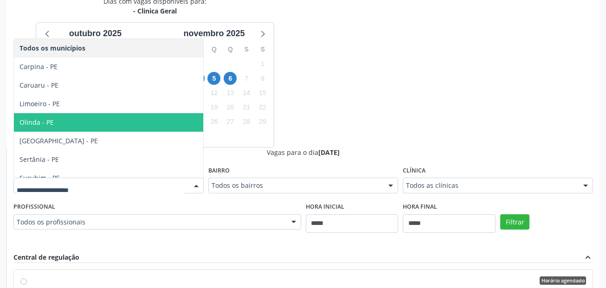
drag, startPoint x: 78, startPoint y: 128, endPoint x: 100, endPoint y: 127, distance: 22.3
click at [78, 127] on span "Olinda - PE" at bounding box center [108, 122] width 189 height 19
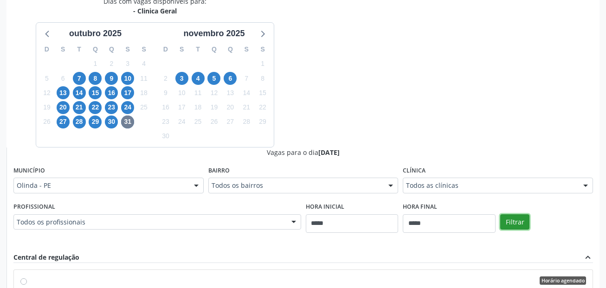
click at [526, 223] on button "Filtrar" at bounding box center [514, 222] width 29 height 16
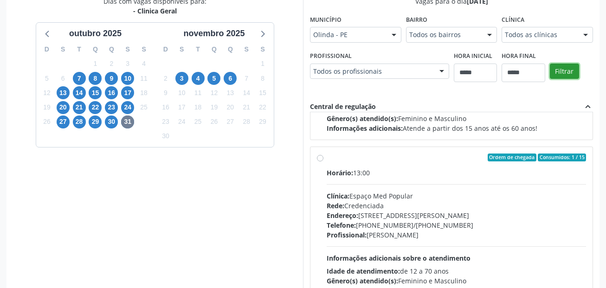
scroll to position [146, 0]
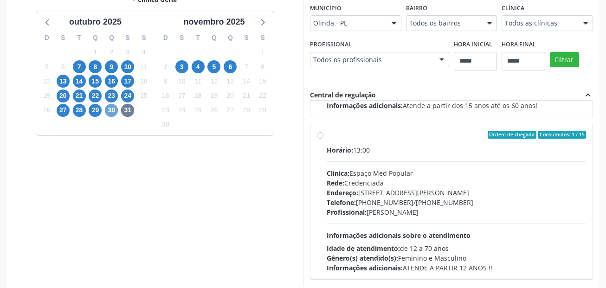
click at [105, 111] on span "30" at bounding box center [111, 110] width 13 height 13
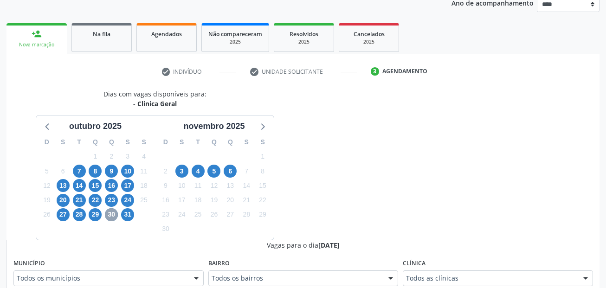
scroll to position [220, 0]
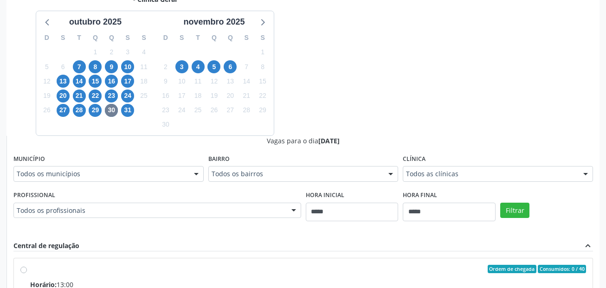
drag, startPoint x: 177, startPoint y: 183, endPoint x: 176, endPoint y: 171, distance: 12.6
click at [177, 181] on fieldset "Município Todos os municípios Todos os municípios Arcoverde - PE Cabo de Santo …" at bounding box center [108, 170] width 190 height 36
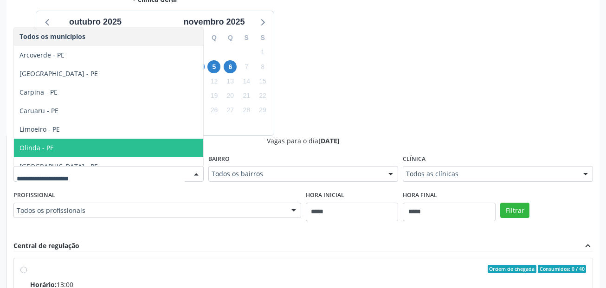
drag, startPoint x: 124, startPoint y: 140, endPoint x: 192, endPoint y: 140, distance: 67.8
click at [124, 140] on span "Olinda - PE" at bounding box center [108, 148] width 189 height 19
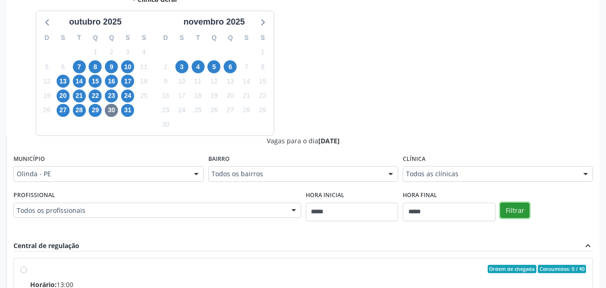
click at [507, 207] on button "Filtrar" at bounding box center [514, 211] width 29 height 16
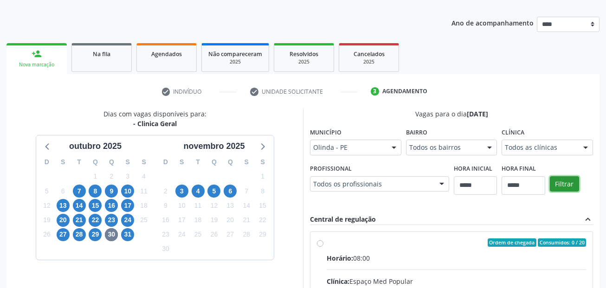
scroll to position [64, 0]
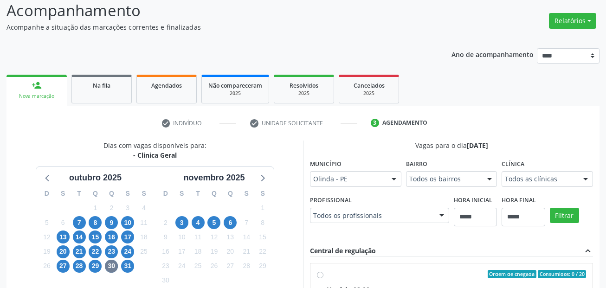
click at [100, 261] on div "29" at bounding box center [95, 266] width 13 height 14
click at [98, 264] on span "29" at bounding box center [95, 266] width 13 height 13
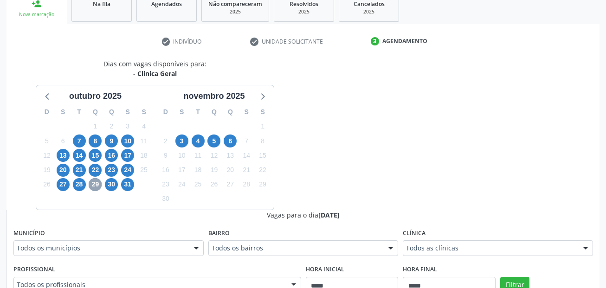
scroll to position [162, 0]
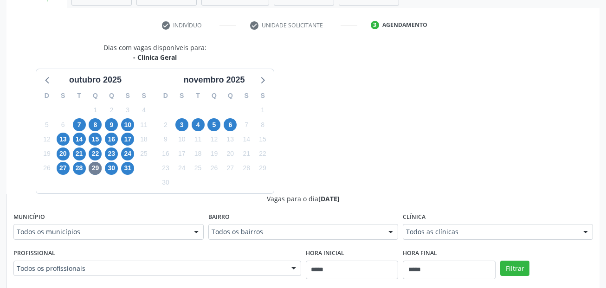
click at [325, 150] on div "Dias com vagas disponíveis para: - Clinica Geral outubro 2025 D S T Q Q S S 28 …" at bounding box center [302, 269] width 593 height 453
click at [96, 121] on span "8" at bounding box center [95, 124] width 13 height 13
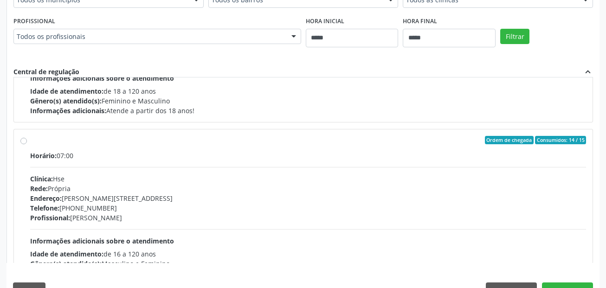
scroll to position [279, 0]
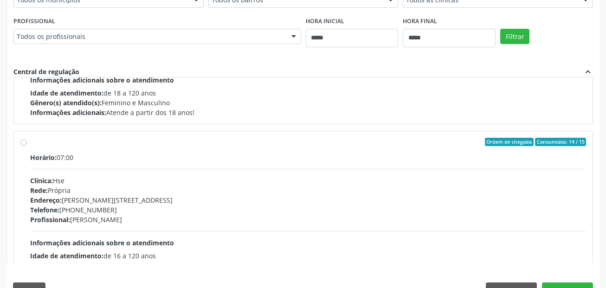
click at [186, 175] on div "Horário: 07:00 Clínica: Hse Rede: Própria Endereço: Av Rosa e Silva, nº 36, Esp…" at bounding box center [308, 217] width 556 height 128
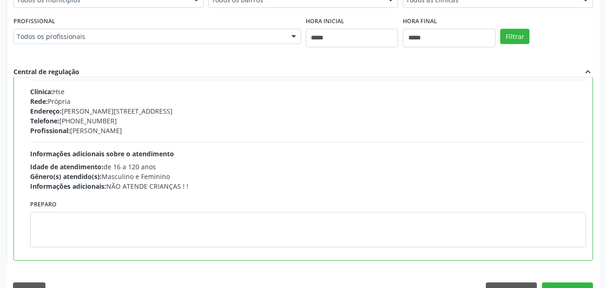
scroll to position [371, 0]
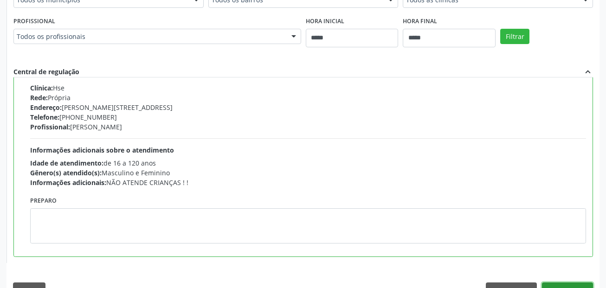
click at [565, 288] on button "Confirmar" at bounding box center [567, 291] width 51 height 16
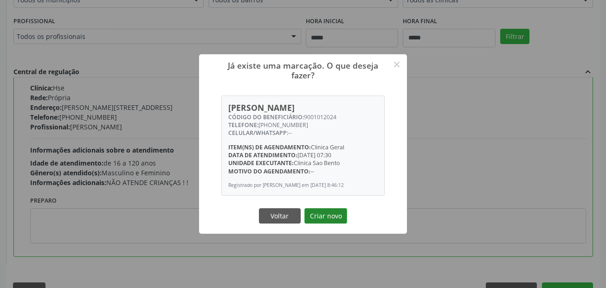
click at [332, 221] on button "Criar novo" at bounding box center [326, 216] width 43 height 16
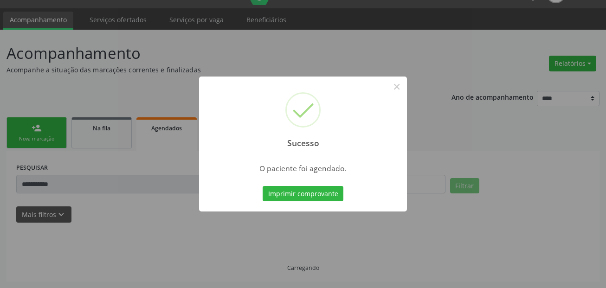
scroll to position [21, 0]
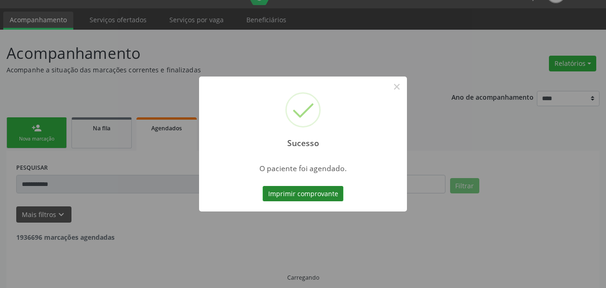
click at [332, 192] on button "Imprimir comprovante" at bounding box center [303, 194] width 81 height 16
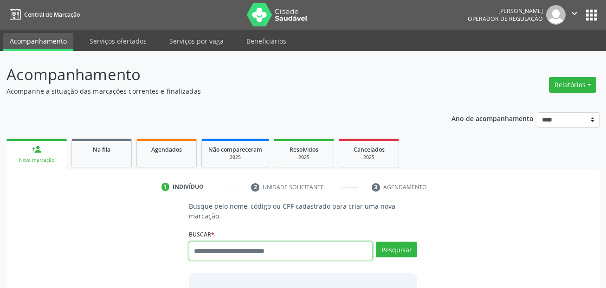
click at [280, 248] on input "text" at bounding box center [281, 251] width 184 height 19
type input "***"
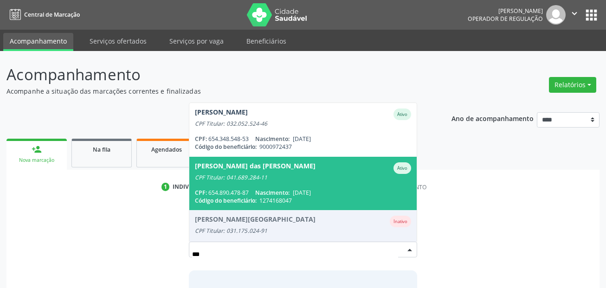
click at [270, 163] on div "[PERSON_NAME] das [PERSON_NAME]" at bounding box center [255, 168] width 121 height 12
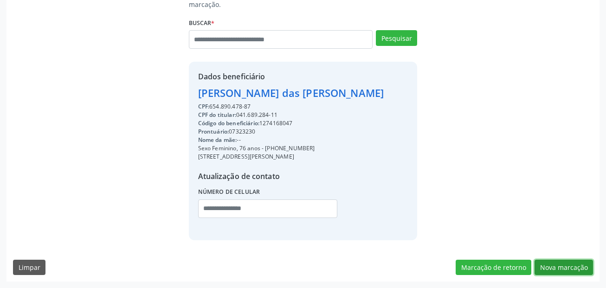
click at [565, 262] on button "Nova marcação" at bounding box center [564, 268] width 58 height 16
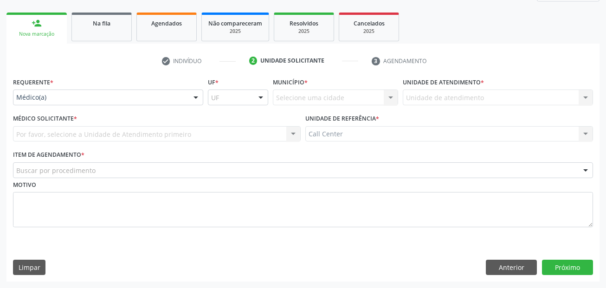
scroll to position [126, 0]
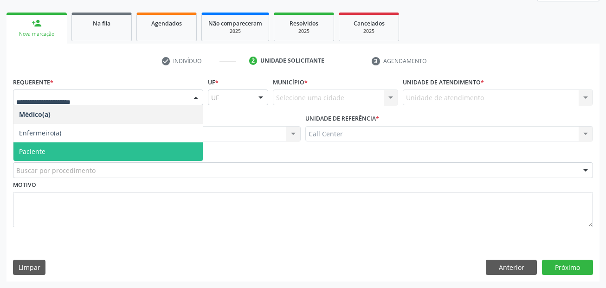
click at [52, 148] on span "Paciente" at bounding box center [107, 152] width 189 height 19
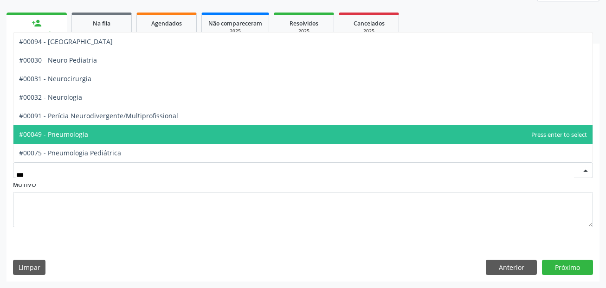
type input "****"
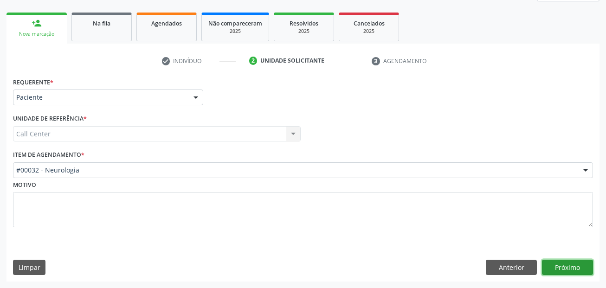
click at [562, 267] on button "Próximo" at bounding box center [567, 268] width 51 height 16
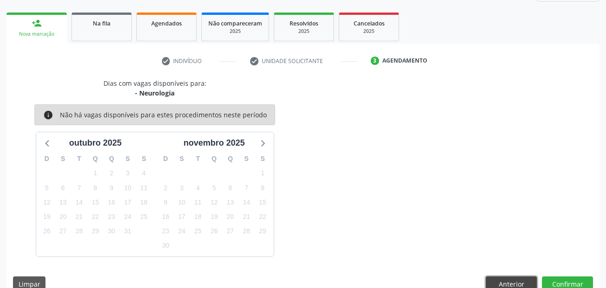
click at [506, 283] on button "Anterior" at bounding box center [511, 285] width 51 height 16
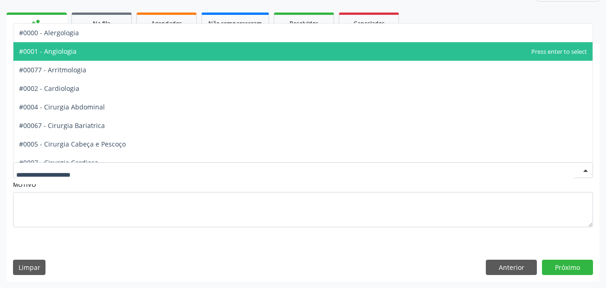
drag, startPoint x: 64, startPoint y: 46, endPoint x: 77, endPoint y: 46, distance: 13.5
click at [65, 46] on span "#0001 - Angiologia" at bounding box center [302, 51] width 579 height 19
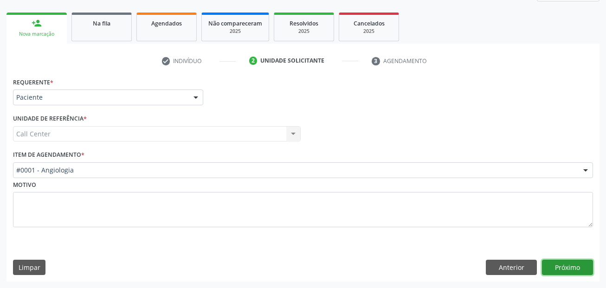
click at [558, 266] on button "Próximo" at bounding box center [567, 268] width 51 height 16
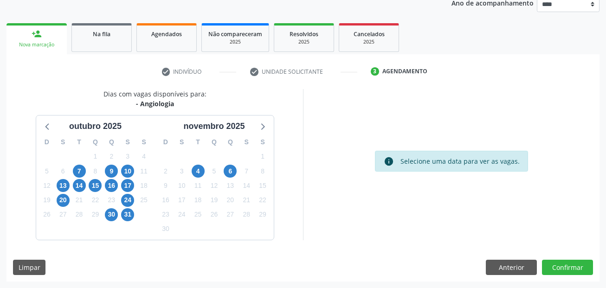
scroll to position [116, 0]
click at [229, 170] on span "6" at bounding box center [230, 171] width 13 height 13
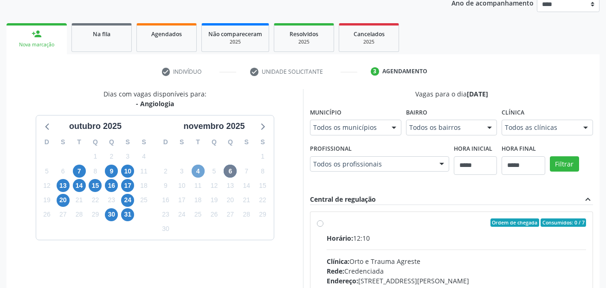
click at [200, 172] on span "4" at bounding box center [198, 171] width 13 height 13
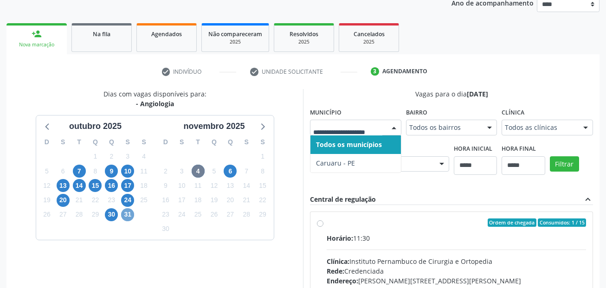
click at [132, 214] on span "31" at bounding box center [127, 214] width 13 height 13
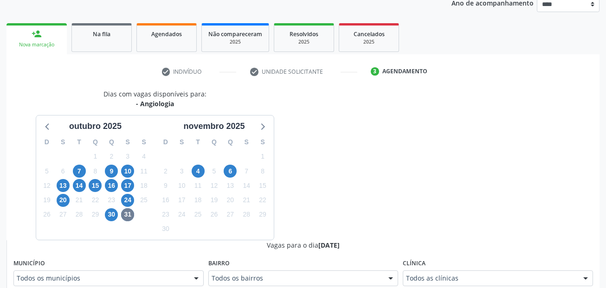
scroll to position [120, 0]
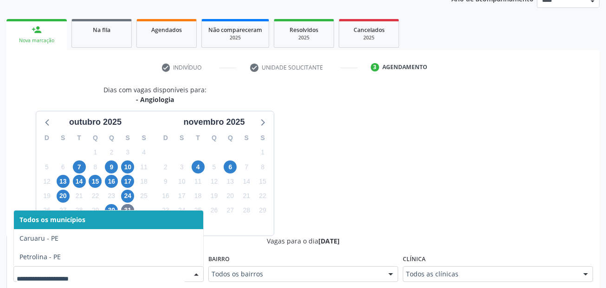
click at [163, 273] on div at bounding box center [108, 274] width 190 height 16
click at [115, 208] on span "30" at bounding box center [111, 210] width 13 height 13
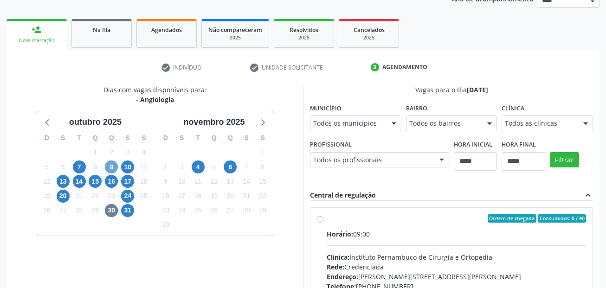
click at [115, 165] on span "9" at bounding box center [111, 167] width 13 height 13
click at [134, 165] on div "10" at bounding box center [127, 167] width 13 height 14
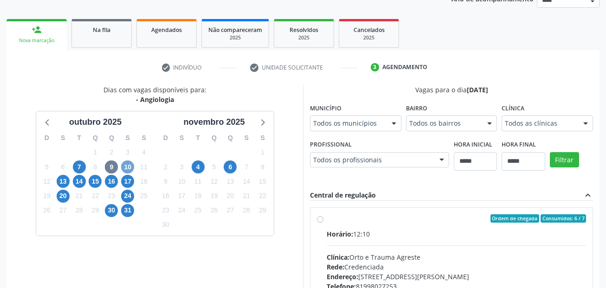
click at [131, 167] on span "10" at bounding box center [127, 167] width 13 height 13
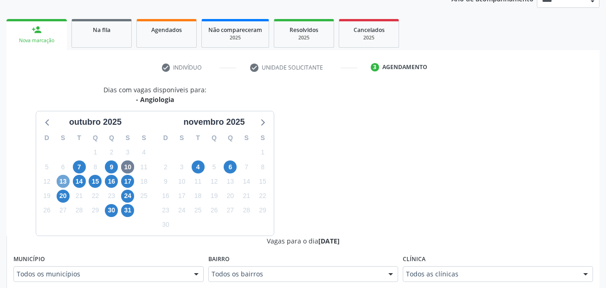
click at [64, 184] on span "13" at bounding box center [63, 181] width 13 height 13
drag, startPoint x: 104, startPoint y: 276, endPoint x: 86, endPoint y: 245, distance: 36.6
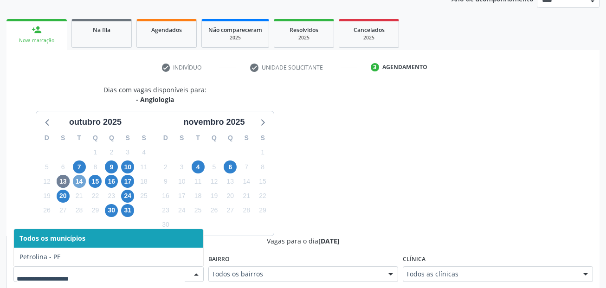
click at [81, 183] on span "14" at bounding box center [79, 181] width 13 height 13
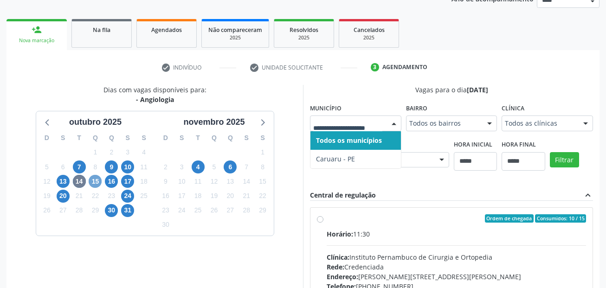
click at [99, 180] on span "15" at bounding box center [95, 181] width 13 height 13
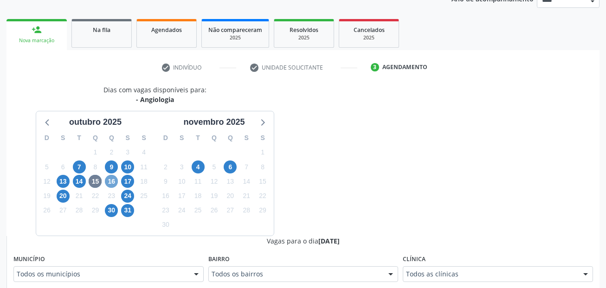
click at [112, 181] on span "16" at bounding box center [111, 181] width 13 height 13
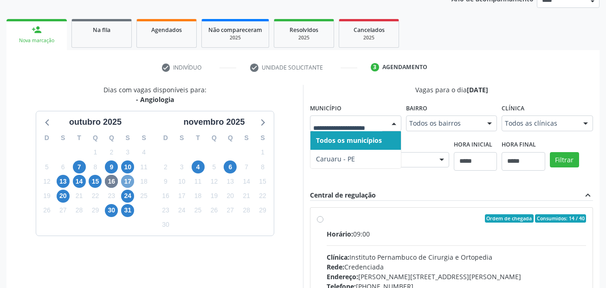
click at [130, 182] on span "17" at bounding box center [127, 181] width 13 height 13
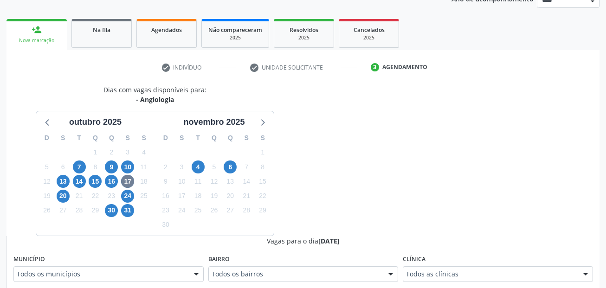
drag, startPoint x: 165, startPoint y: 264, endPoint x: 162, endPoint y: 269, distance: 5.9
click at [164, 267] on div "Município Todos os municípios Todos os municípios [GEOGRAPHIC_DATA] - [GEOGRAPH…" at bounding box center [108, 268] width 190 height 30
click at [162, 269] on div at bounding box center [108, 274] width 190 height 16
click at [60, 197] on span "20" at bounding box center [63, 196] width 13 height 13
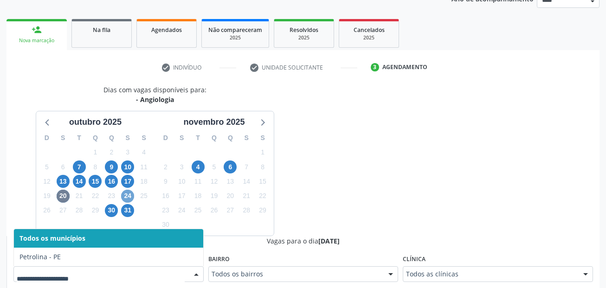
click at [133, 194] on span "24" at bounding box center [127, 196] width 13 height 13
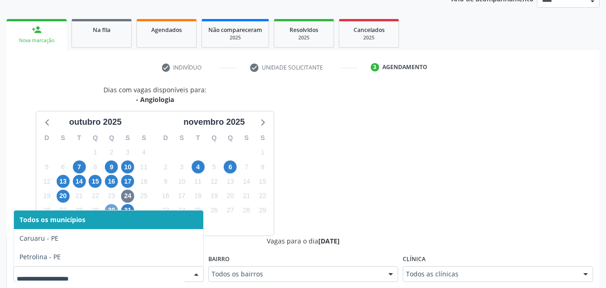
click at [109, 208] on span "30" at bounding box center [111, 210] width 13 height 13
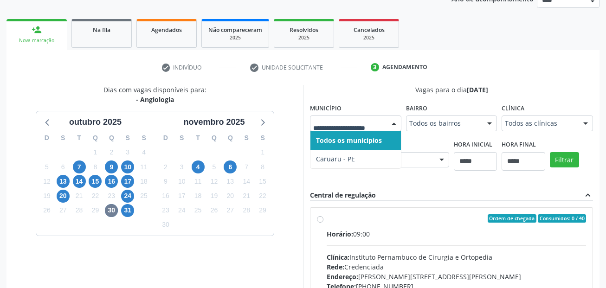
click at [358, 117] on div at bounding box center [355, 124] width 91 height 16
click at [358, 121] on input "text" at bounding box center [347, 128] width 69 height 19
click at [127, 208] on span "31" at bounding box center [127, 210] width 13 height 13
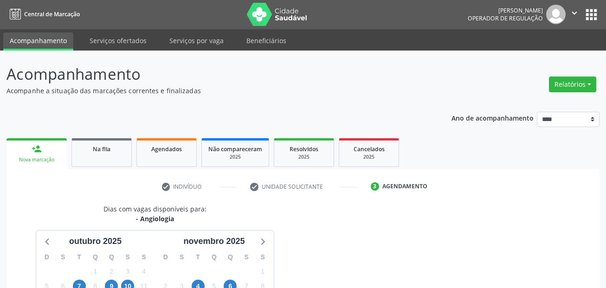
scroll to position [0, 0]
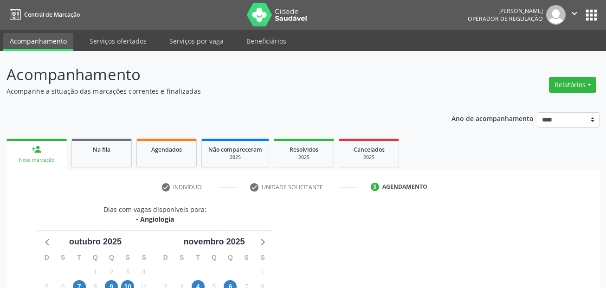
click at [111, 42] on link "Serviços ofertados" at bounding box center [118, 41] width 70 height 16
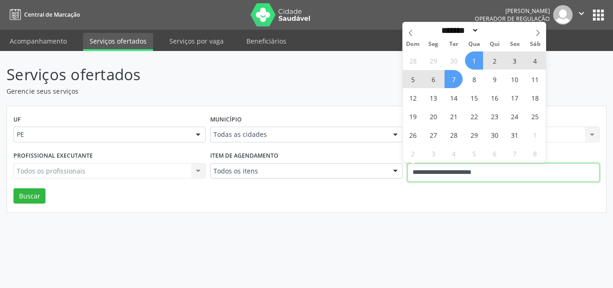
drag, startPoint x: 520, startPoint y: 171, endPoint x: 370, endPoint y: 171, distance: 149.5
click at [370, 171] on div "Profissional executante Todos os profissionais Todos os profissionais Nenhum re…" at bounding box center [306, 168] width 591 height 39
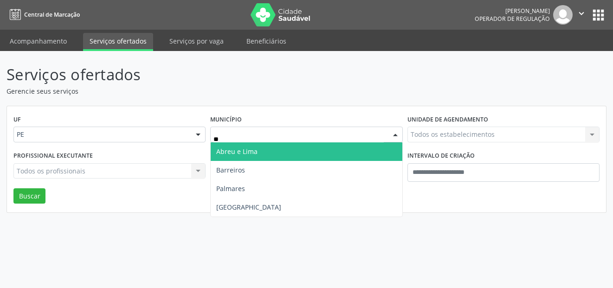
type input "***"
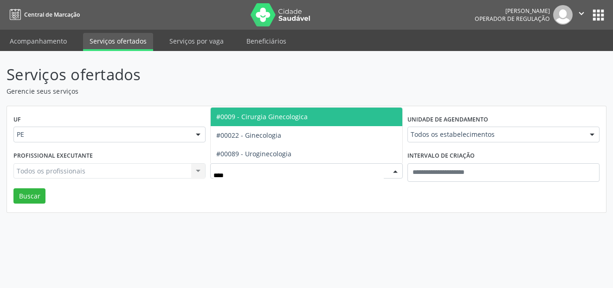
type input "*****"
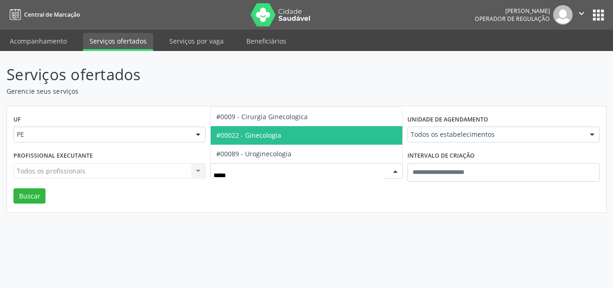
click at [290, 140] on span "#00022 - Ginecologia" at bounding box center [306, 135] width 191 height 19
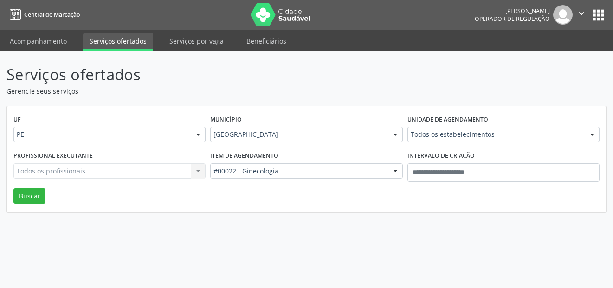
click at [460, 140] on div "Todos os estabelecimentos" at bounding box center [504, 135] width 192 height 16
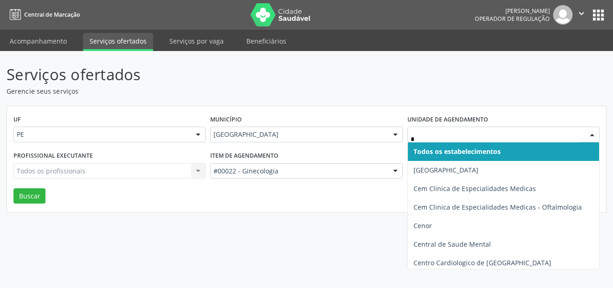
type input "**"
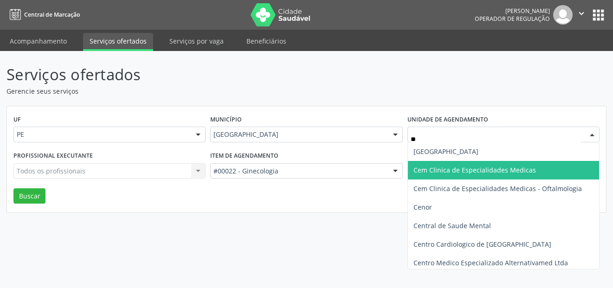
click at [452, 168] on span "Cem Clinica de Especialidades Medicas" at bounding box center [475, 170] width 123 height 9
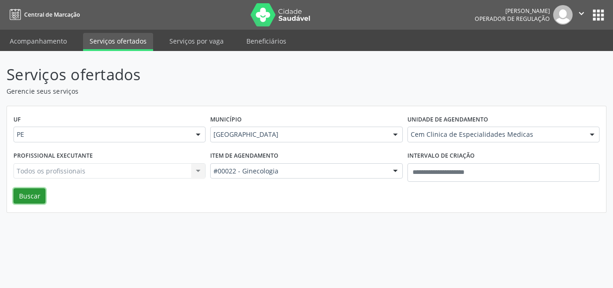
click at [30, 195] on button "Buscar" at bounding box center [29, 196] width 32 height 16
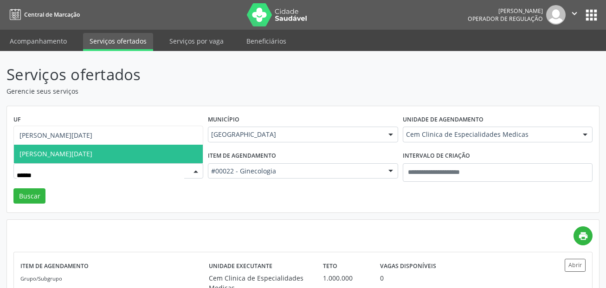
click at [93, 157] on span "Ana Lucia Holanda" at bounding box center [108, 154] width 189 height 19
type input "******"
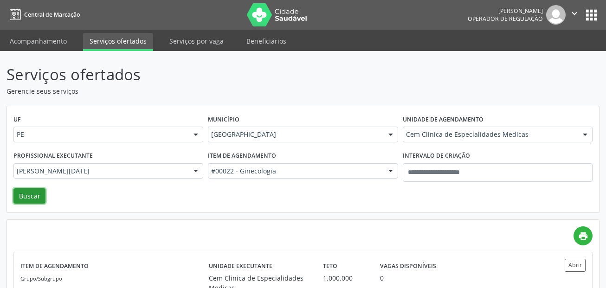
click at [32, 189] on button "Buscar" at bounding box center [29, 196] width 32 height 16
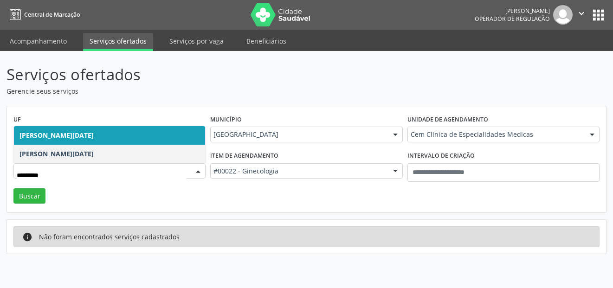
click at [105, 140] on span "Ana Lucia Holanda" at bounding box center [109, 135] width 191 height 19
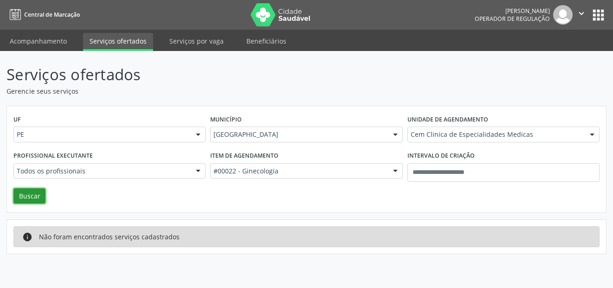
click at [44, 198] on button "Buscar" at bounding box center [29, 196] width 32 height 16
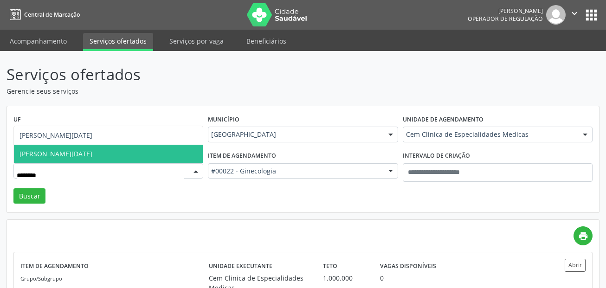
type input "*********"
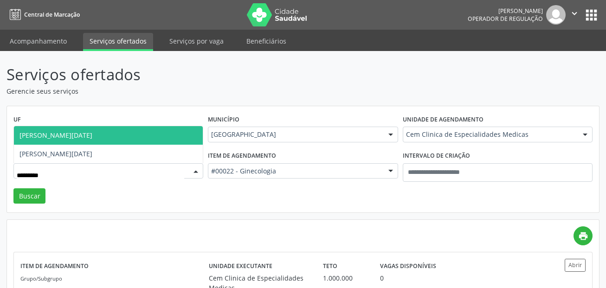
click at [71, 131] on span "Ana Lucia Holanda" at bounding box center [55, 135] width 73 height 9
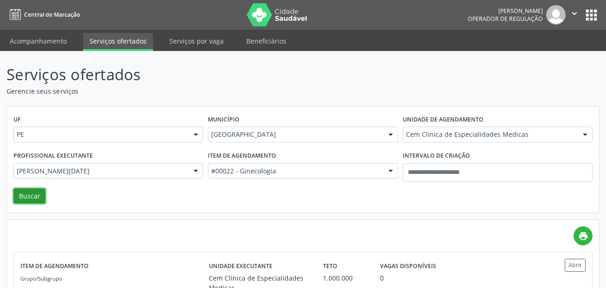
click at [22, 195] on button "Buscar" at bounding box center [29, 196] width 32 height 16
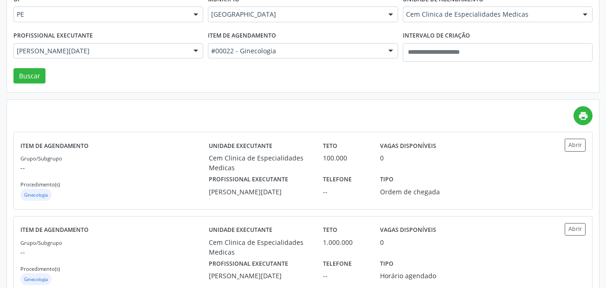
scroll to position [146, 0]
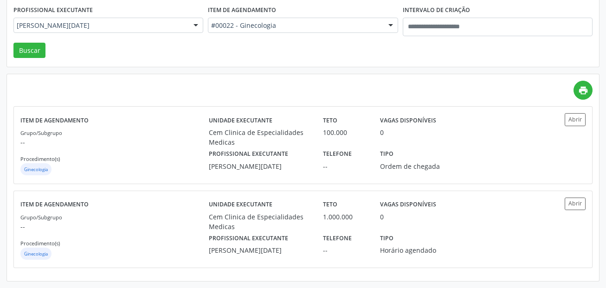
click at [465, 91] on div "print" at bounding box center [302, 90] width 579 height 19
click at [434, 69] on div "Serviços ofertados Gerencie seus serviços UF PE PE Nenhum resultado encontrado …" at bounding box center [302, 99] width 593 height 364
click at [474, 58] on div "UF PE PE Nenhum resultado encontrado para: " " Não há nenhuma opção para ser ex…" at bounding box center [303, 14] width 592 height 107
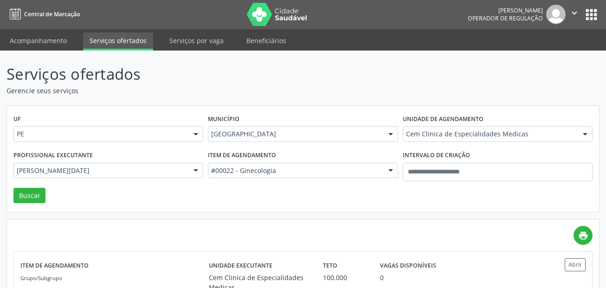
scroll to position [0, 0]
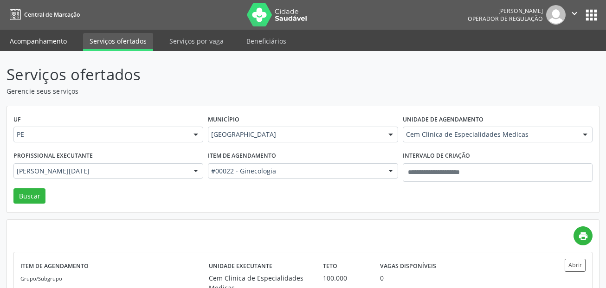
click at [37, 38] on link "Acompanhamento" at bounding box center [38, 41] width 70 height 16
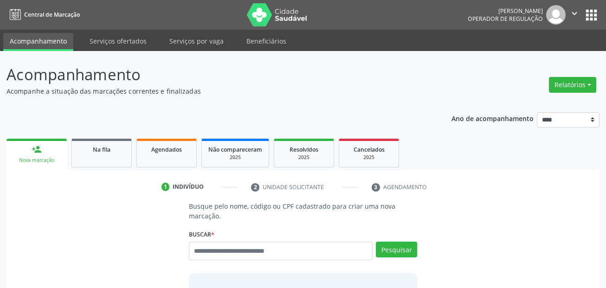
click at [283, 224] on div "Busque pelo nome, código ou CPF cadastrado para criar uma nova marcação. Buscar…" at bounding box center [303, 274] width 242 height 146
click at [271, 251] on input "text" at bounding box center [281, 251] width 184 height 19
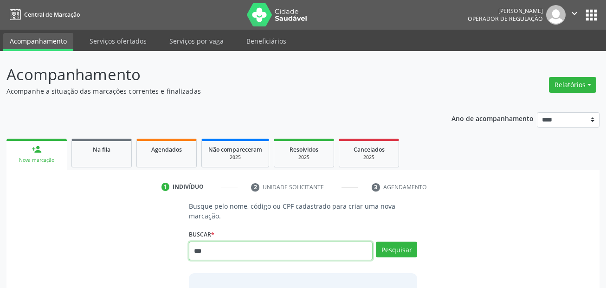
type input "***"
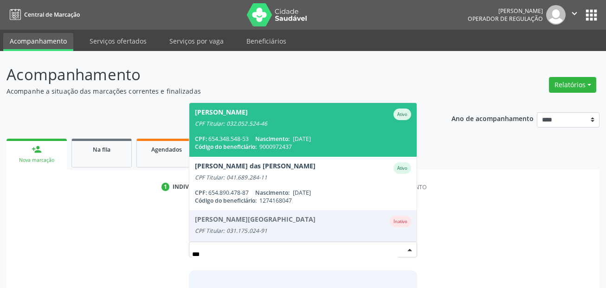
drag, startPoint x: 331, startPoint y: 130, endPoint x: 384, endPoint y: 181, distance: 73.2
click at [332, 130] on span "Antonia Maria Gonçalves Manolaque Ativo CPF Titular: 032.052.524-46 CPF: 654.34…" at bounding box center [303, 129] width 228 height 53
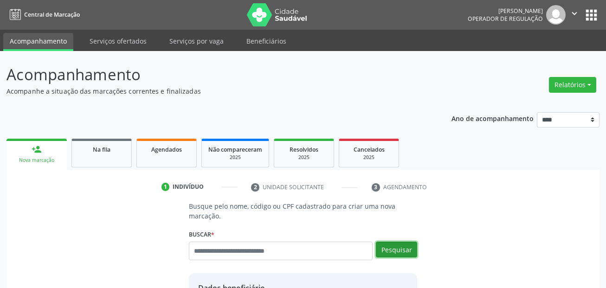
click at [402, 249] on button "Pesquisar" at bounding box center [396, 250] width 41 height 16
click at [467, 72] on header "Acompanhamento Acompanhe a situação das marcações correntes e finalizadas Relat…" at bounding box center [302, 79] width 593 height 33
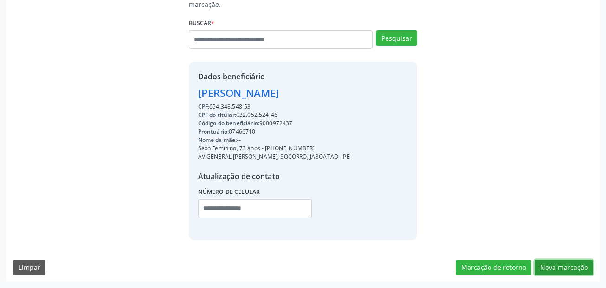
click at [568, 263] on button "Nova marcação" at bounding box center [564, 268] width 58 height 16
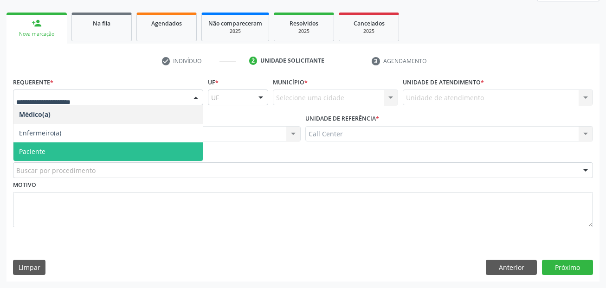
click at [48, 151] on span "Paciente" at bounding box center [107, 152] width 189 height 19
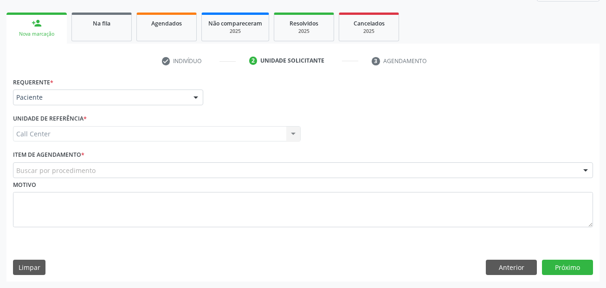
click at [98, 169] on div "Buscar por procedimento" at bounding box center [303, 170] width 580 height 16
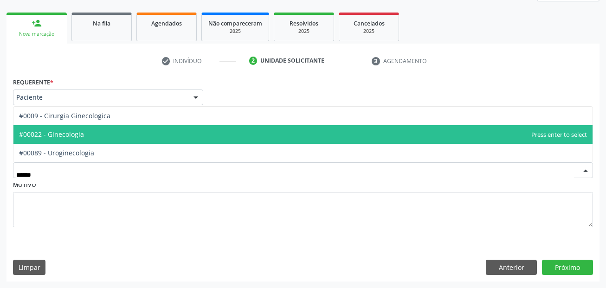
click at [53, 131] on span "#00022 - Ginecologia" at bounding box center [51, 134] width 65 height 9
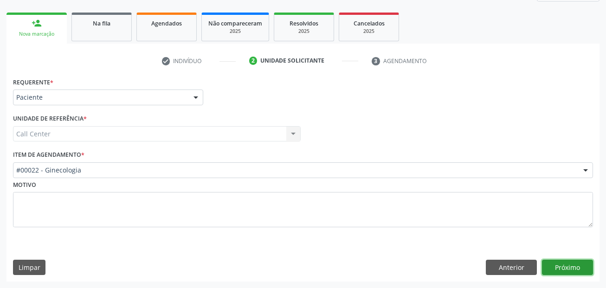
click at [568, 269] on button "Próximo" at bounding box center [567, 268] width 51 height 16
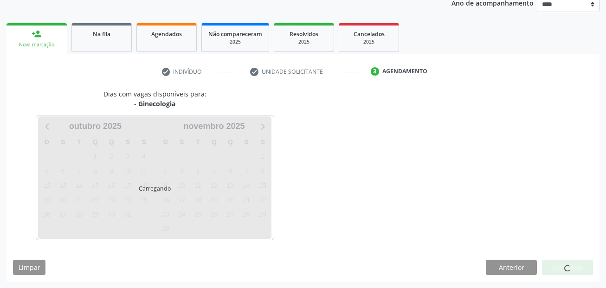
scroll to position [116, 0]
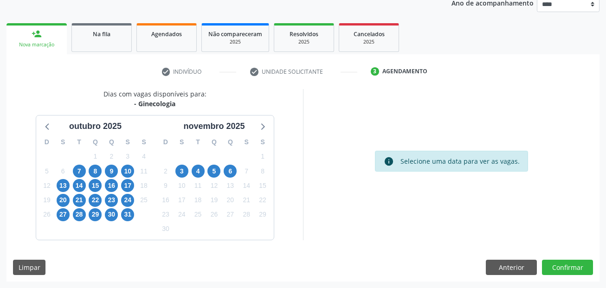
click at [465, 198] on div "info Selecione uma data para ver as vagas." at bounding box center [451, 164] width 297 height 151
click at [227, 173] on span "6" at bounding box center [230, 171] width 13 height 13
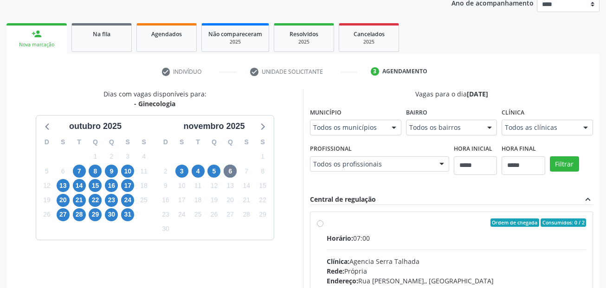
click at [369, 122] on div "Todos os municípios" at bounding box center [355, 128] width 91 height 16
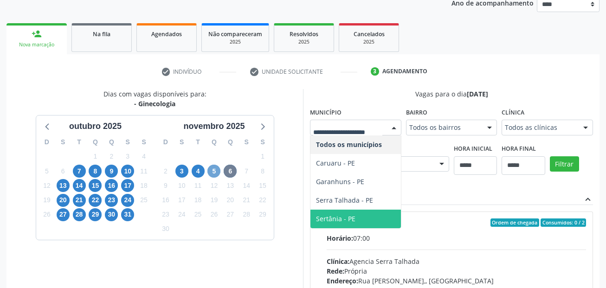
click at [209, 167] on span "5" at bounding box center [214, 171] width 13 height 13
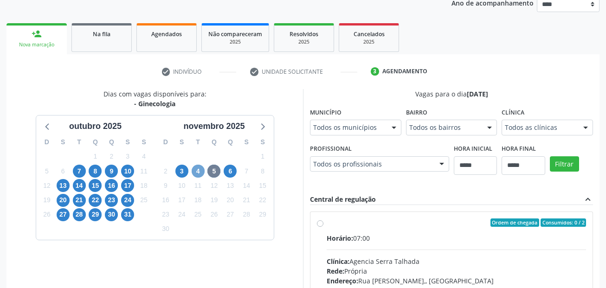
click at [200, 173] on span "4" at bounding box center [198, 171] width 13 height 13
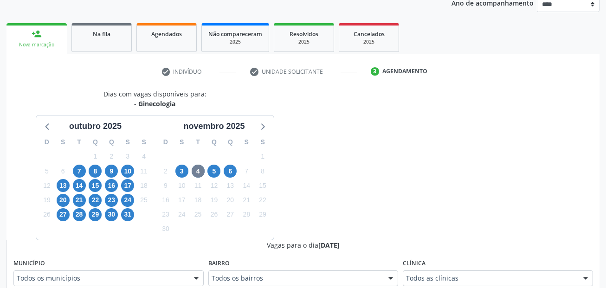
scroll to position [120, 0]
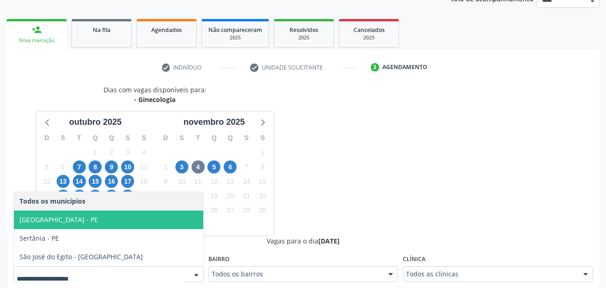
click at [108, 224] on span "Recife - PE" at bounding box center [108, 220] width 189 height 19
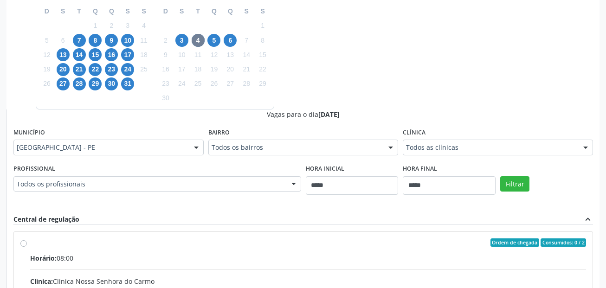
scroll to position [259, 0]
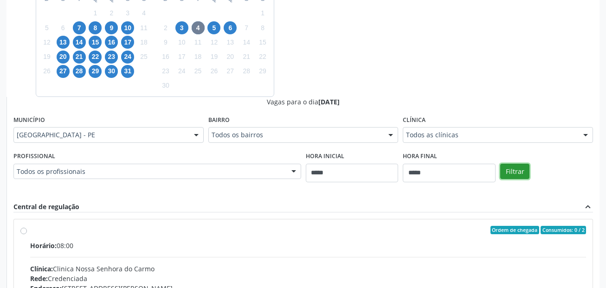
click at [520, 173] on button "Filtrar" at bounding box center [514, 172] width 29 height 16
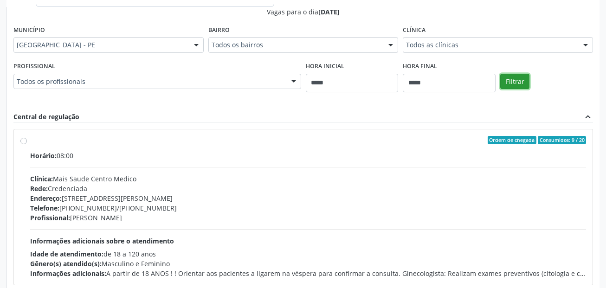
scroll to position [215, 0]
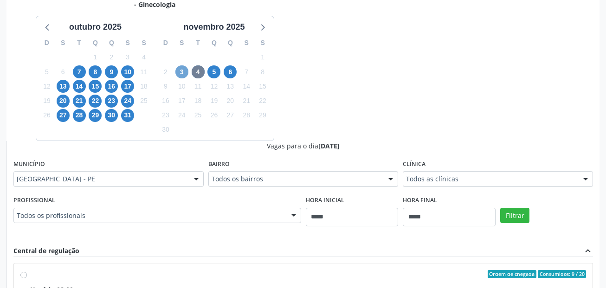
click at [186, 72] on span "3" at bounding box center [181, 71] width 13 height 13
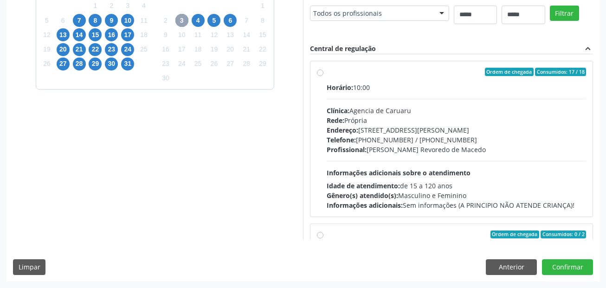
scroll to position [308, 0]
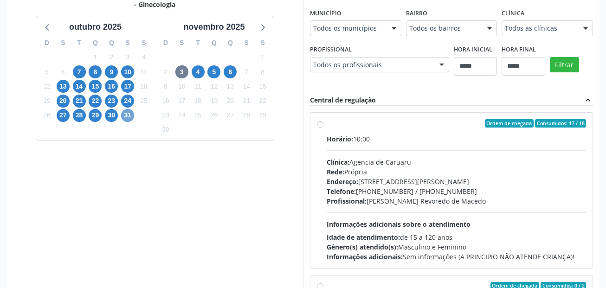
click at [130, 117] on span "31" at bounding box center [127, 115] width 13 height 13
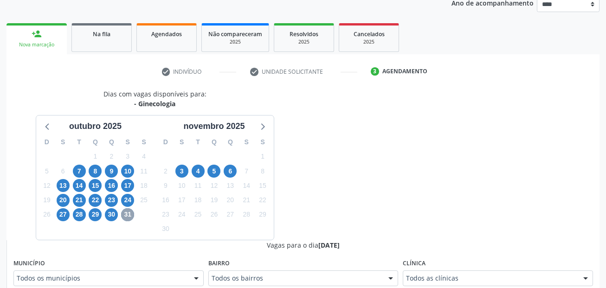
scroll to position [215, 0]
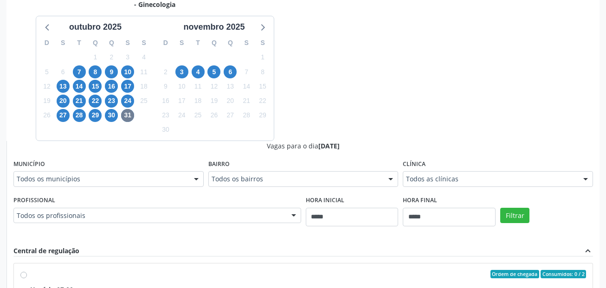
click at [111, 175] on div "Todos os municípios" at bounding box center [108, 179] width 190 height 16
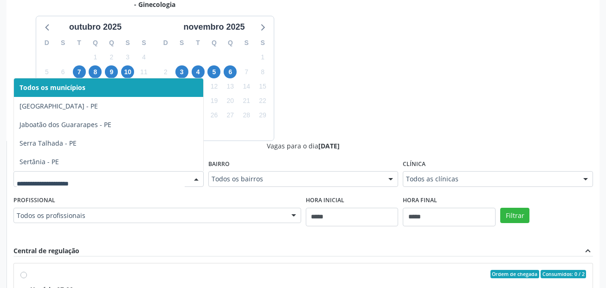
click at [377, 107] on div "Dias com vagas disponíveis para: - Ginecologia outubro 2025 D S T Q Q S S 28 29…" at bounding box center [302, 216] width 593 height 453
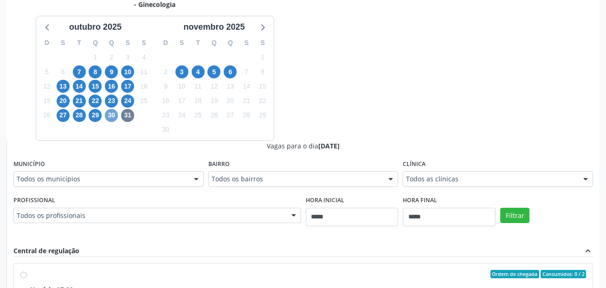
click at [111, 115] on span "30" at bounding box center [111, 115] width 13 height 13
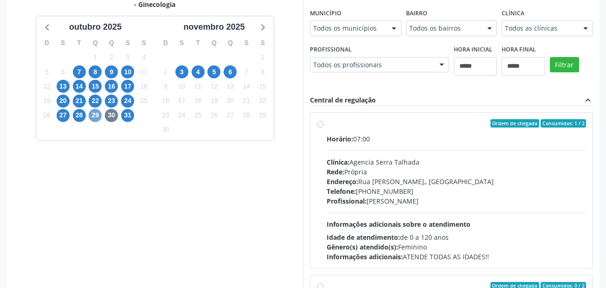
click at [94, 112] on span "29" at bounding box center [95, 115] width 13 height 13
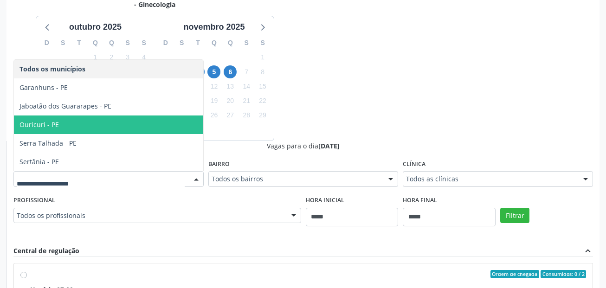
click at [403, 87] on div "Dias com vagas disponíveis para: - Ginecologia outubro 2025 D S T Q Q S S 28 29…" at bounding box center [302, 216] width 593 height 453
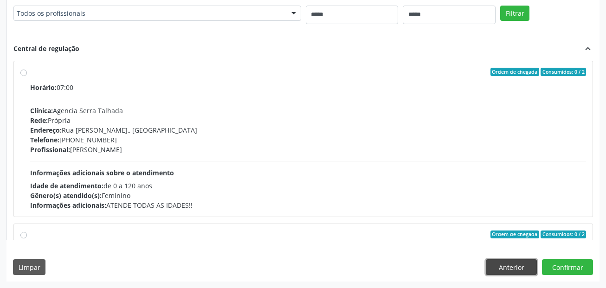
click at [518, 261] on button "Anterior" at bounding box center [511, 268] width 51 height 16
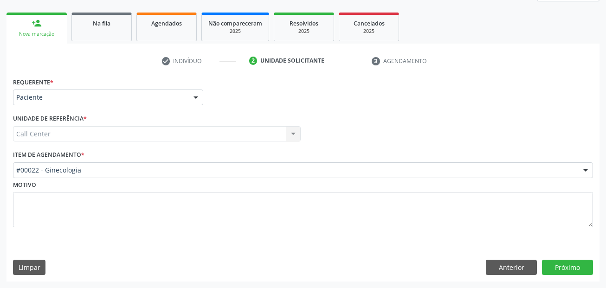
scroll to position [126, 0]
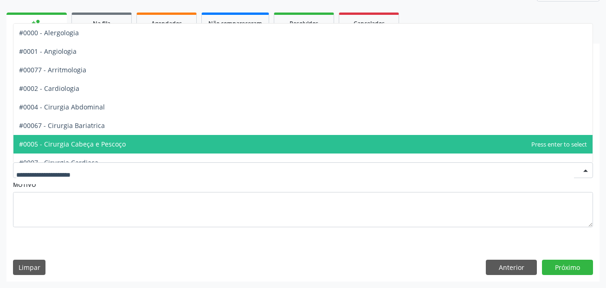
click at [79, 165] on div at bounding box center [303, 170] width 580 height 16
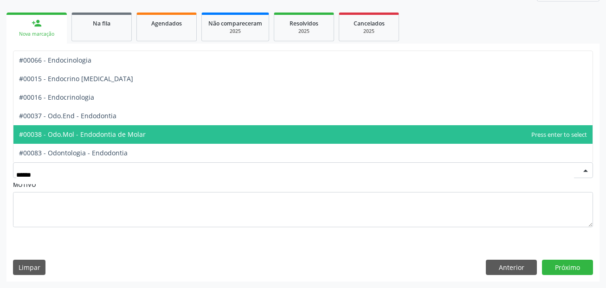
type input "*******"
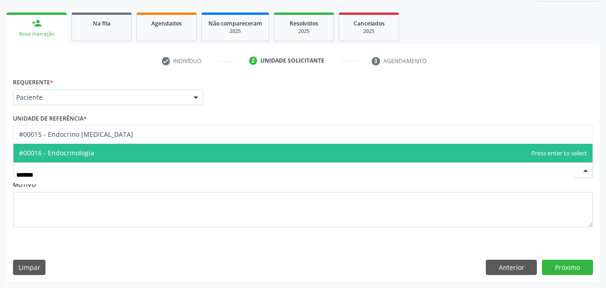
click at [120, 151] on span "#00016 - Endocrinologia" at bounding box center [302, 153] width 579 height 19
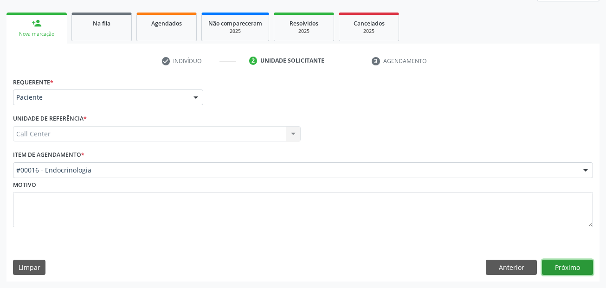
click at [555, 269] on button "Próximo" at bounding box center [567, 268] width 51 height 16
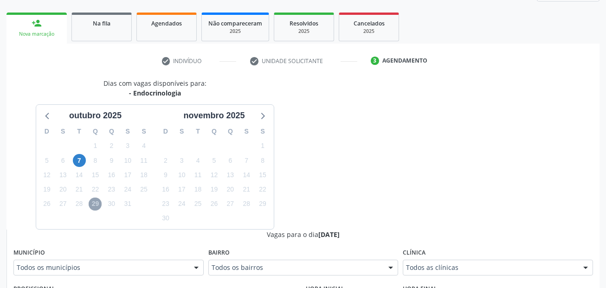
click at [95, 202] on span "29" at bounding box center [95, 204] width 13 height 13
click at [75, 160] on span "7" at bounding box center [79, 160] width 13 height 13
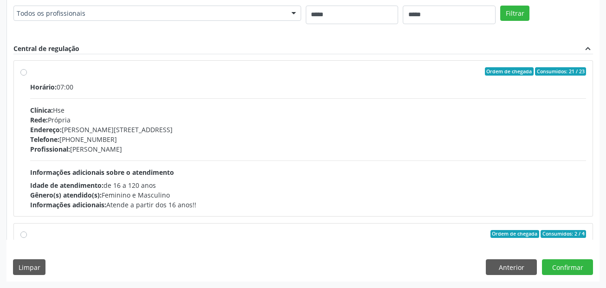
scroll to position [0, 0]
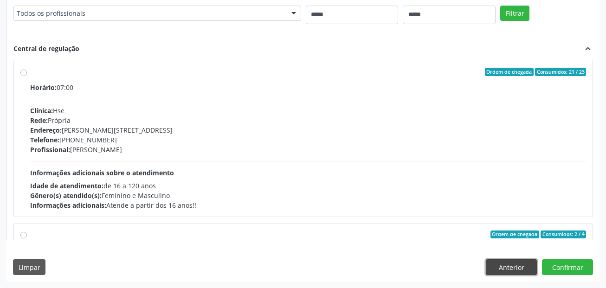
click at [508, 264] on button "Anterior" at bounding box center [511, 268] width 51 height 16
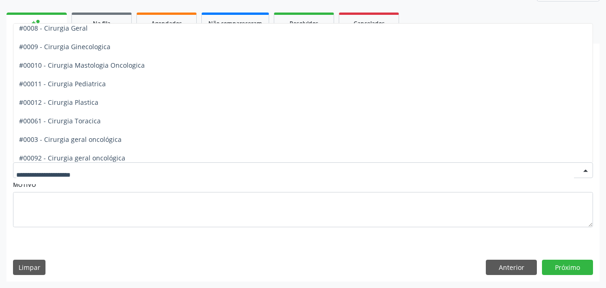
scroll to position [186, 0]
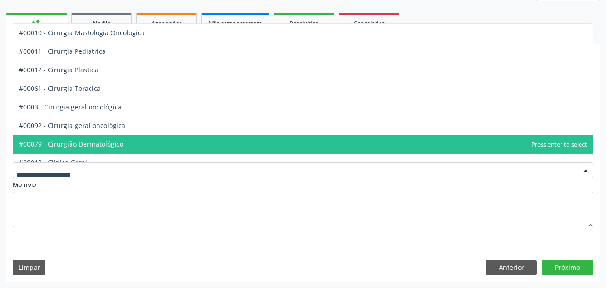
click at [202, 261] on div "Limpar Anterior Próximo" at bounding box center [303, 268] width 580 height 16
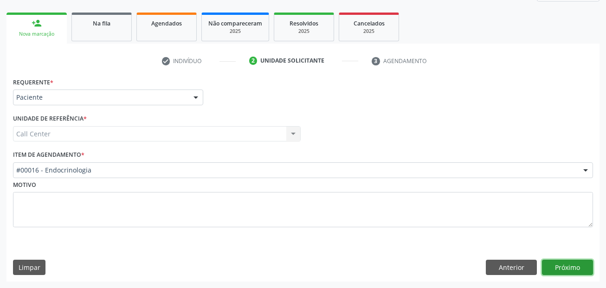
click at [581, 266] on button "Próximo" at bounding box center [567, 268] width 51 height 16
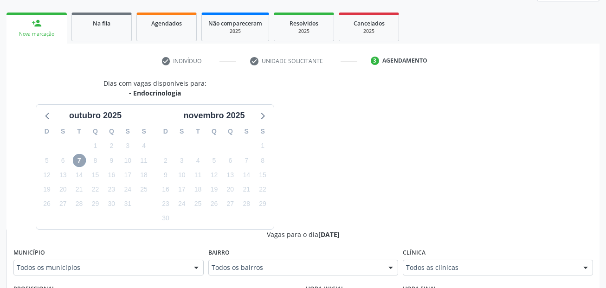
click at [79, 158] on span "7" at bounding box center [79, 160] width 13 height 13
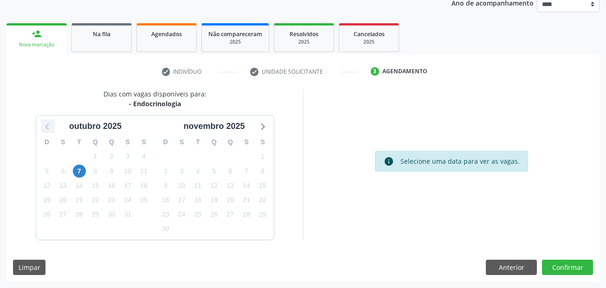
click at [48, 126] on icon at bounding box center [48, 126] width 12 height 12
click at [261, 128] on icon at bounding box center [262, 126] width 12 height 12
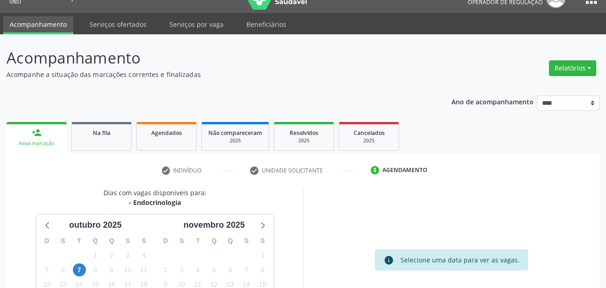
scroll to position [0, 0]
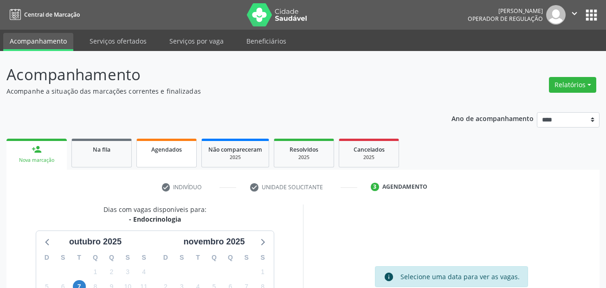
click at [162, 144] on link "Agendados" at bounding box center [166, 153] width 60 height 29
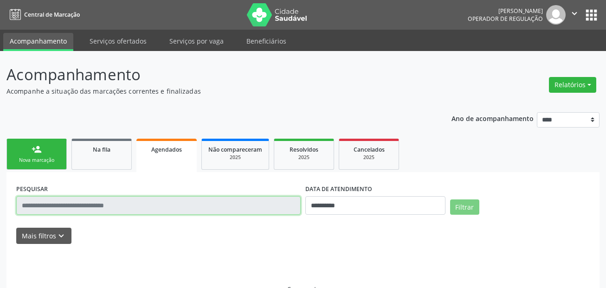
click at [108, 203] on input "text" at bounding box center [158, 205] width 285 height 19
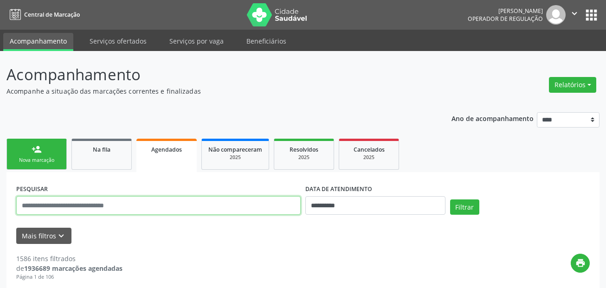
paste input "**********"
type input "**********"
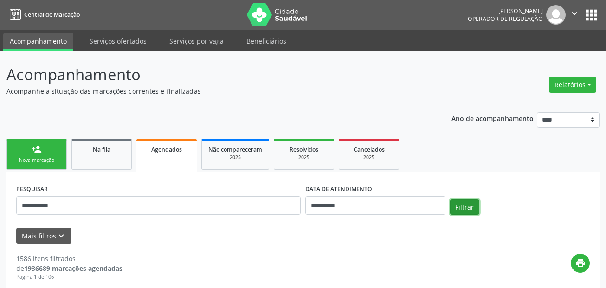
click at [466, 202] on button "Filtrar" at bounding box center [464, 208] width 29 height 16
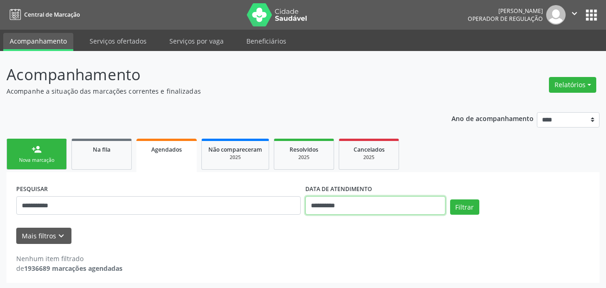
click at [350, 208] on input "**********" at bounding box center [375, 205] width 140 height 19
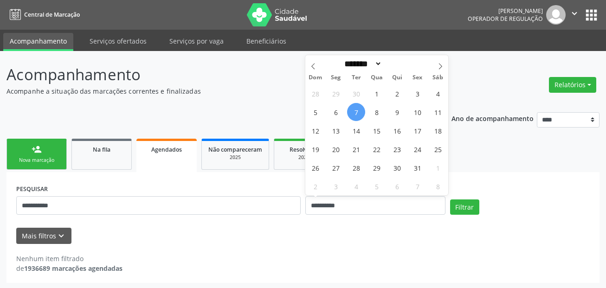
click at [357, 113] on span "7" at bounding box center [356, 112] width 18 height 18
type input "**********"
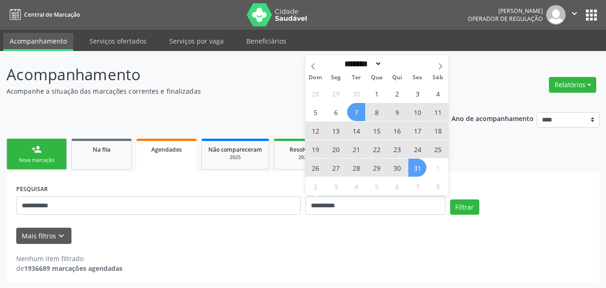
click at [418, 168] on span "31" at bounding box center [418, 168] width 18 height 18
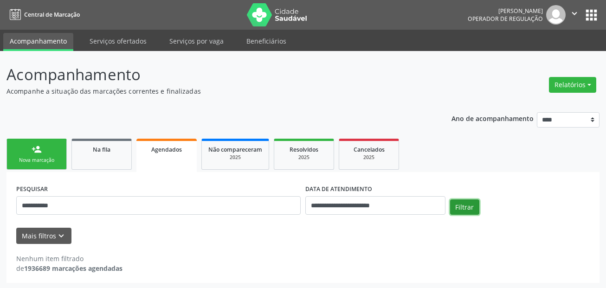
click at [467, 206] on button "Filtrar" at bounding box center [464, 208] width 29 height 16
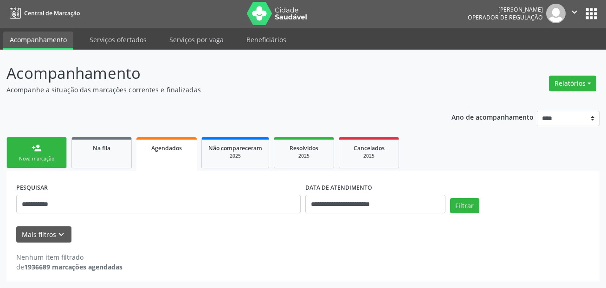
click at [38, 146] on div "person_add" at bounding box center [37, 148] width 10 height 10
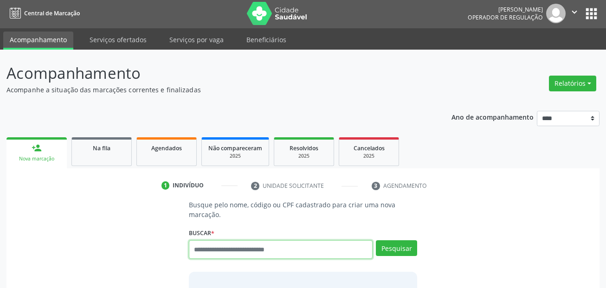
click at [218, 250] on input "text" at bounding box center [281, 249] width 184 height 19
paste input "**********"
type input "**********"
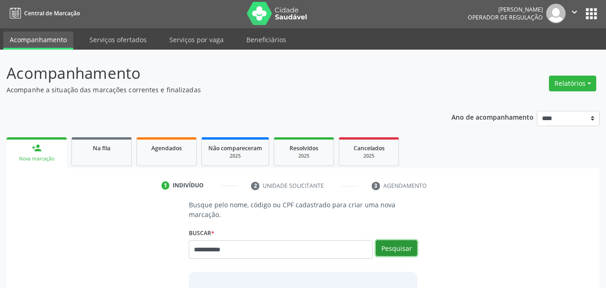
click at [390, 244] on button "Pesquisar" at bounding box center [396, 248] width 41 height 16
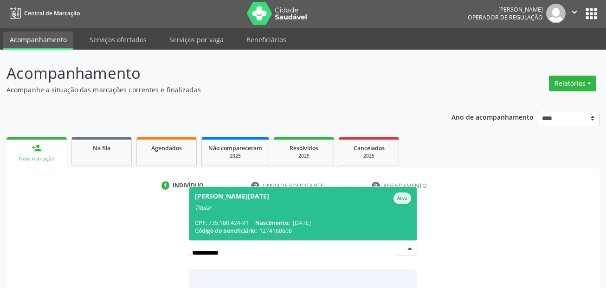
click at [253, 217] on span "Leda Lucia Rodrigues dos Santos Ativo Titular CPF: 735.180.424-91 Nascimento: 2…" at bounding box center [303, 213] width 228 height 53
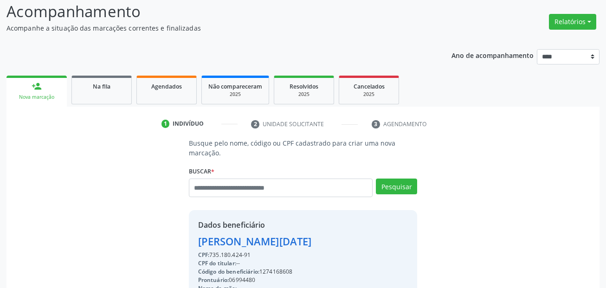
scroll to position [94, 0]
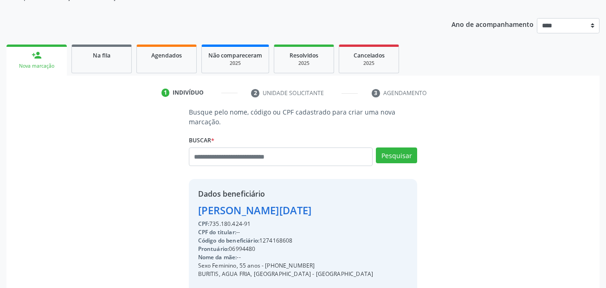
click at [272, 244] on div "Código do beneficiário: 1274168608" at bounding box center [285, 241] width 175 height 8
copy div "1274168608"
click at [171, 57] on span "Agendados" at bounding box center [166, 56] width 31 height 8
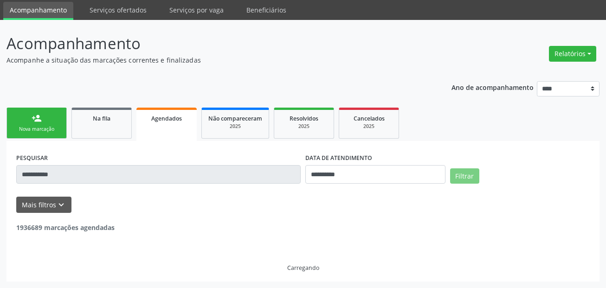
scroll to position [1, 0]
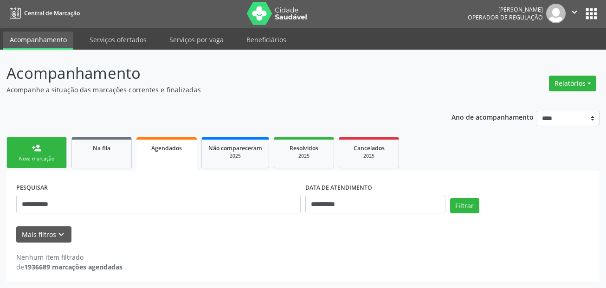
click at [86, 182] on div "**********" at bounding box center [158, 200] width 289 height 39
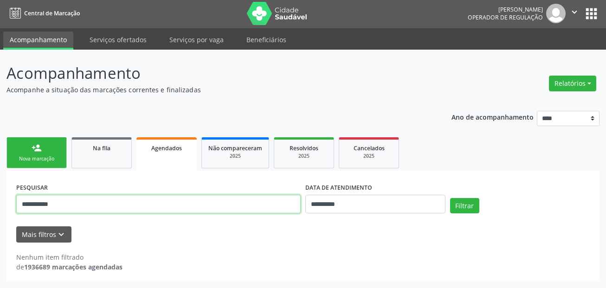
click at [75, 205] on input "**********" at bounding box center [158, 204] width 285 height 19
paste input "text"
type input "**********"
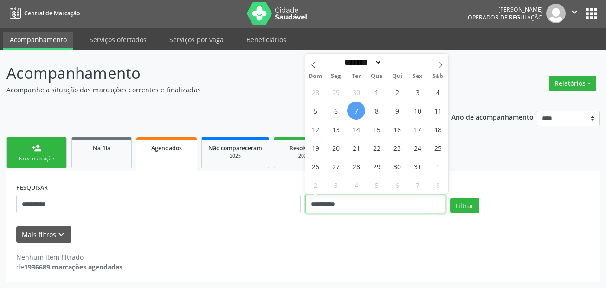
click at [315, 207] on input "**********" at bounding box center [375, 204] width 140 height 19
click at [355, 110] on span "7" at bounding box center [356, 111] width 18 height 18
type input "**********"
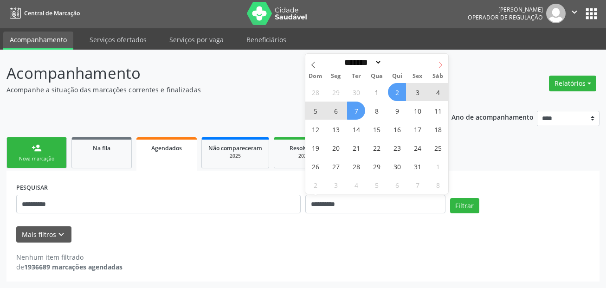
click at [440, 68] on icon at bounding box center [440, 65] width 6 height 6
select select "**"
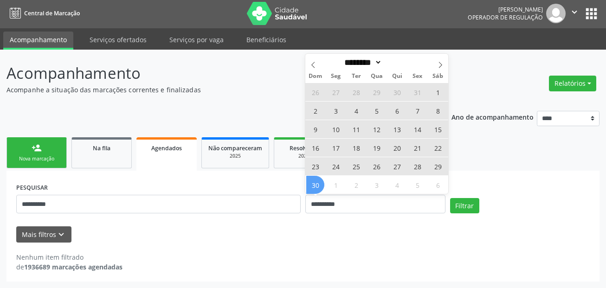
click at [314, 184] on span "30" at bounding box center [315, 185] width 18 height 18
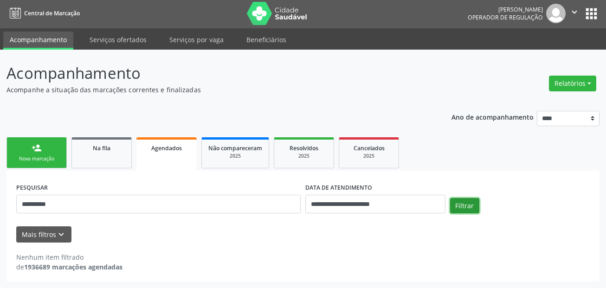
click at [461, 202] on button "Filtrar" at bounding box center [464, 206] width 29 height 16
click at [53, 150] on link "person_add Nova marcação" at bounding box center [36, 152] width 60 height 31
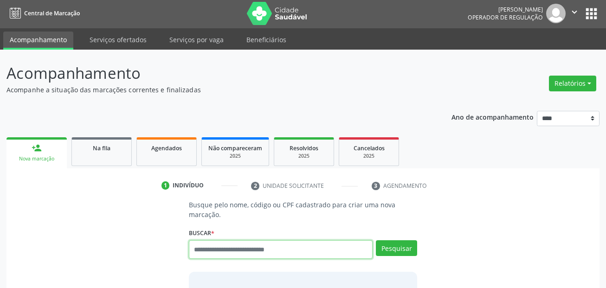
click at [198, 249] on input "text" at bounding box center [281, 249] width 184 height 19
paste input "**********"
type input "**********"
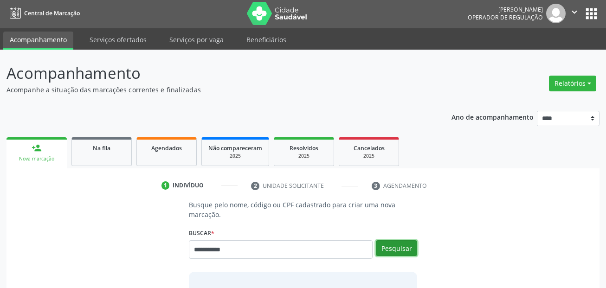
click at [398, 249] on button "Pesquisar" at bounding box center [396, 248] width 41 height 16
type input "**********"
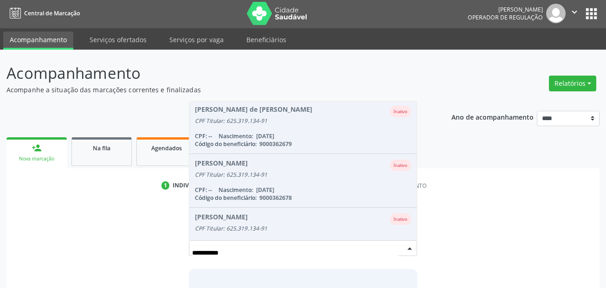
scroll to position [0, 0]
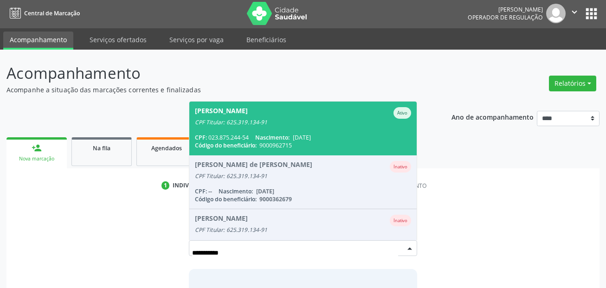
click at [307, 125] on div "CPF Titular: 625.319.134-91" at bounding box center [303, 122] width 217 height 7
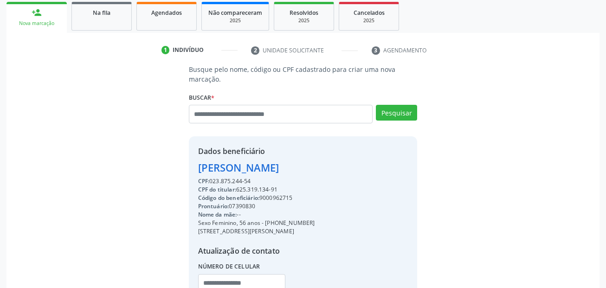
scroll to position [141, 0]
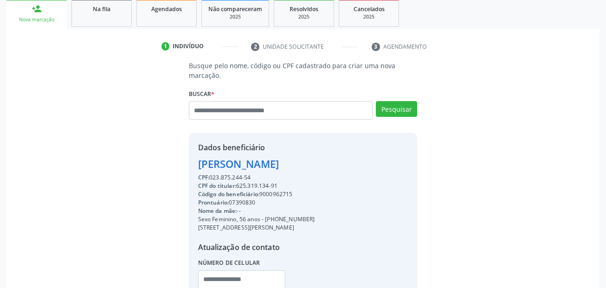
drag, startPoint x: 309, startPoint y: 218, endPoint x: 266, endPoint y: 217, distance: 42.3
click at [266, 217] on div "Sexo Feminino, 56 anos - (81) 98734-0486" at bounding box center [256, 219] width 117 height 8
copy div "(81) 98734-0486"
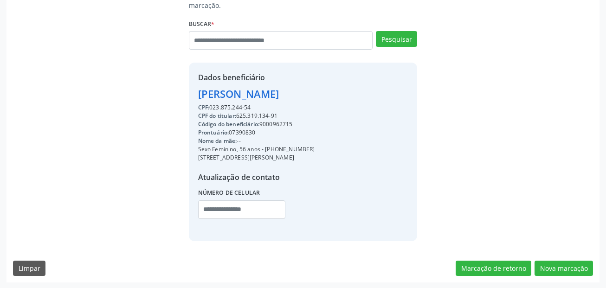
scroll to position [212, 0]
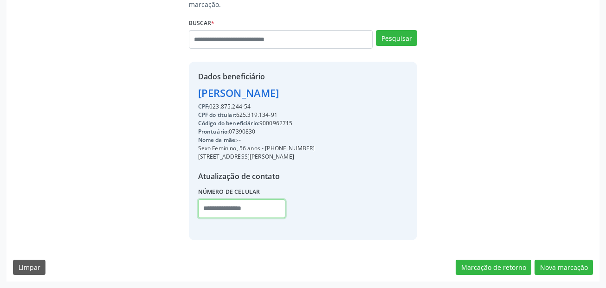
click at [210, 204] on input "text" at bounding box center [242, 209] width 88 height 19
paste input "**********"
type input "**********"
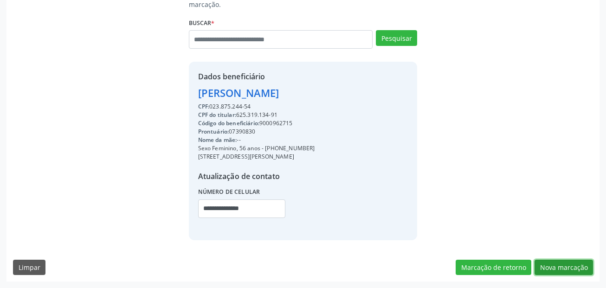
click at [572, 268] on button "Nova marcação" at bounding box center [564, 268] width 58 height 16
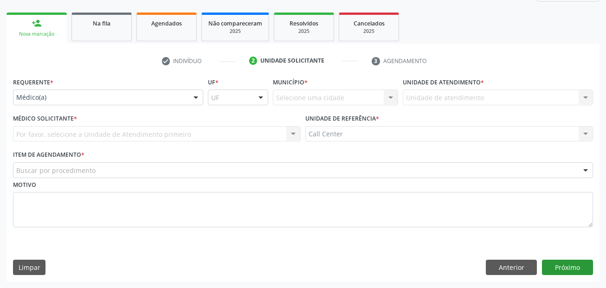
scroll to position [126, 0]
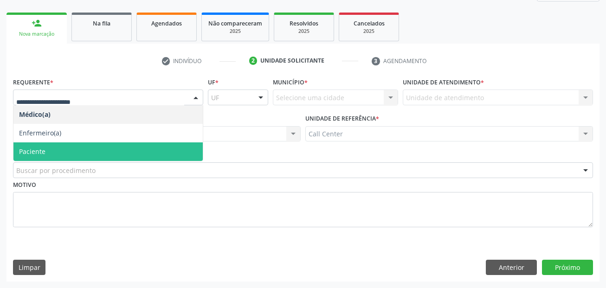
click at [50, 149] on span "Paciente" at bounding box center [107, 152] width 189 height 19
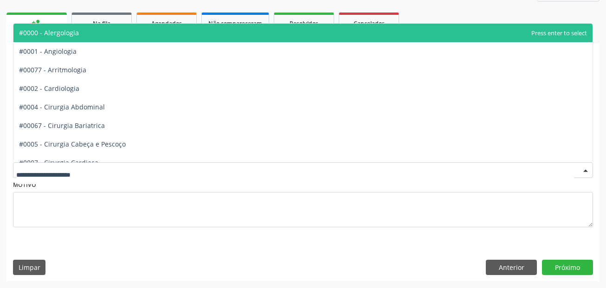
click at [51, 175] on div at bounding box center [303, 170] width 580 height 16
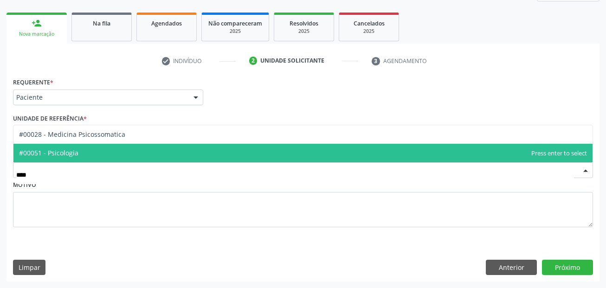
click at [59, 150] on span "#00051 - Psicologia" at bounding box center [48, 153] width 59 height 9
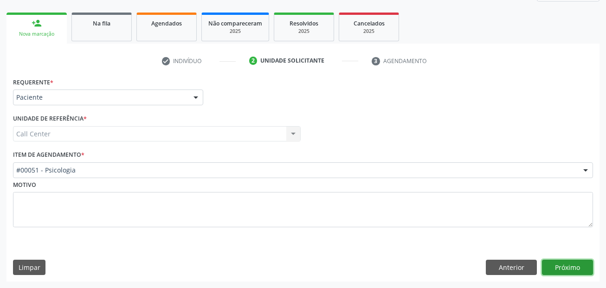
click at [552, 266] on button "Próximo" at bounding box center [567, 268] width 51 height 16
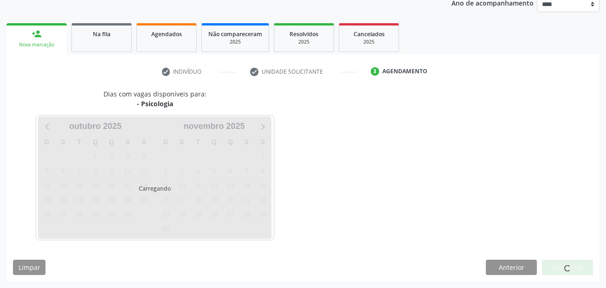
scroll to position [116, 0]
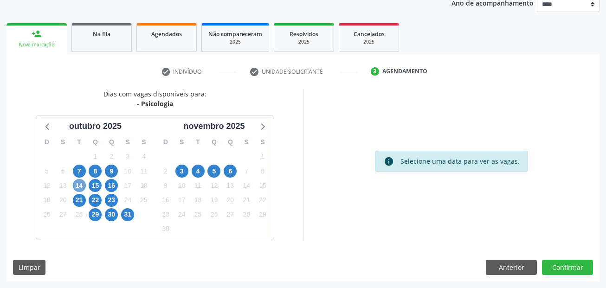
click at [80, 183] on span "14" at bounding box center [79, 185] width 13 height 13
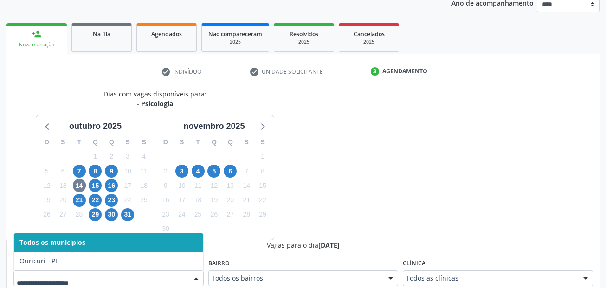
scroll to position [120, 0]
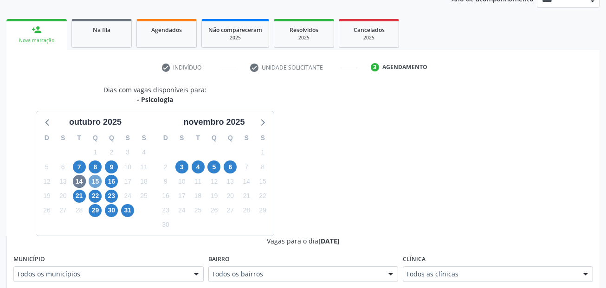
click at [93, 181] on span "15" at bounding box center [95, 181] width 13 height 13
click at [115, 182] on span "16" at bounding box center [111, 181] width 13 height 13
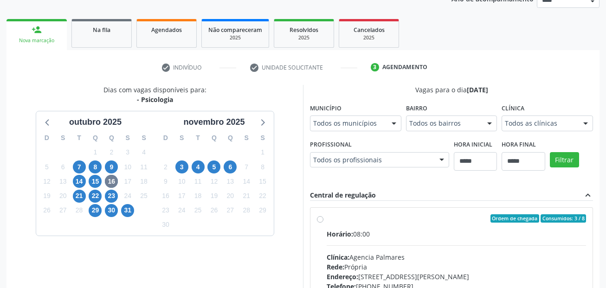
click at [358, 118] on div "Todos os municípios" at bounding box center [355, 124] width 91 height 16
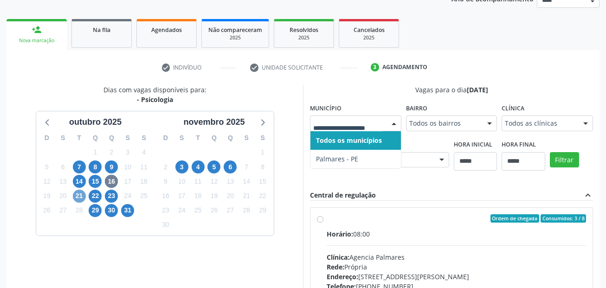
click at [79, 195] on span "21" at bounding box center [79, 196] width 13 height 13
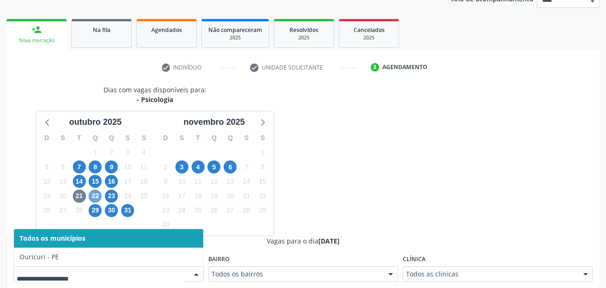
click at [96, 196] on span "22" at bounding box center [95, 196] width 13 height 13
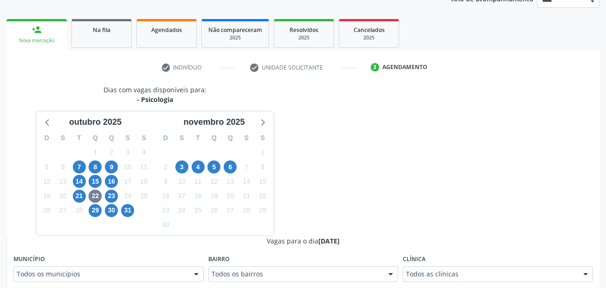
click at [95, 266] on div "Município Todos os municípios Todos os municípios Ouricuri - PE Palmares - PE N…" at bounding box center [108, 268] width 190 height 30
click at [113, 198] on span "23" at bounding box center [111, 196] width 13 height 13
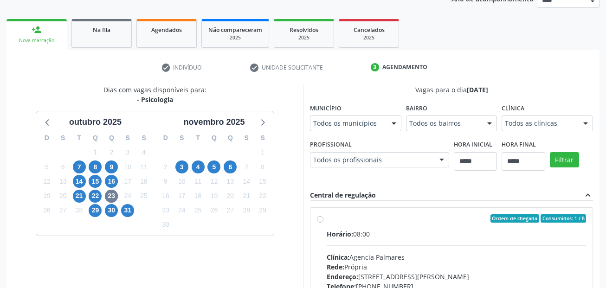
click at [337, 129] on div "Todos os municípios" at bounding box center [355, 124] width 91 height 16
click at [97, 208] on span "29" at bounding box center [95, 210] width 13 height 13
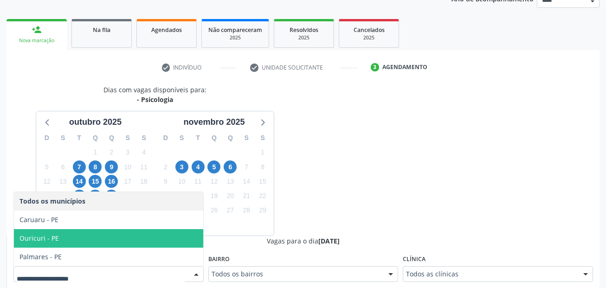
click at [277, 211] on div "Dias com vagas disponíveis para: - Psicologia outubro 2025 D S T Q Q S S 28 29 …" at bounding box center [154, 160] width 297 height 151
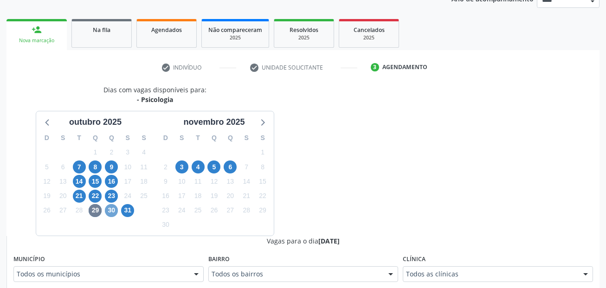
click at [109, 206] on span "30" at bounding box center [111, 210] width 13 height 13
click at [130, 210] on span "31" at bounding box center [127, 210] width 13 height 13
drag, startPoint x: 181, startPoint y: 163, endPoint x: 180, endPoint y: 184, distance: 21.4
click at [180, 163] on span "3" at bounding box center [181, 167] width 13 height 13
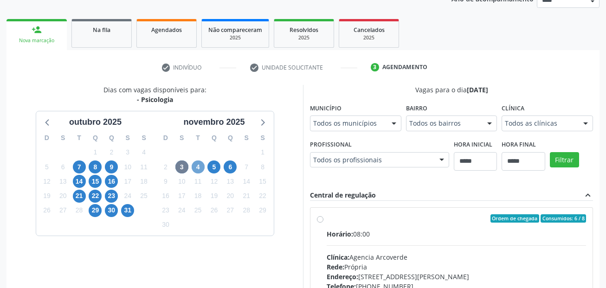
click at [196, 163] on span "4" at bounding box center [198, 167] width 13 height 13
click at [210, 167] on span "5" at bounding box center [214, 167] width 13 height 13
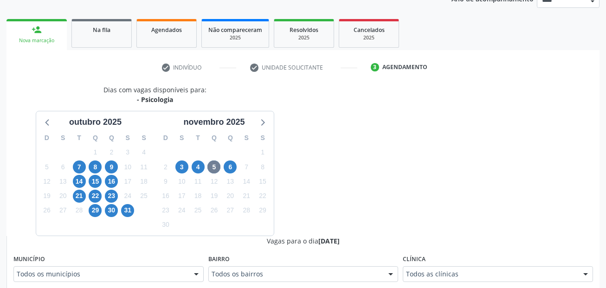
click at [103, 279] on div "Todos os municípios" at bounding box center [108, 274] width 190 height 16
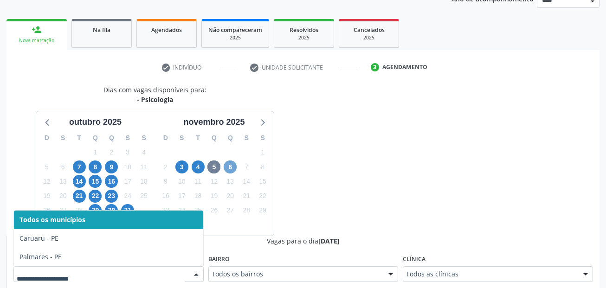
click at [227, 165] on span "6" at bounding box center [230, 167] width 13 height 13
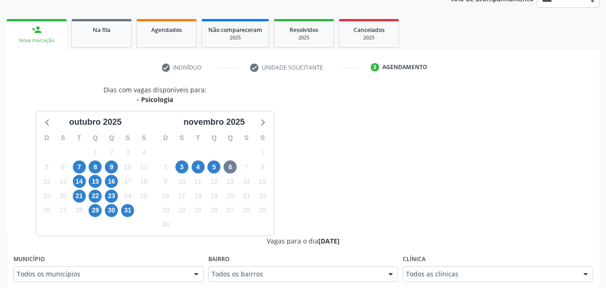
click at [113, 268] on div "Todos os municípios" at bounding box center [108, 274] width 190 height 16
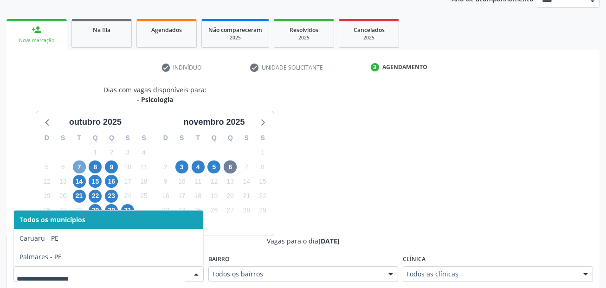
click at [78, 168] on span "7" at bounding box center [79, 167] width 13 height 13
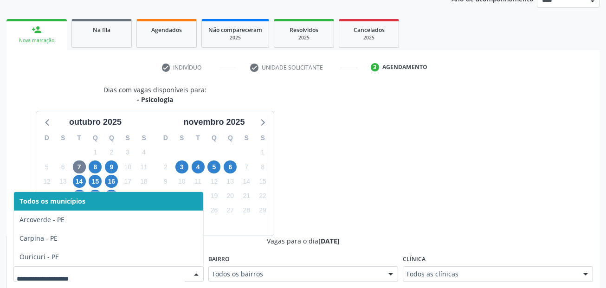
click at [82, 267] on div at bounding box center [108, 274] width 190 height 16
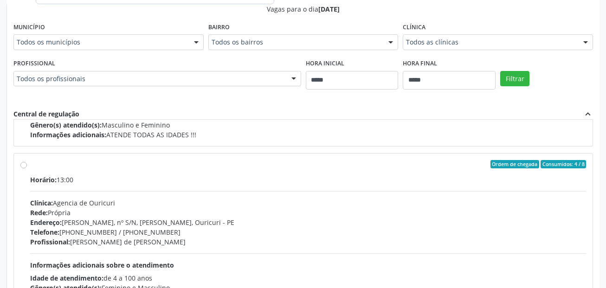
scroll to position [309, 0]
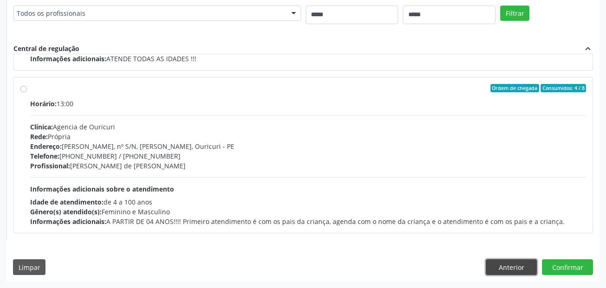
click at [506, 265] on button "Anterior" at bounding box center [511, 268] width 51 height 16
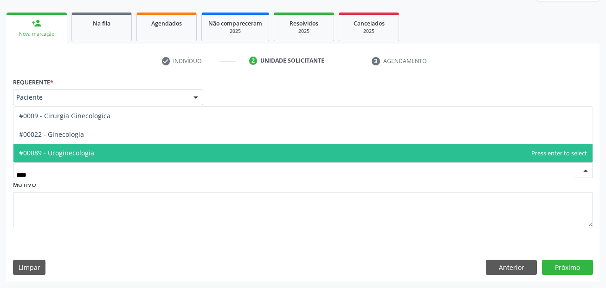
type input "*****"
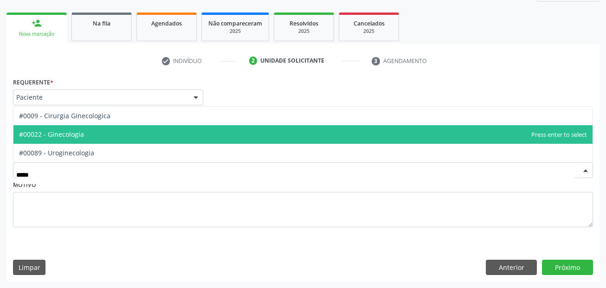
click at [106, 128] on span "#00022 - Ginecologia" at bounding box center [302, 134] width 579 height 19
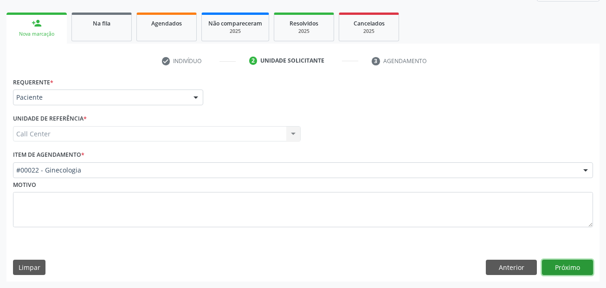
click at [571, 268] on button "Próximo" at bounding box center [567, 268] width 51 height 16
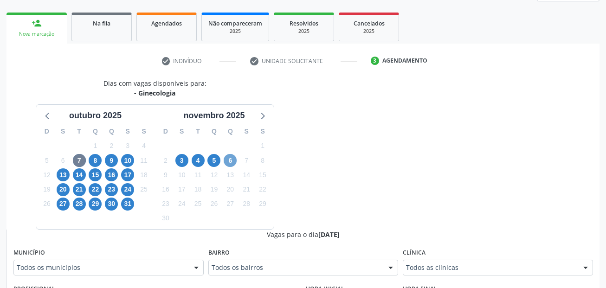
click at [229, 158] on span "6" at bounding box center [230, 160] width 13 height 13
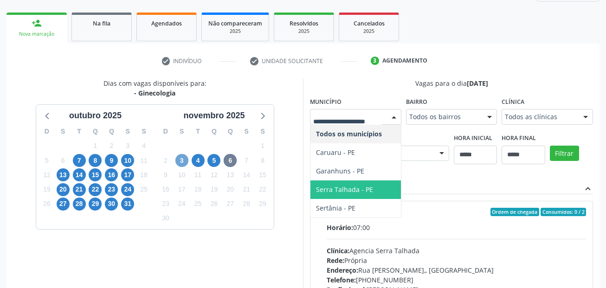
click at [178, 157] on span "3" at bounding box center [181, 160] width 13 height 13
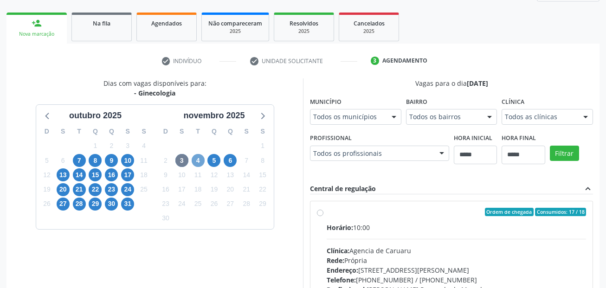
click at [202, 159] on span "4" at bounding box center [198, 160] width 13 height 13
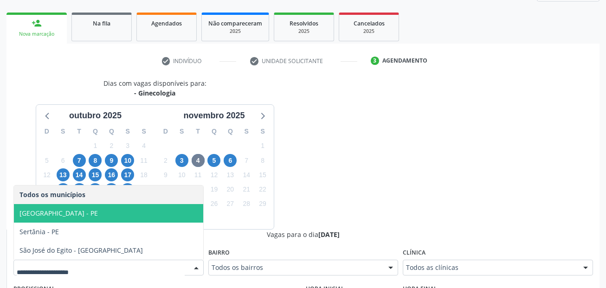
click at [125, 211] on span "Recife - PE" at bounding box center [108, 213] width 189 height 19
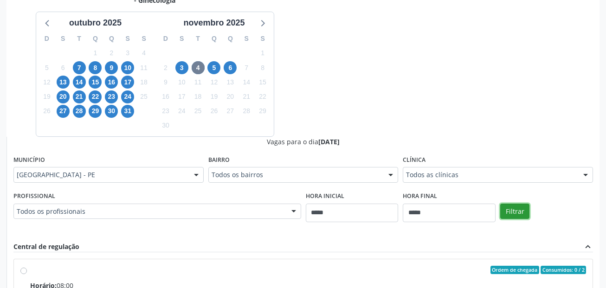
click at [524, 207] on button "Filtrar" at bounding box center [514, 212] width 29 height 16
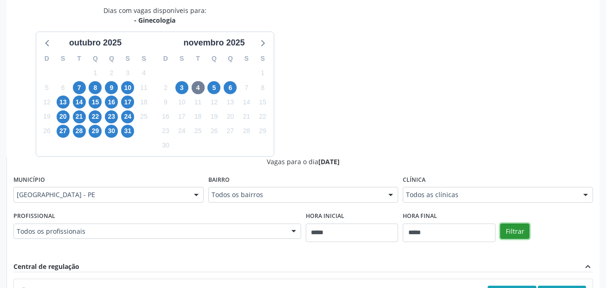
scroll to position [122, 0]
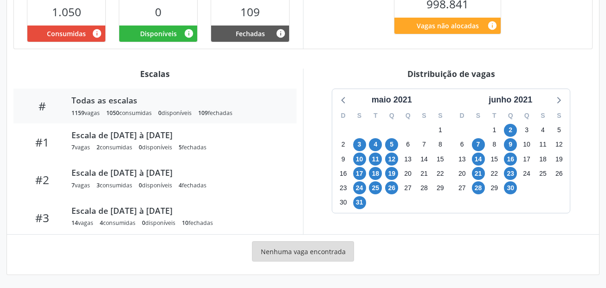
scroll to position [252, 0]
click at [409, 103] on div "maio 2021" at bounding box center [392, 100] width 48 height 13
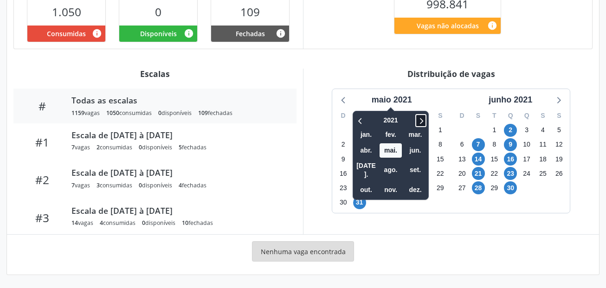
click at [426, 119] on icon at bounding box center [420, 120] width 9 height 11
click at [425, 119] on icon at bounding box center [420, 120] width 9 height 11
click at [425, 118] on icon at bounding box center [420, 120] width 9 height 11
click at [364, 183] on span "out." at bounding box center [366, 190] width 22 height 14
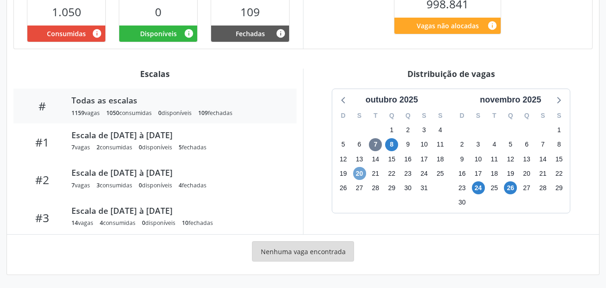
click at [362, 172] on span "20" at bounding box center [359, 173] width 13 height 13
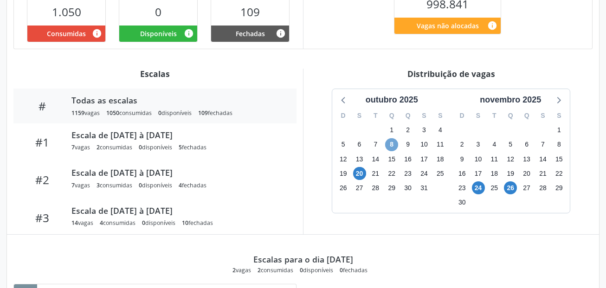
click at [398, 143] on span "8" at bounding box center [391, 144] width 13 height 13
click at [398, 144] on span "8" at bounding box center [391, 144] width 13 height 13
click at [397, 144] on span "8" at bounding box center [391, 144] width 13 height 13
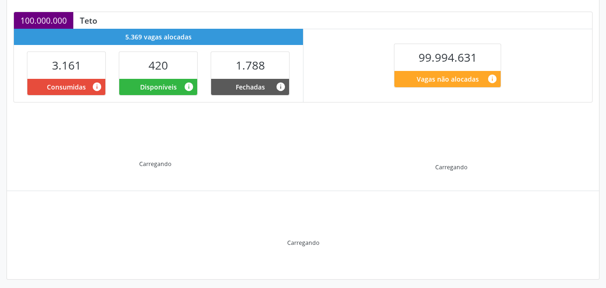
scroll to position [203, 0]
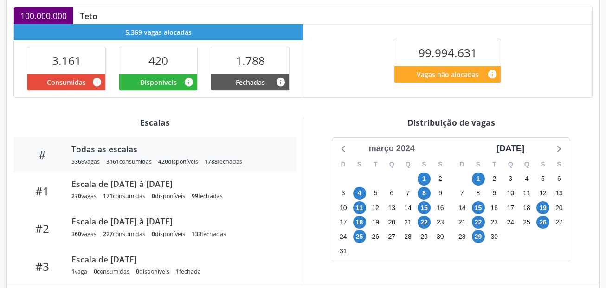
click at [415, 153] on div "março 2024" at bounding box center [391, 149] width 53 height 13
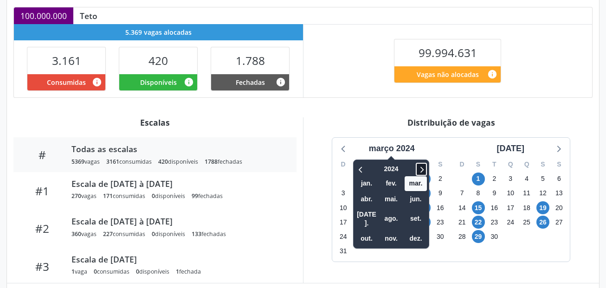
click at [420, 169] on icon at bounding box center [421, 169] width 9 height 11
click at [373, 232] on span "out." at bounding box center [367, 239] width 22 height 14
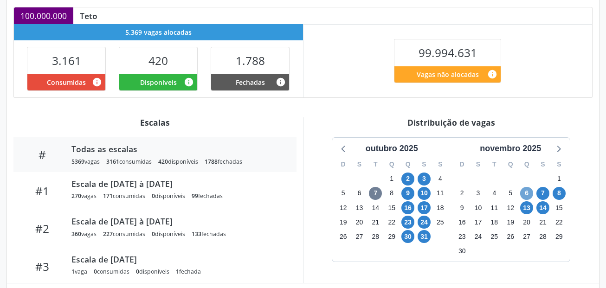
click at [527, 194] on span "6" at bounding box center [526, 193] width 13 height 13
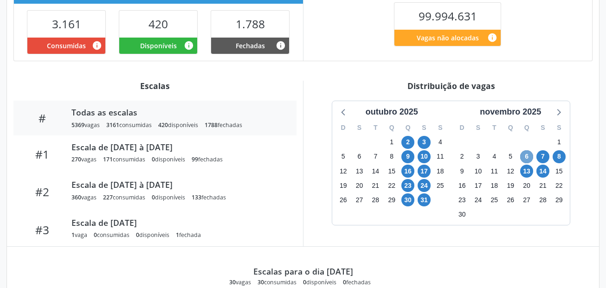
scroll to position [296, 0]
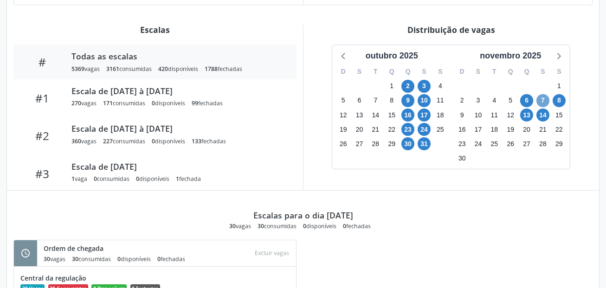
click at [543, 103] on span "7" at bounding box center [543, 100] width 13 height 13
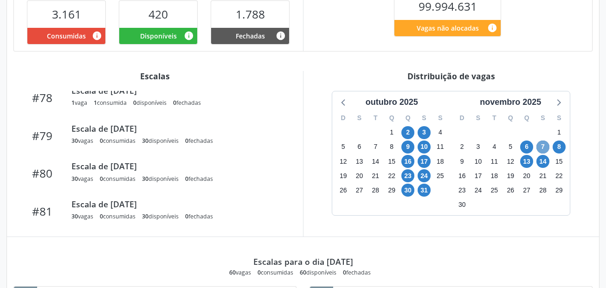
scroll to position [371, 0]
